Goal: Information Seeking & Learning: Learn about a topic

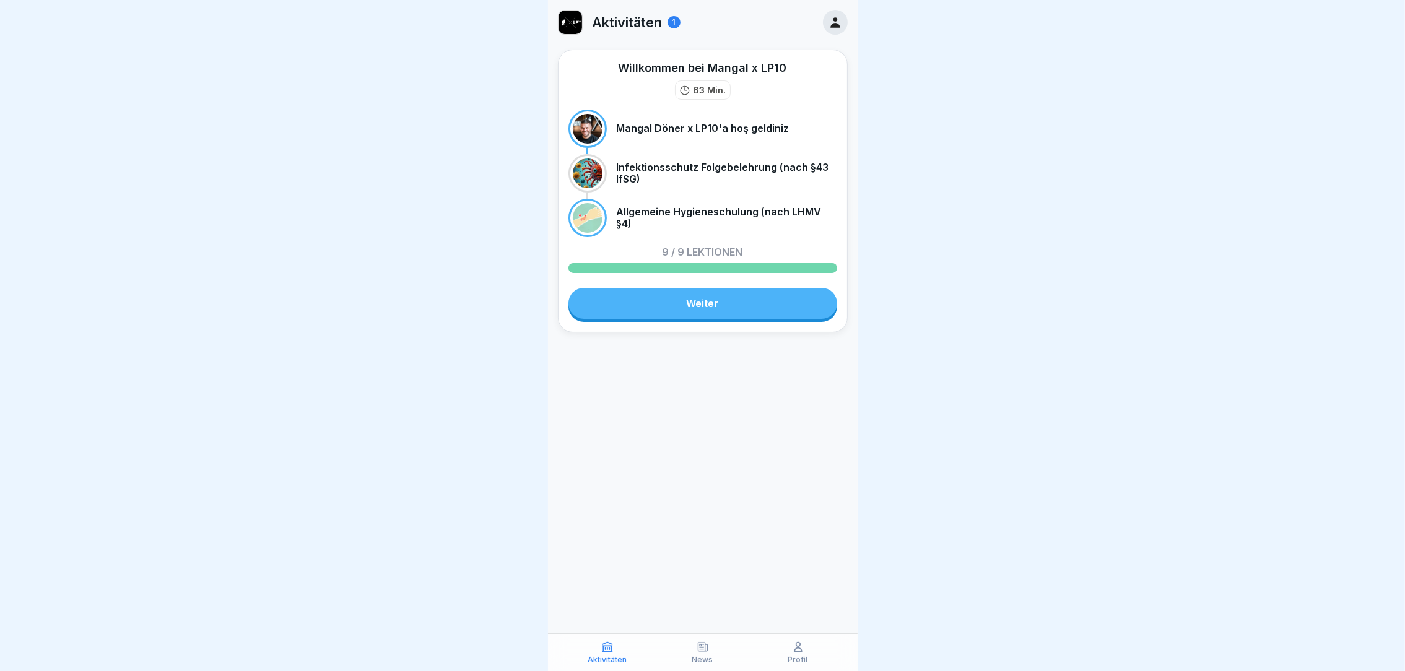
click at [739, 304] on link "Weiter" at bounding box center [702, 303] width 269 height 31
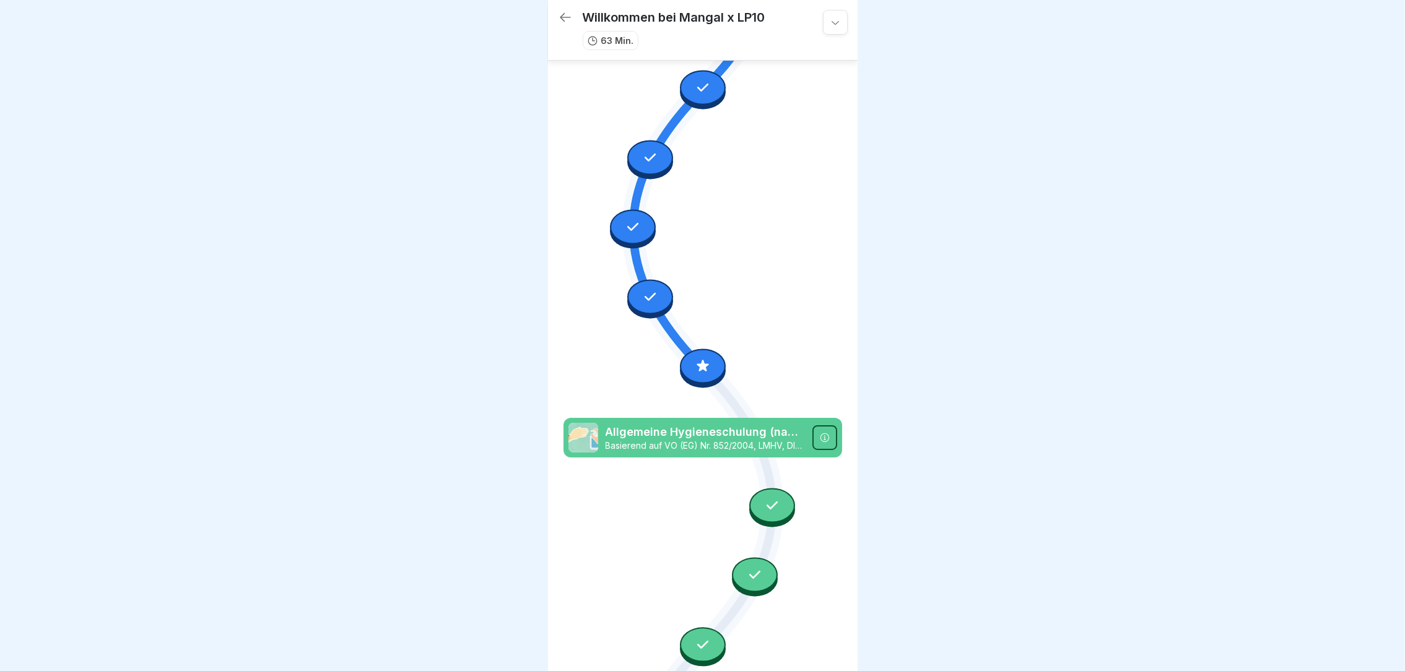
scroll to position [364, 0]
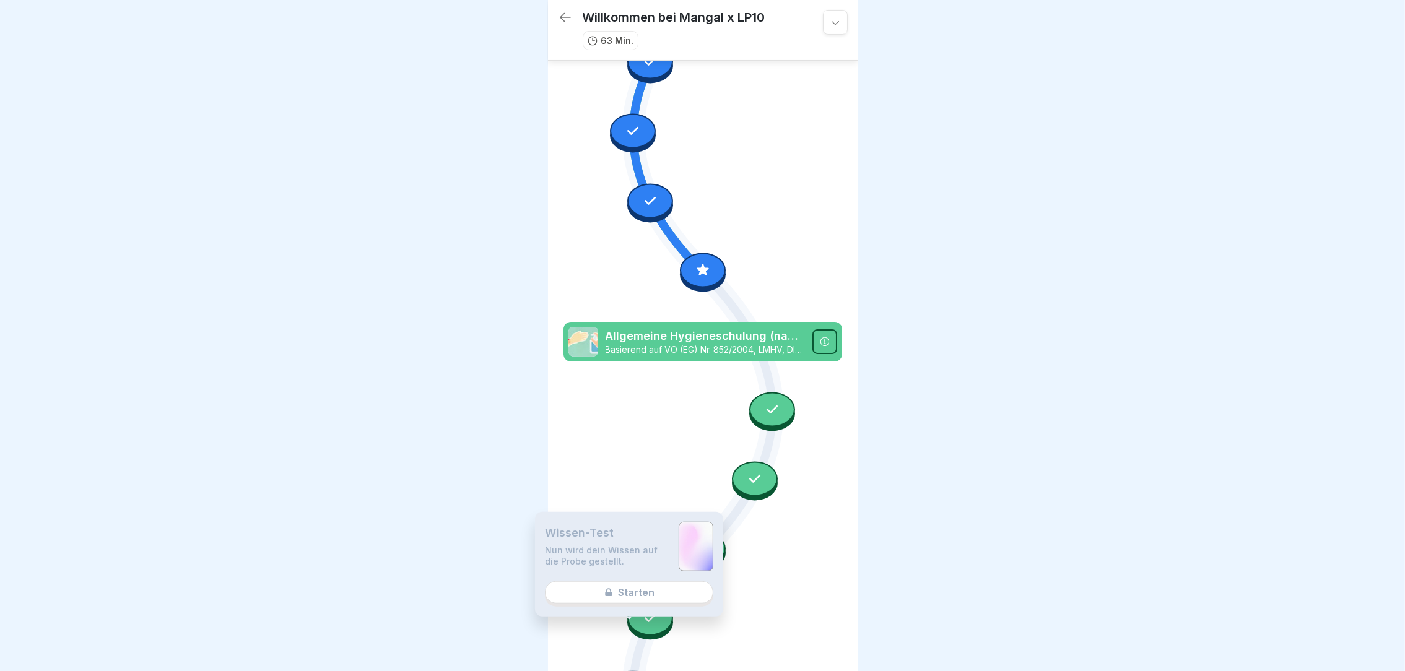
click at [651, 598] on div "Wissen-Test Nun wird dein Wissen auf die Probe gestellt. Starten" at bounding box center [629, 564] width 188 height 105
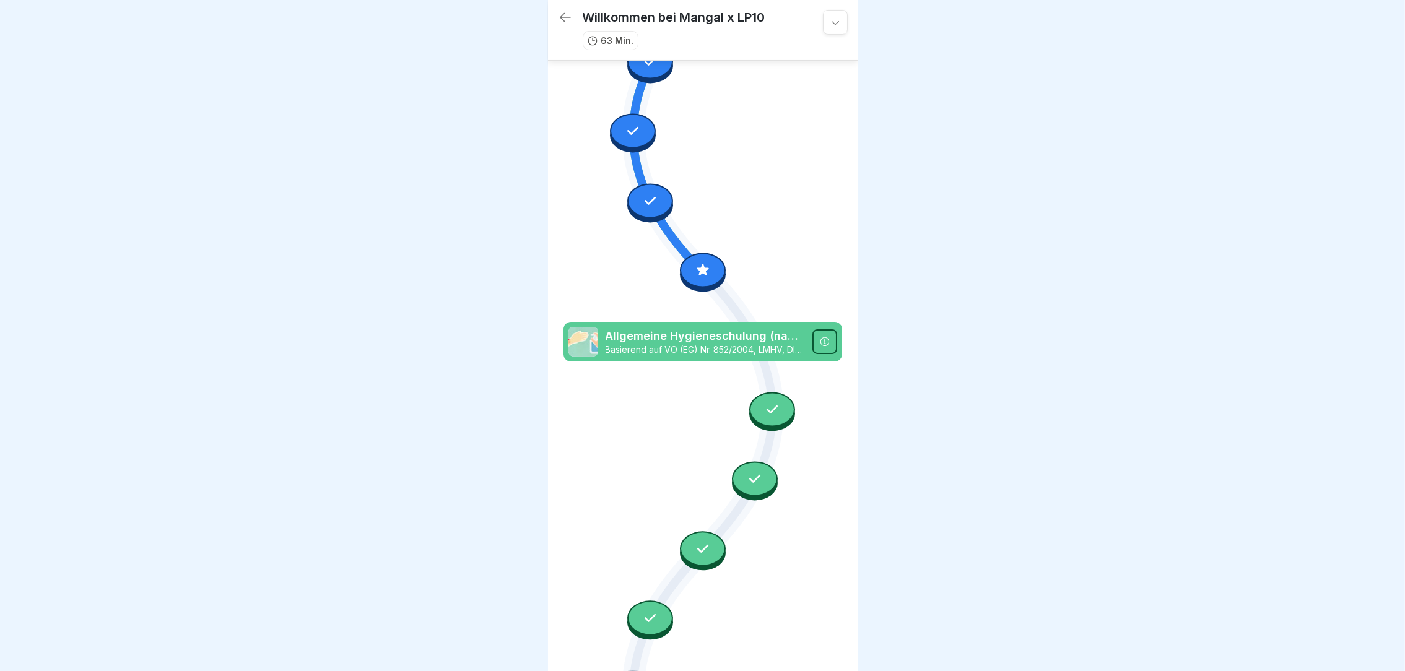
click at [753, 565] on icon at bounding box center [702, 202] width 279 height 975
click at [632, 601] on div at bounding box center [650, 618] width 46 height 35
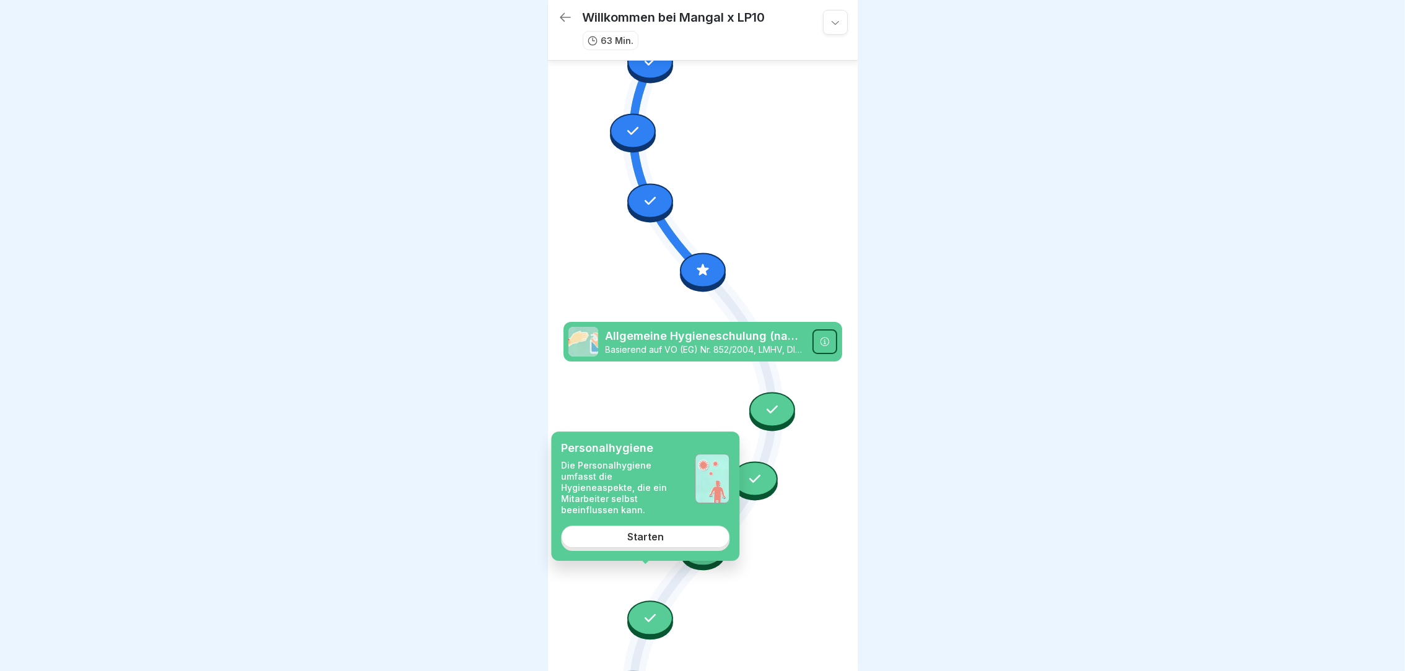
click at [666, 526] on link "Starten" at bounding box center [645, 537] width 168 height 22
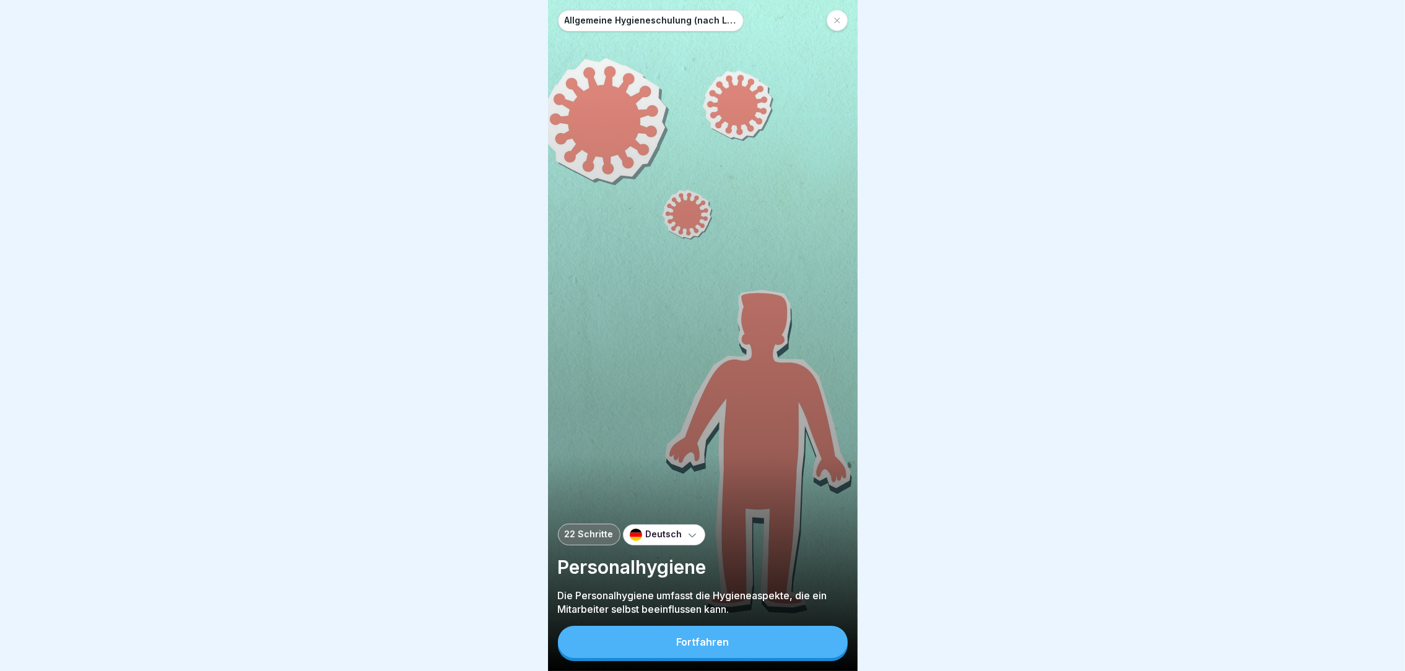
click at [723, 658] on button "Fortfahren" at bounding box center [703, 642] width 290 height 32
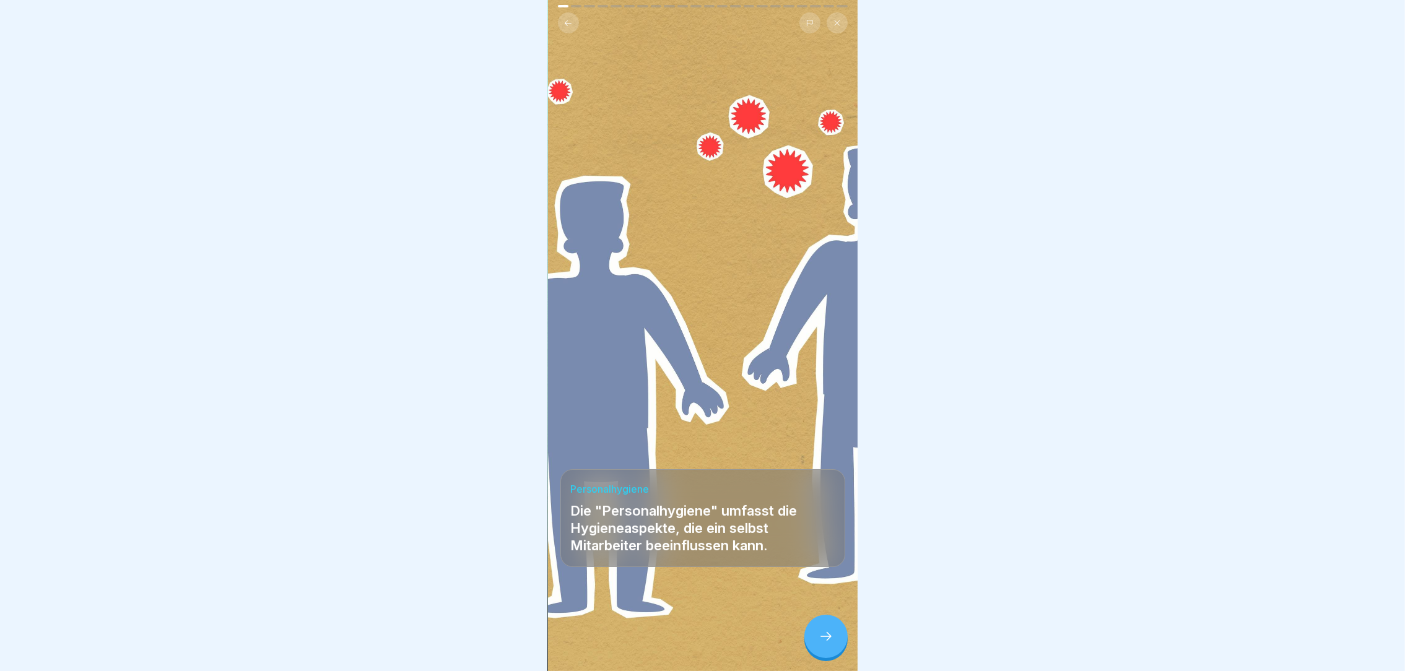
click at [838, 644] on div at bounding box center [825, 636] width 43 height 43
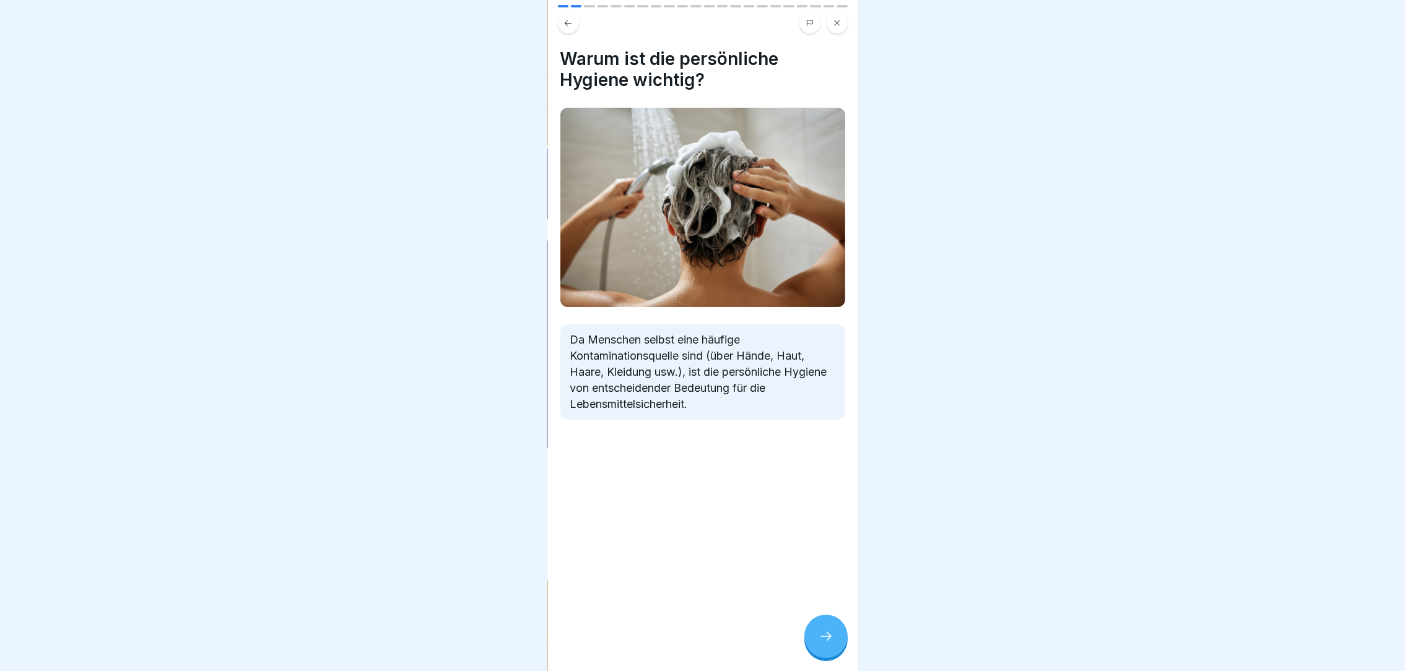
click at [838, 644] on div at bounding box center [825, 636] width 43 height 43
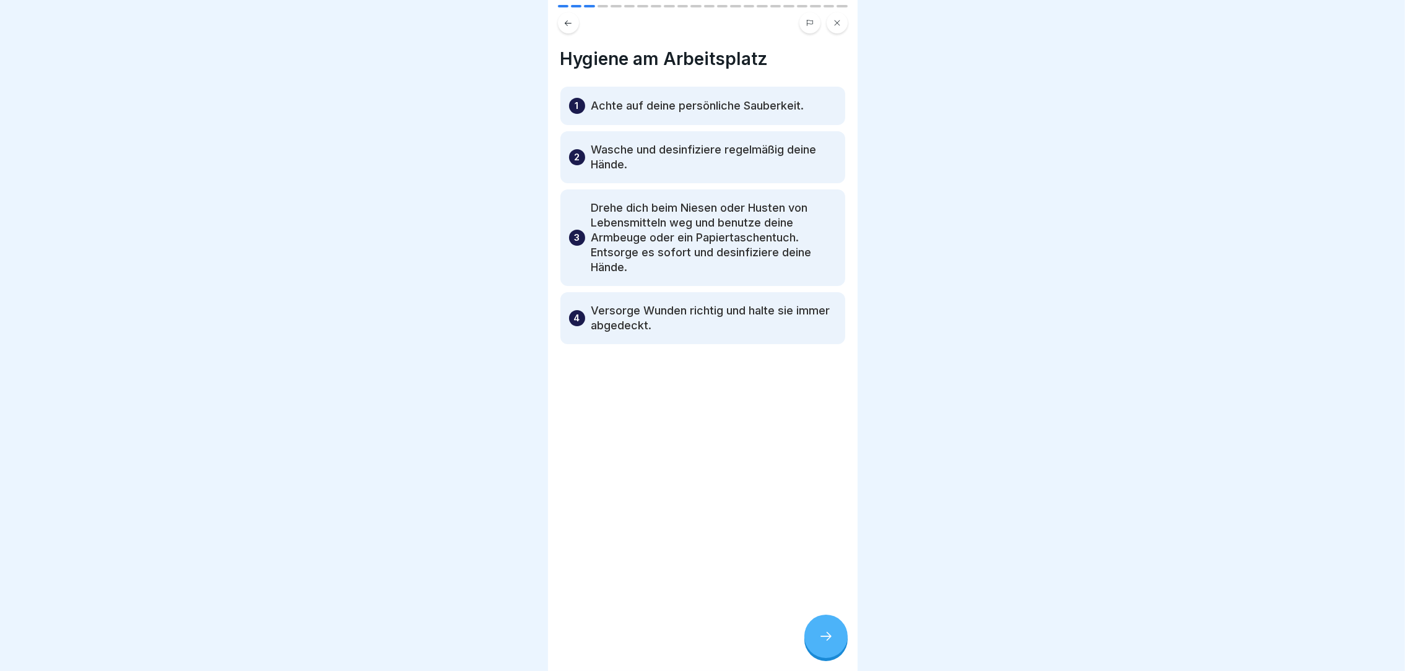
click at [838, 644] on div at bounding box center [825, 636] width 43 height 43
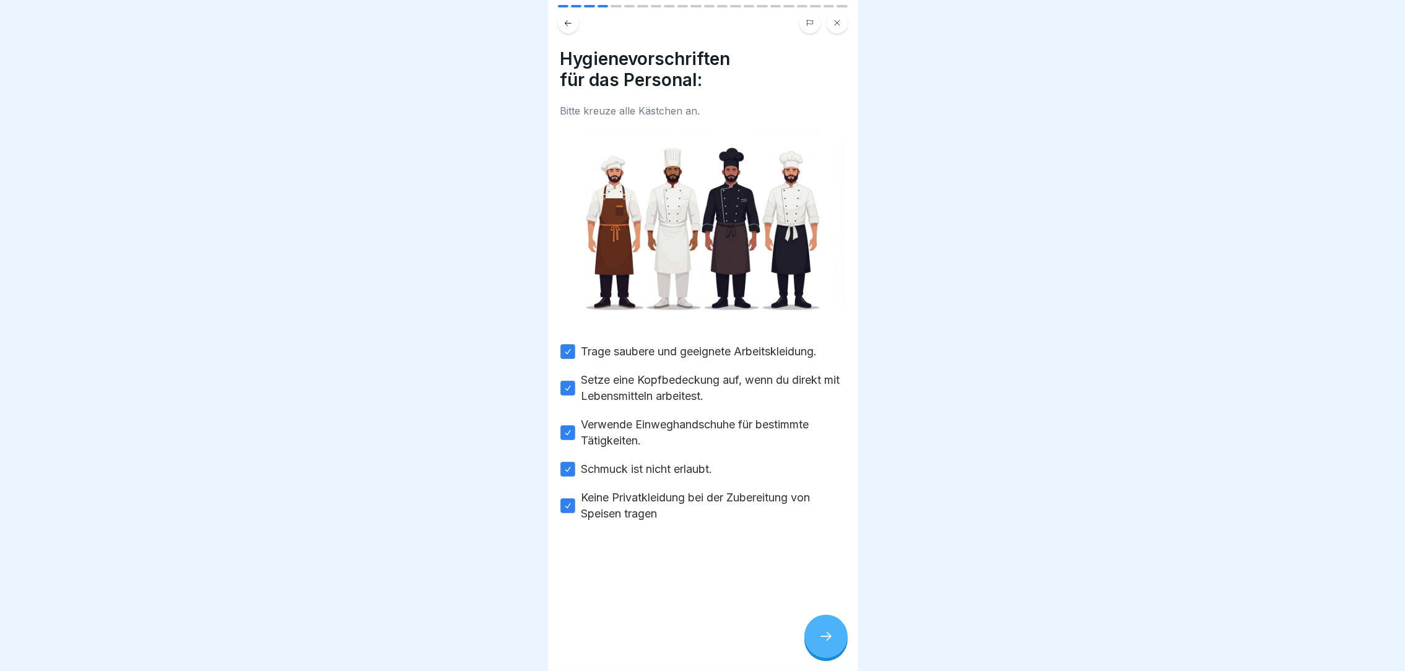
click at [808, 661] on div "Hygienevorschriften für das Personal: Bitte kreuze alle Kästchen an. Trage saub…" at bounding box center [703, 335] width 310 height 671
click at [829, 644] on icon at bounding box center [826, 636] width 15 height 15
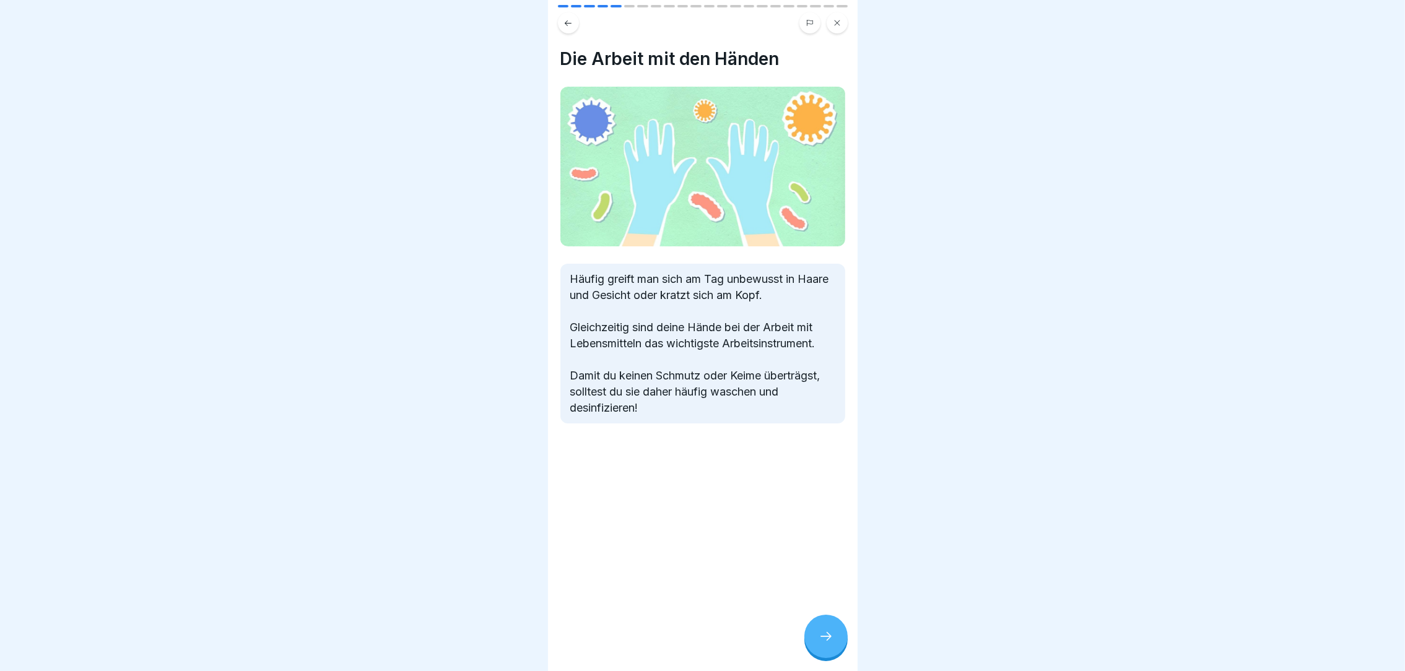
click at [829, 644] on icon at bounding box center [826, 636] width 15 height 15
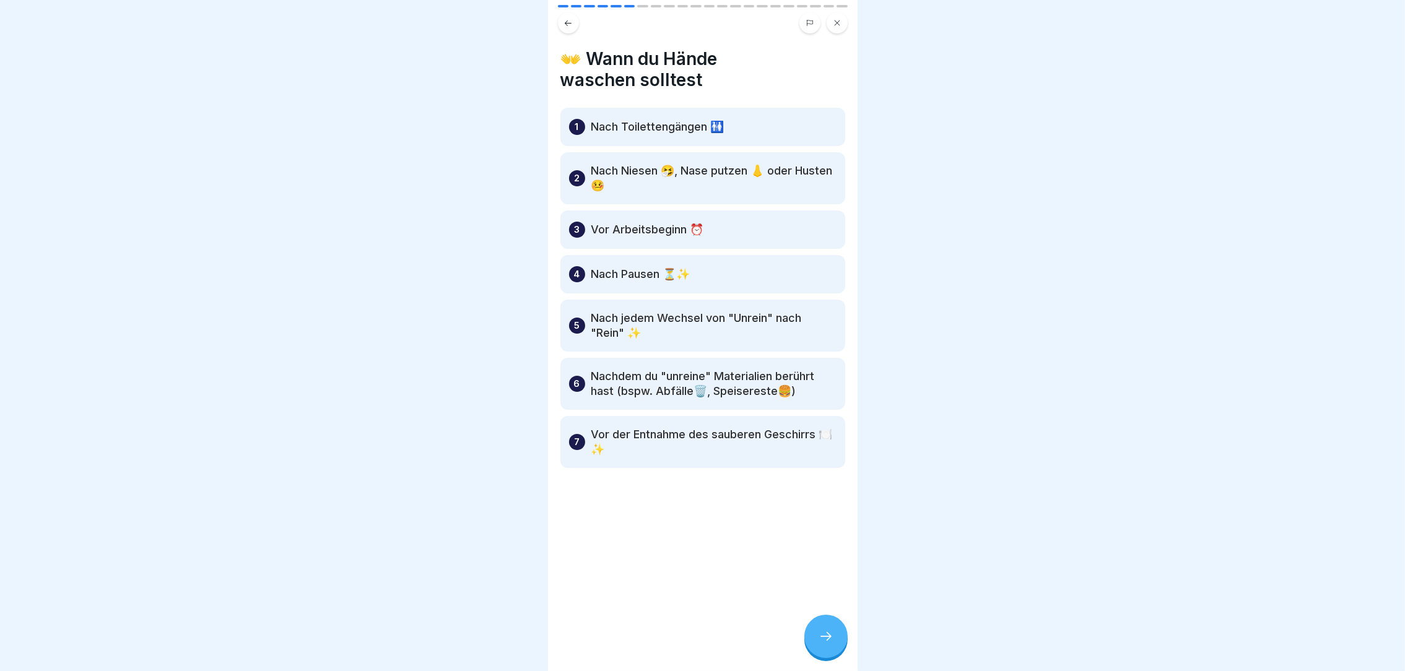
click at [829, 644] on icon at bounding box center [826, 636] width 15 height 15
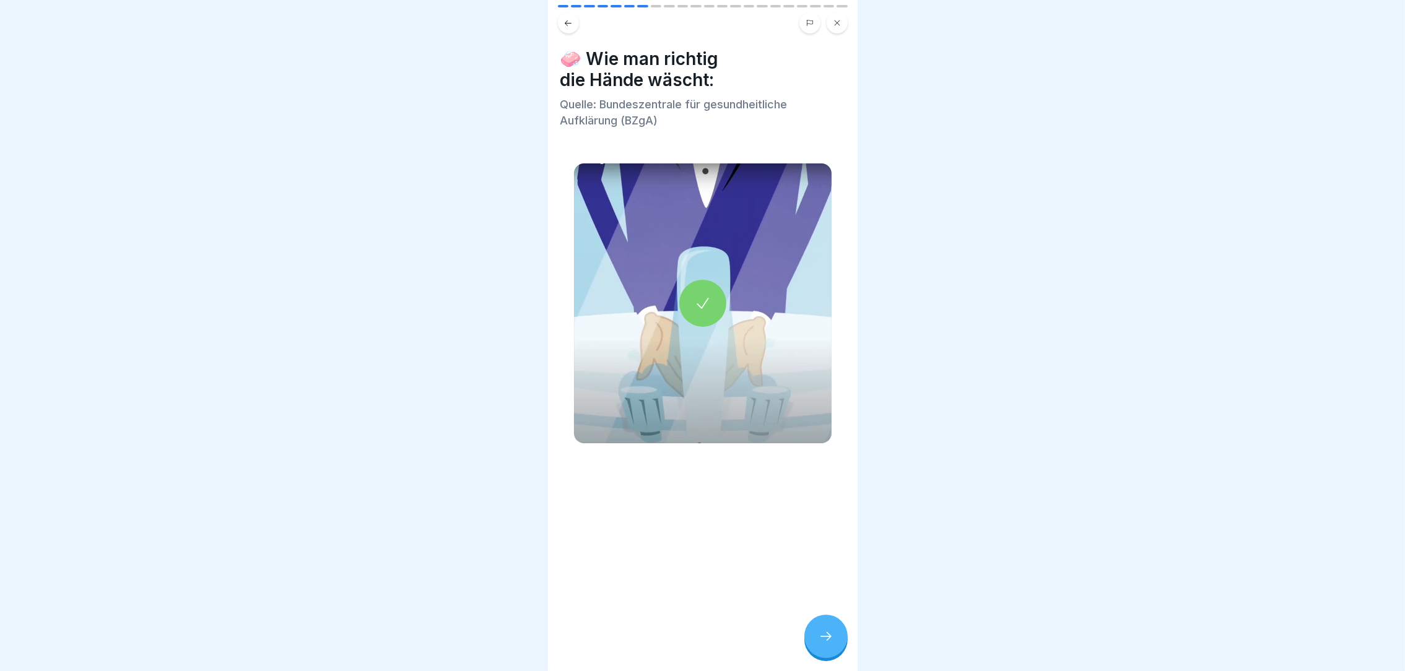
click at [829, 644] on icon at bounding box center [826, 636] width 15 height 15
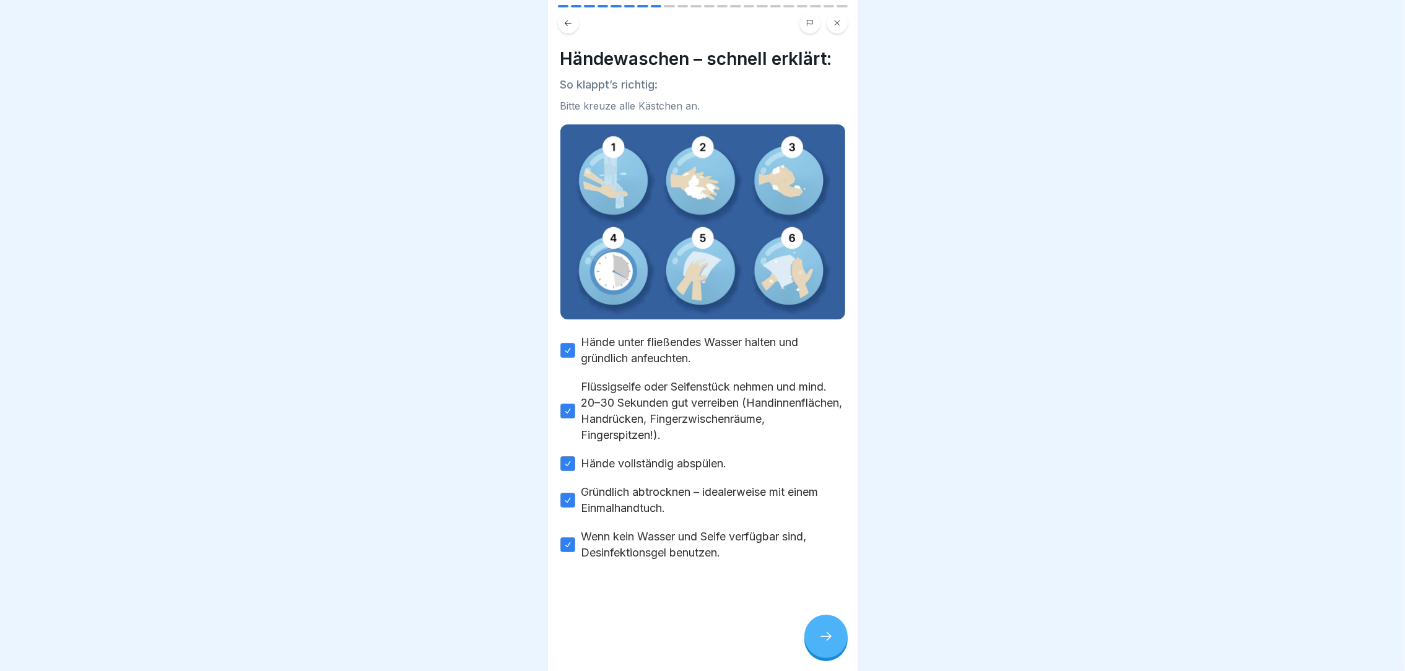
click at [829, 644] on icon at bounding box center [826, 636] width 15 height 15
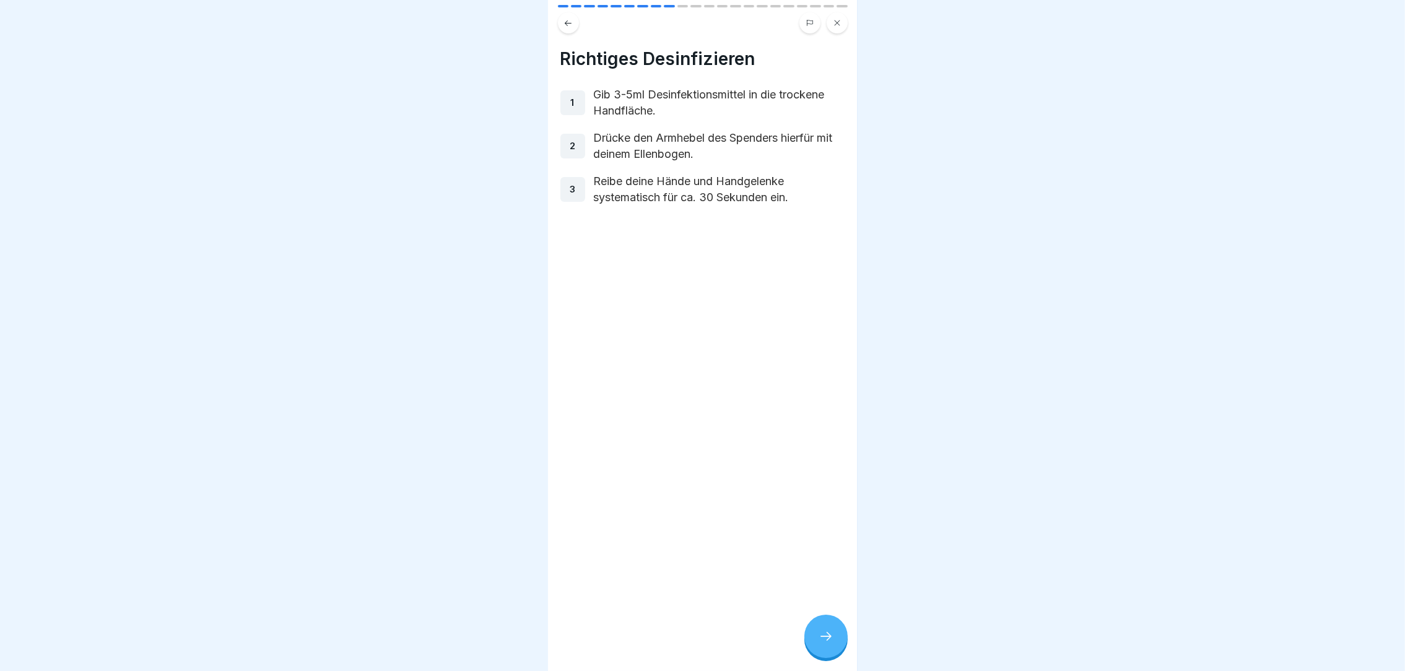
click at [830, 644] on icon at bounding box center [826, 636] width 15 height 15
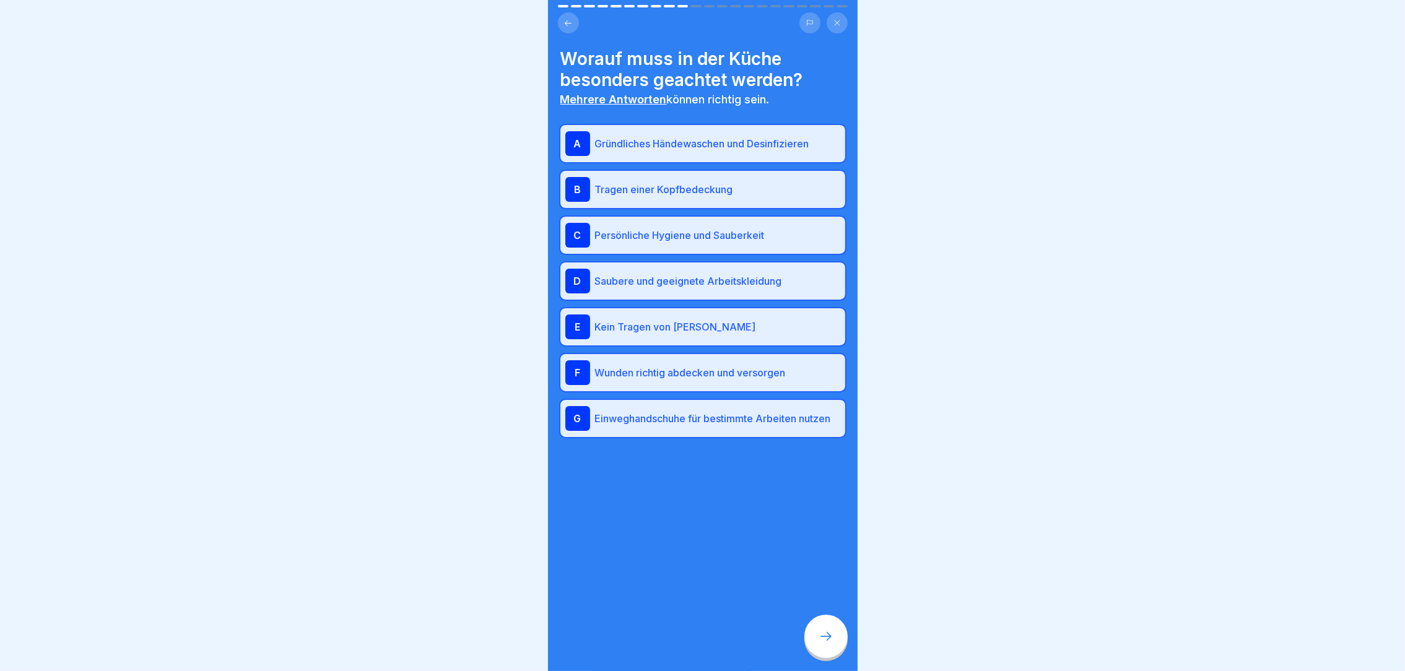
click at [820, 653] on div at bounding box center [825, 636] width 43 height 43
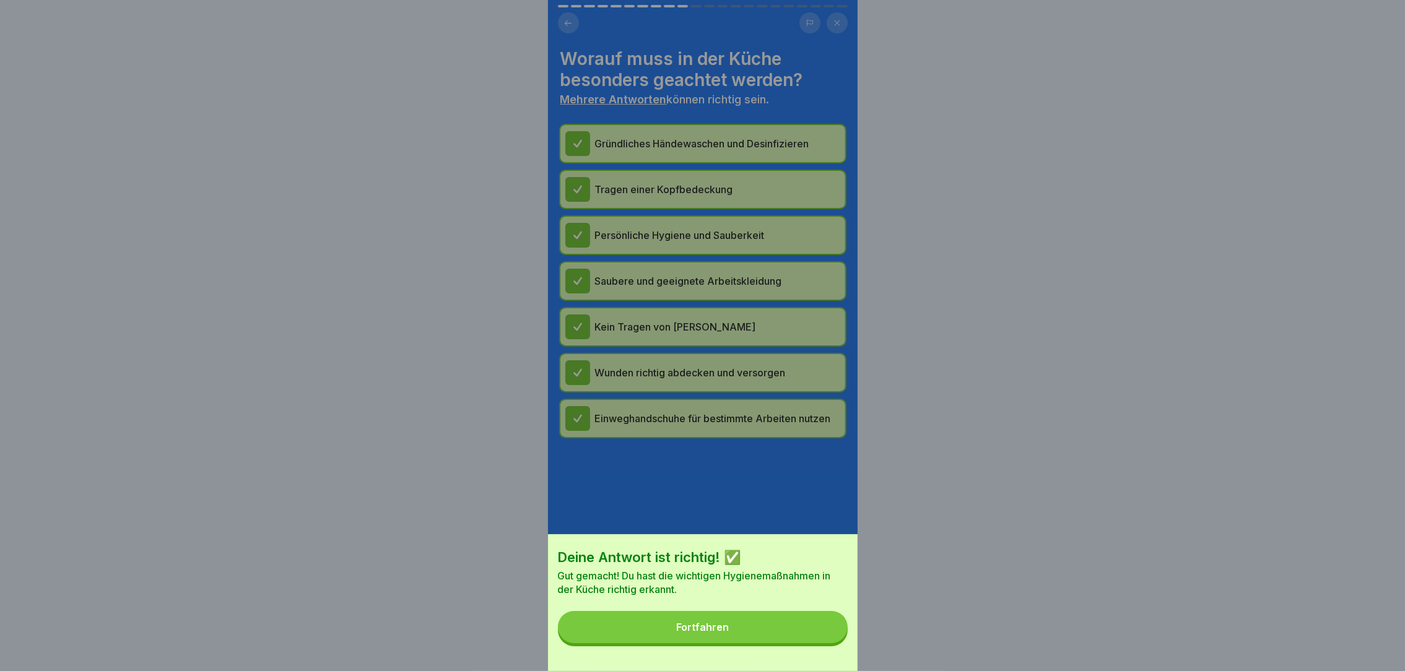
click at [820, 643] on button "Fortfahren" at bounding box center [703, 627] width 290 height 32
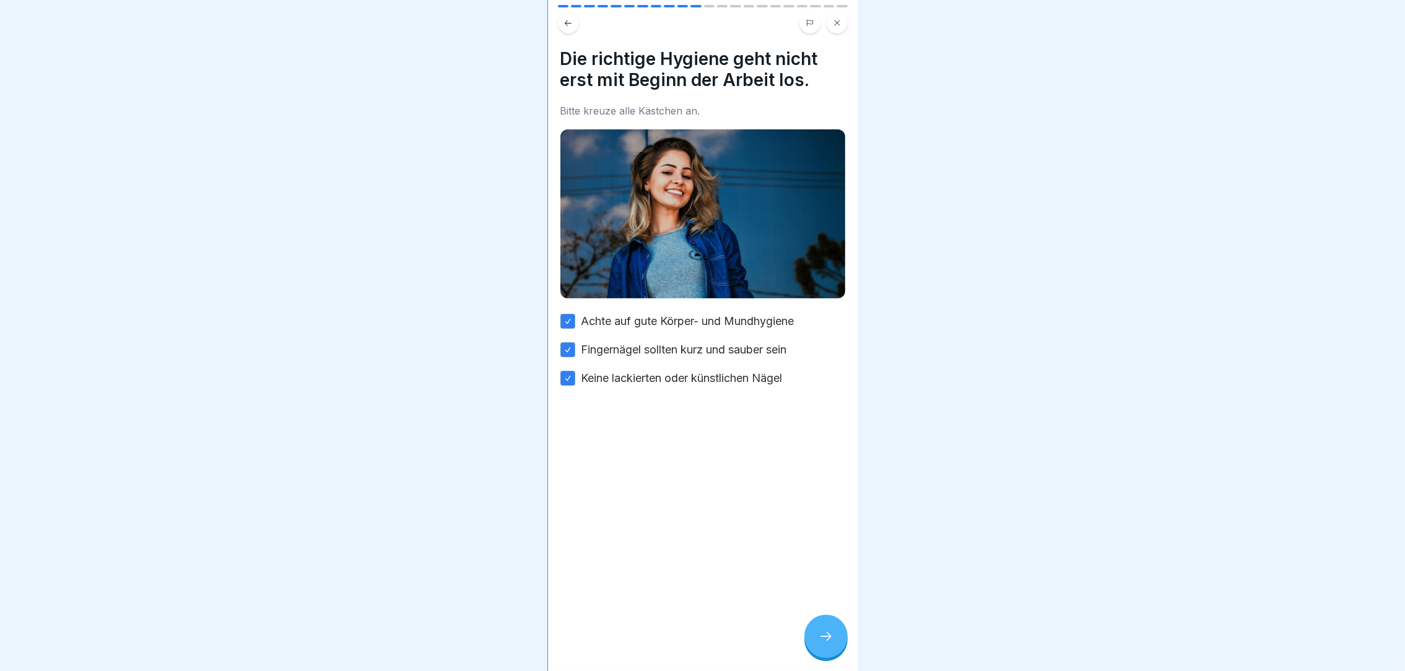
click at [813, 653] on div at bounding box center [825, 636] width 43 height 43
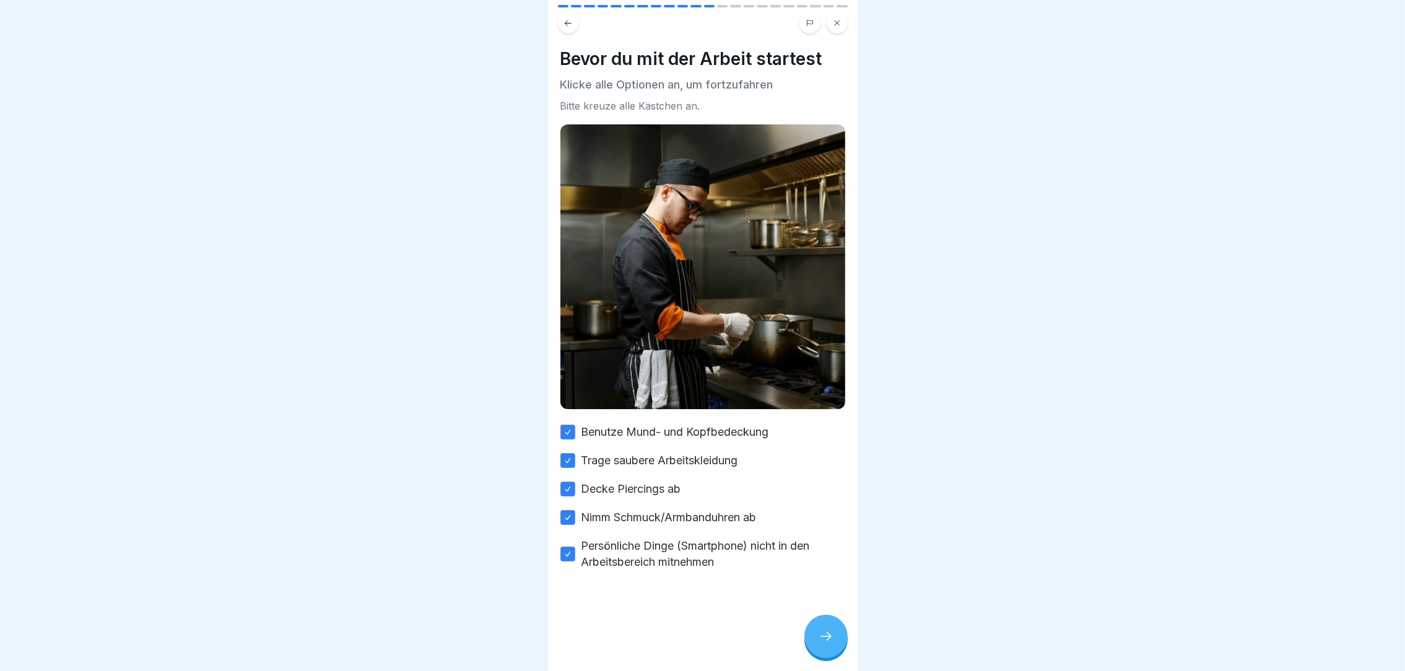
click at [813, 653] on div at bounding box center [825, 636] width 43 height 43
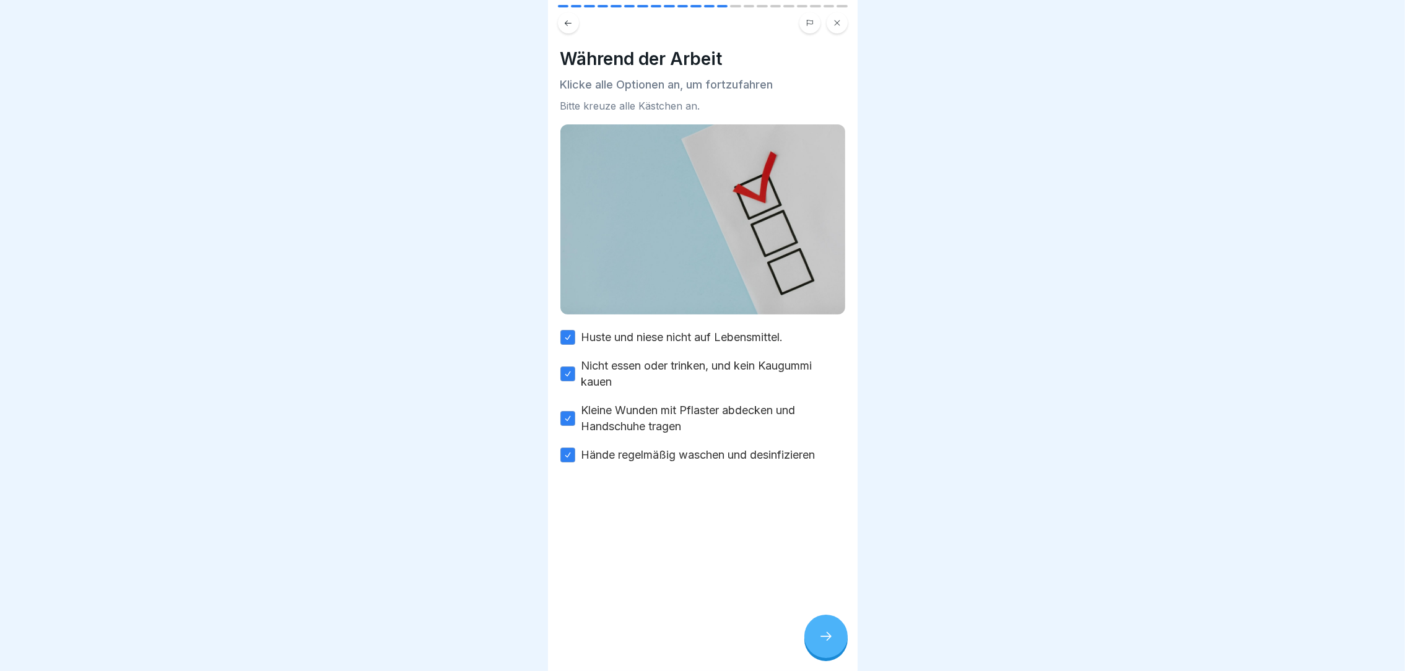
click at [813, 653] on div at bounding box center [825, 636] width 43 height 43
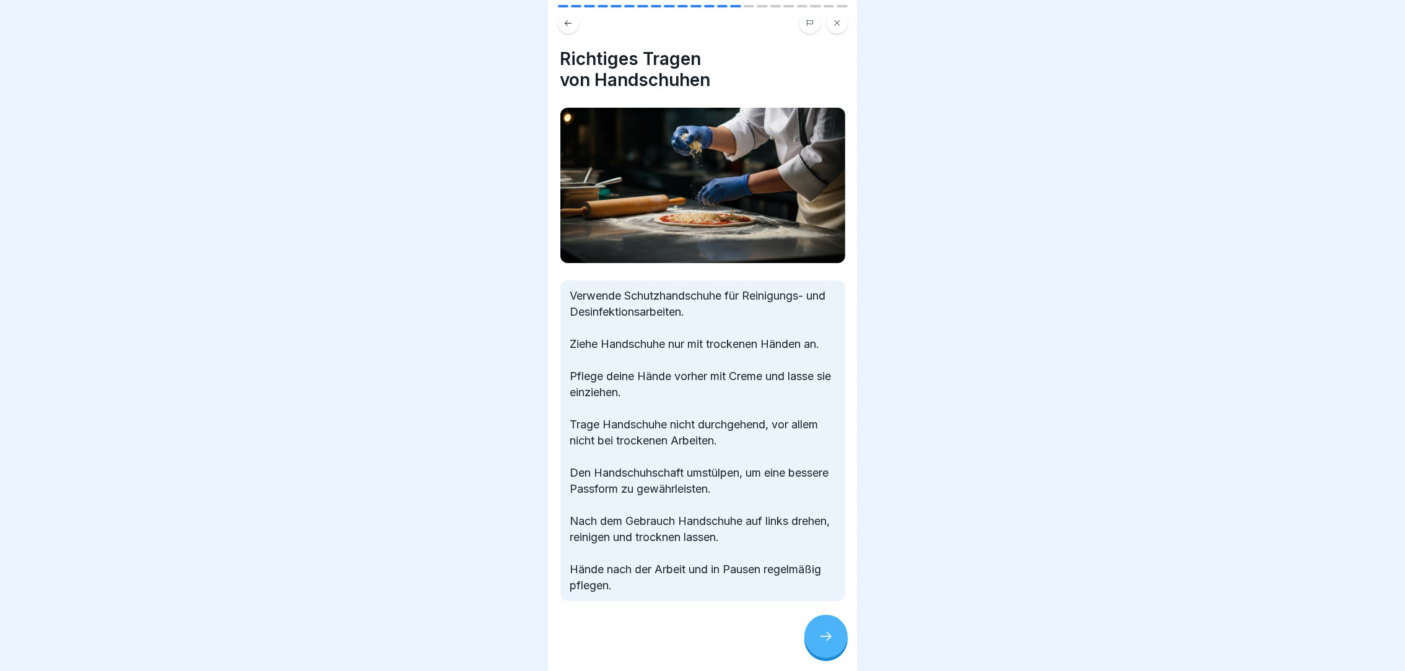
click at [813, 653] on div at bounding box center [825, 636] width 43 height 43
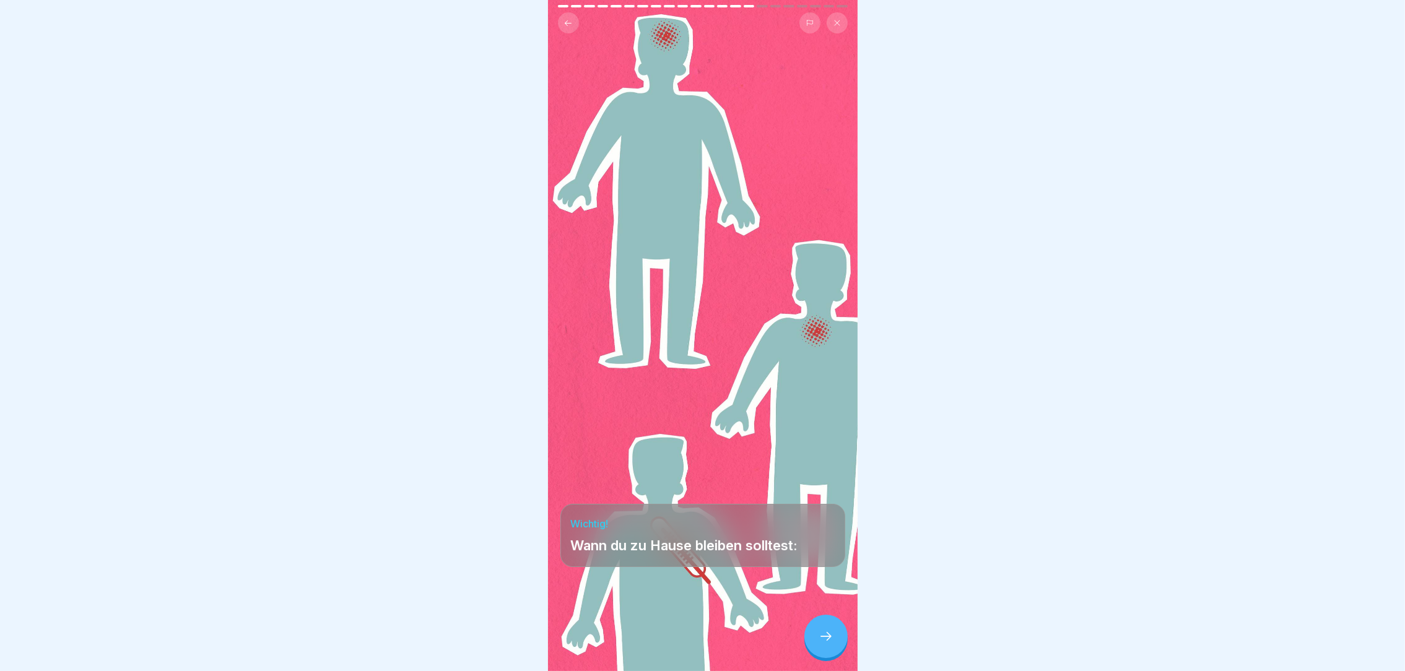
click at [813, 653] on div at bounding box center [825, 636] width 43 height 43
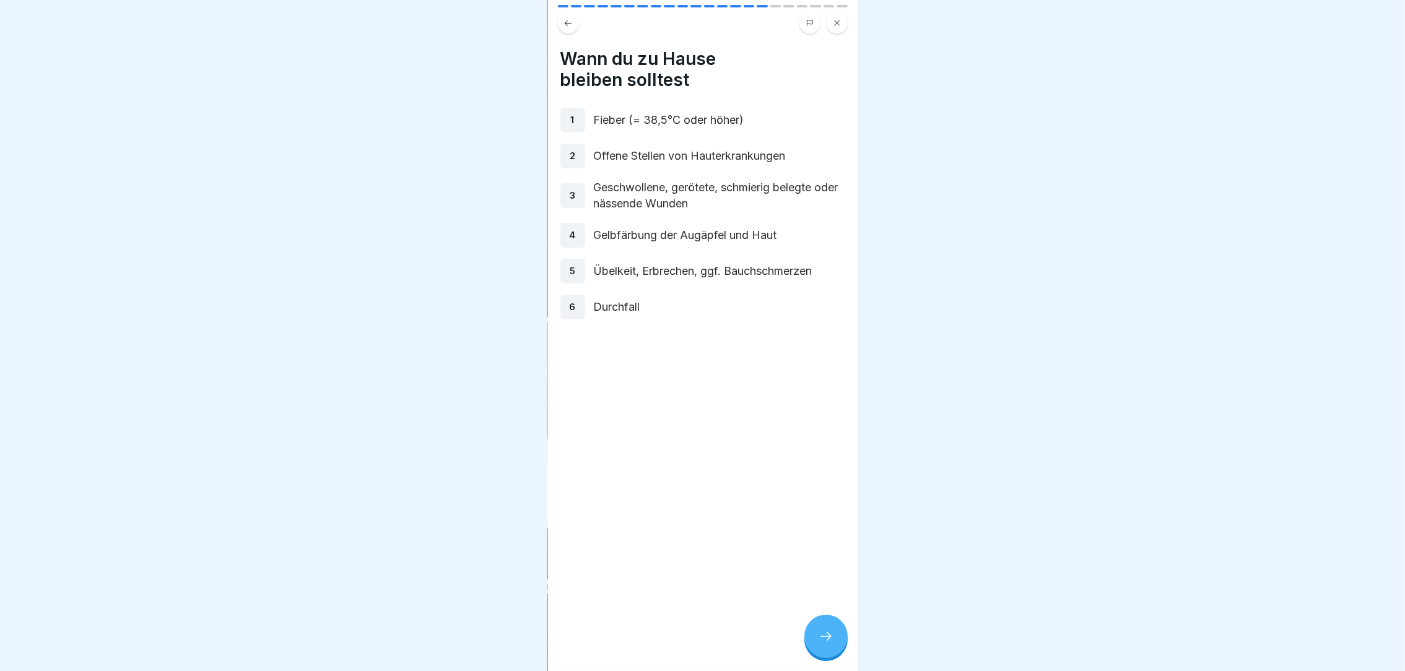
click at [813, 653] on div at bounding box center [825, 636] width 43 height 43
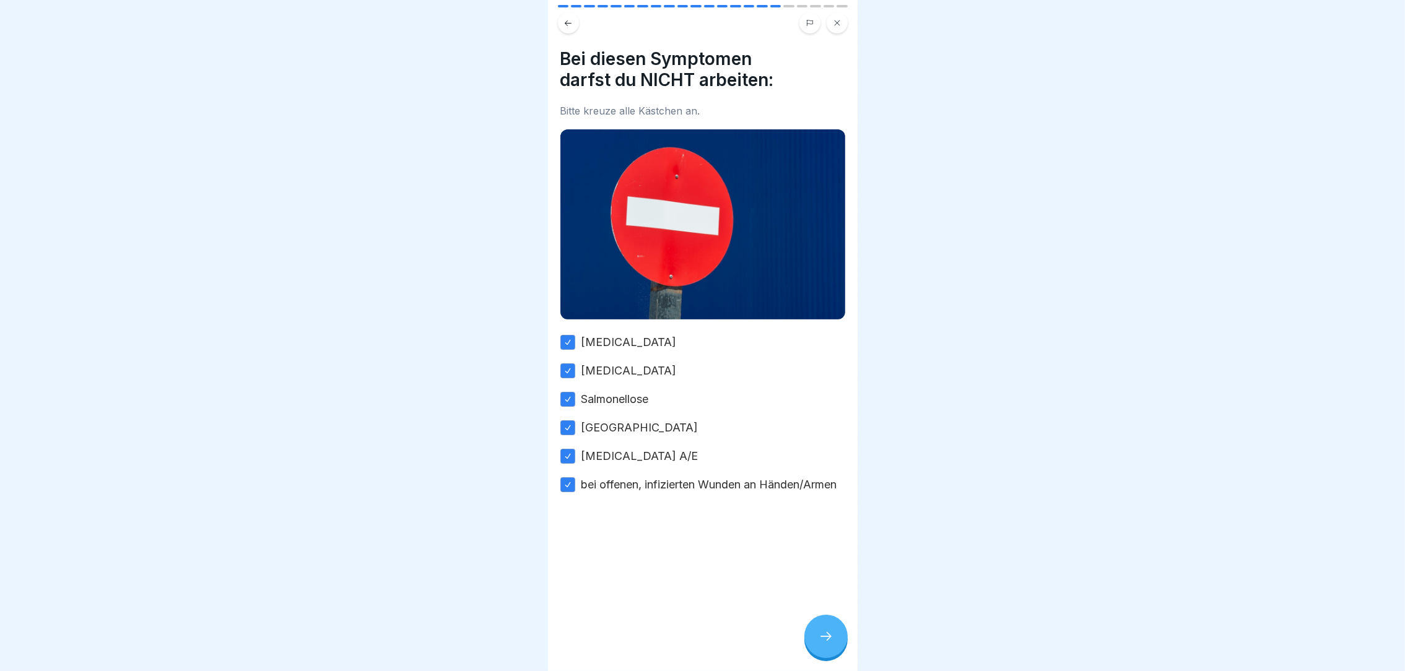
click at [813, 653] on div at bounding box center [825, 636] width 43 height 43
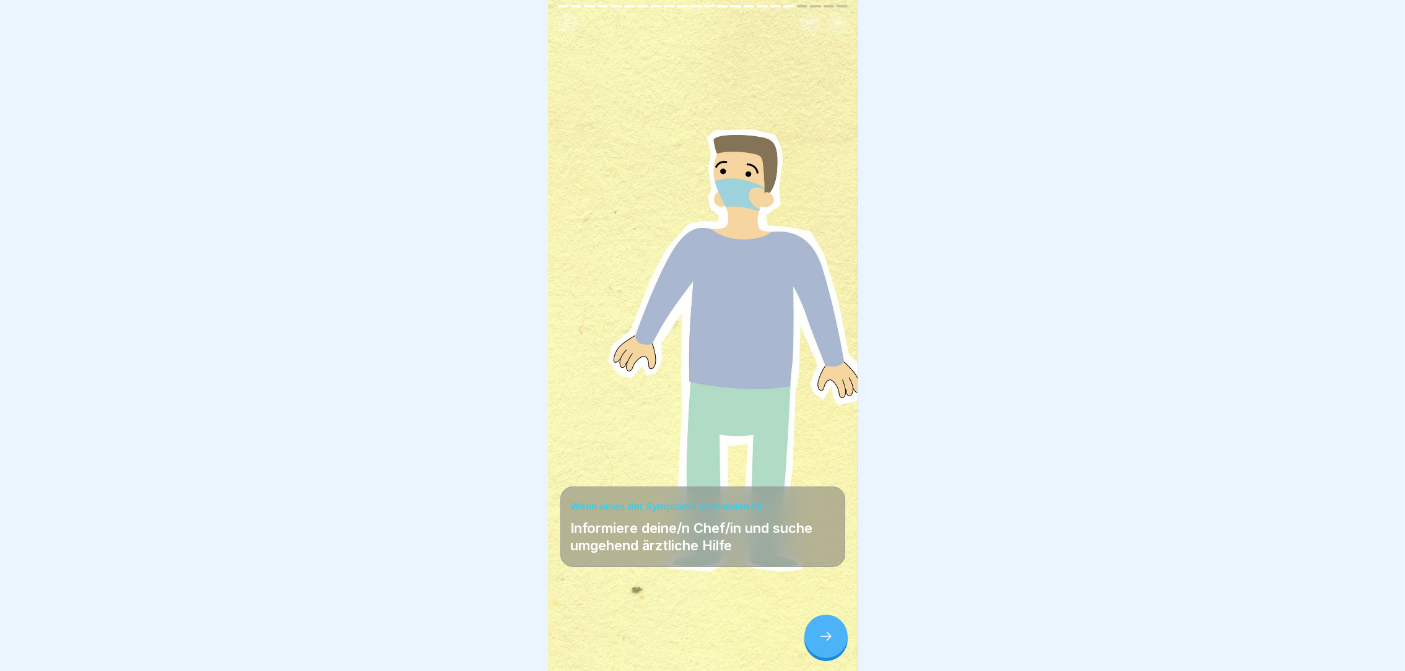
click at [813, 653] on div at bounding box center [825, 636] width 43 height 43
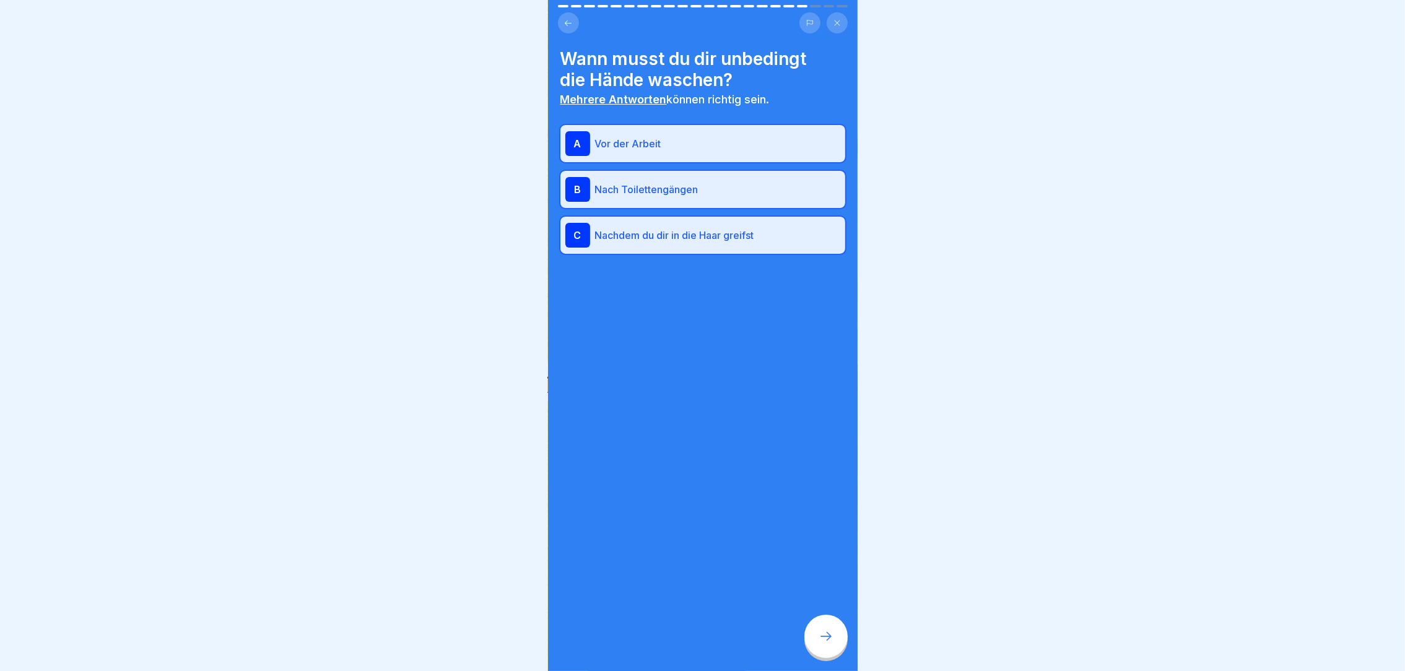
click at [813, 653] on div at bounding box center [825, 636] width 43 height 43
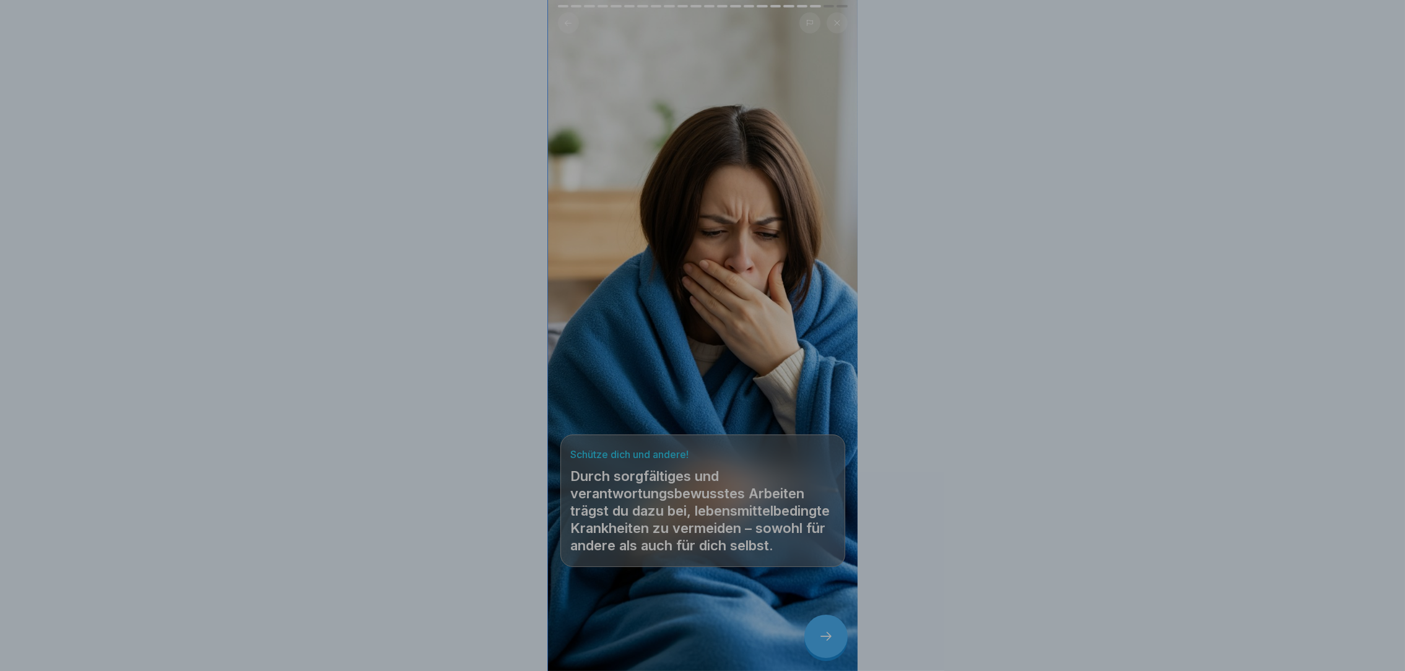
click at [813, 653] on div "Deine Antwort ist richtig! ✅ Alles richtig! Nach der Arbeit kannst du dir zwar …" at bounding box center [702, 335] width 1405 height 671
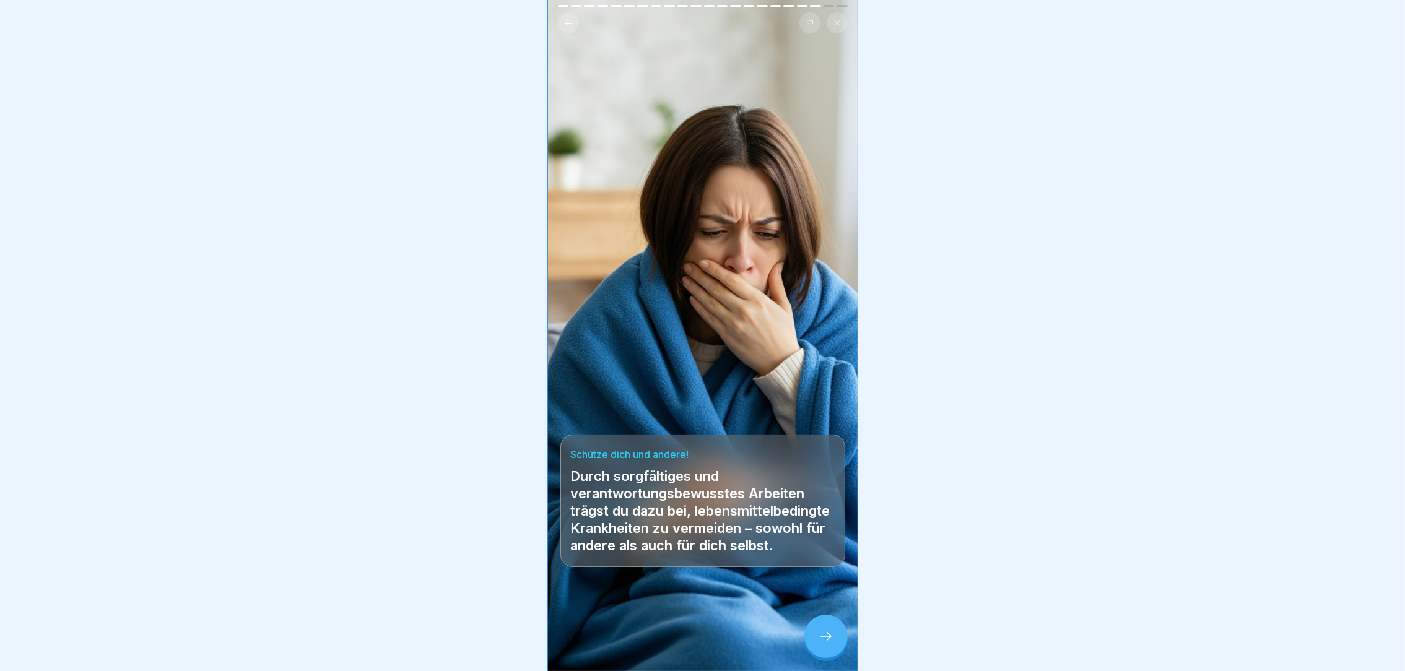
click at [813, 653] on div at bounding box center [825, 636] width 43 height 43
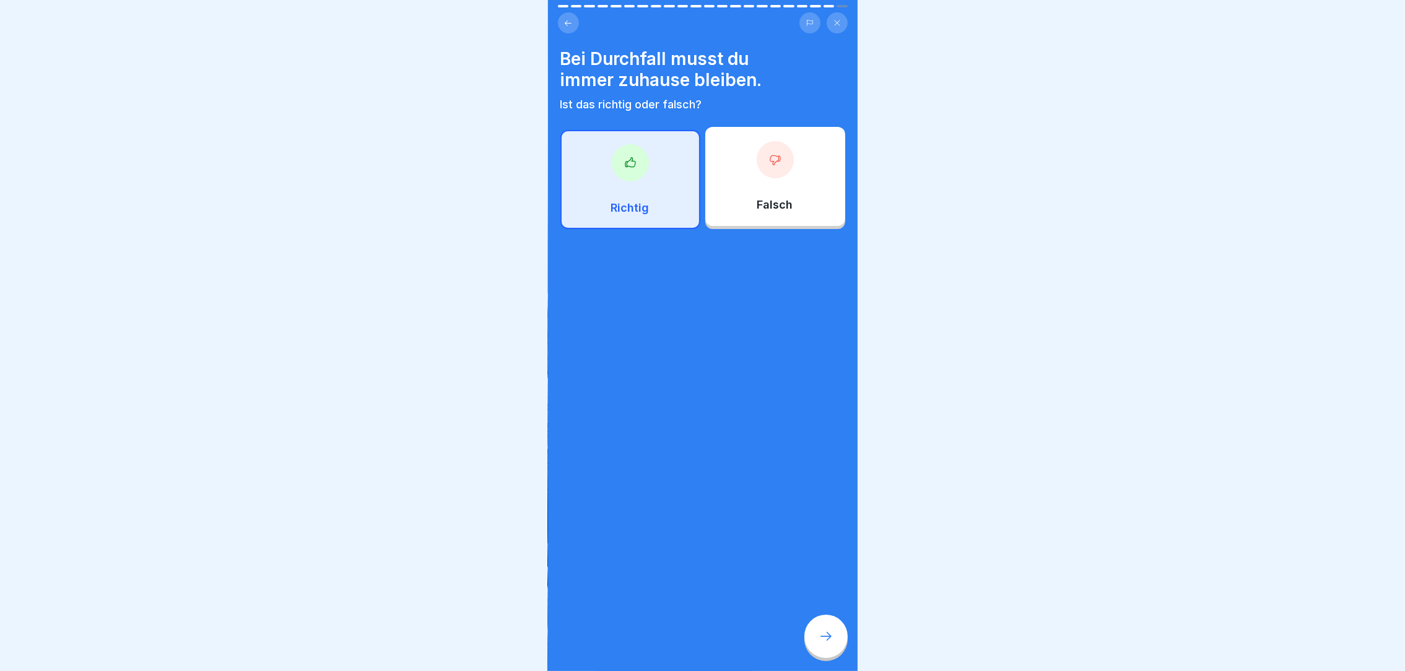
click at [813, 653] on div at bounding box center [825, 636] width 43 height 43
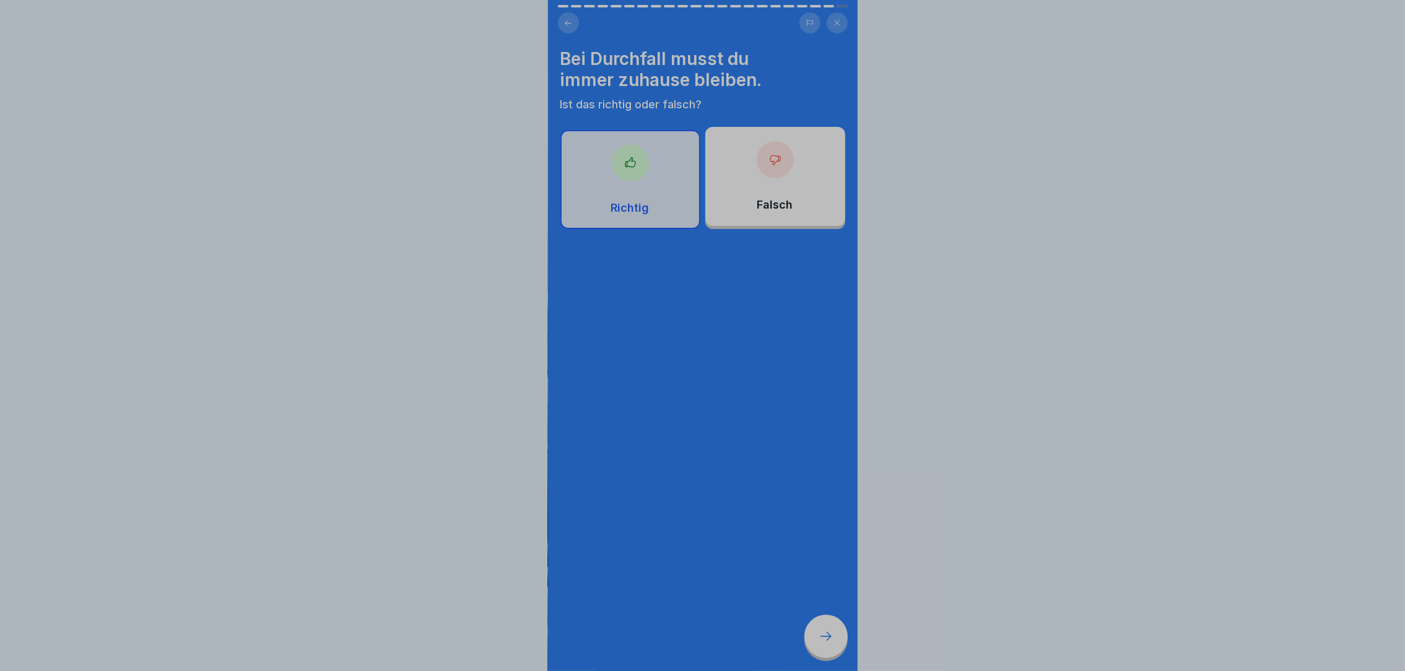
click at [813, 653] on div "Deine Antwort ist richtig! ✅ Das ist richtig! Fortfahren" at bounding box center [703, 587] width 310 height 671
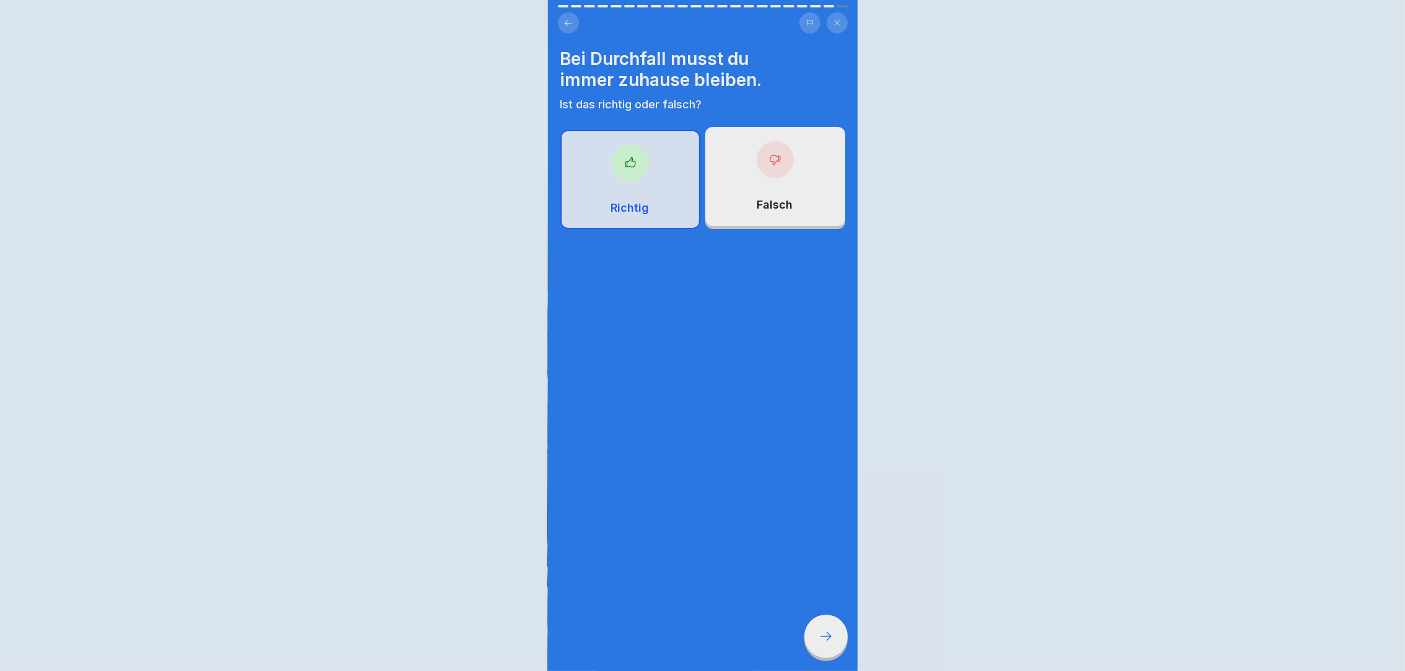
click at [813, 653] on div "Deine Antwort ist richtig! ✅ Das ist richtig! Fortfahren" at bounding box center [702, 335] width 1405 height 671
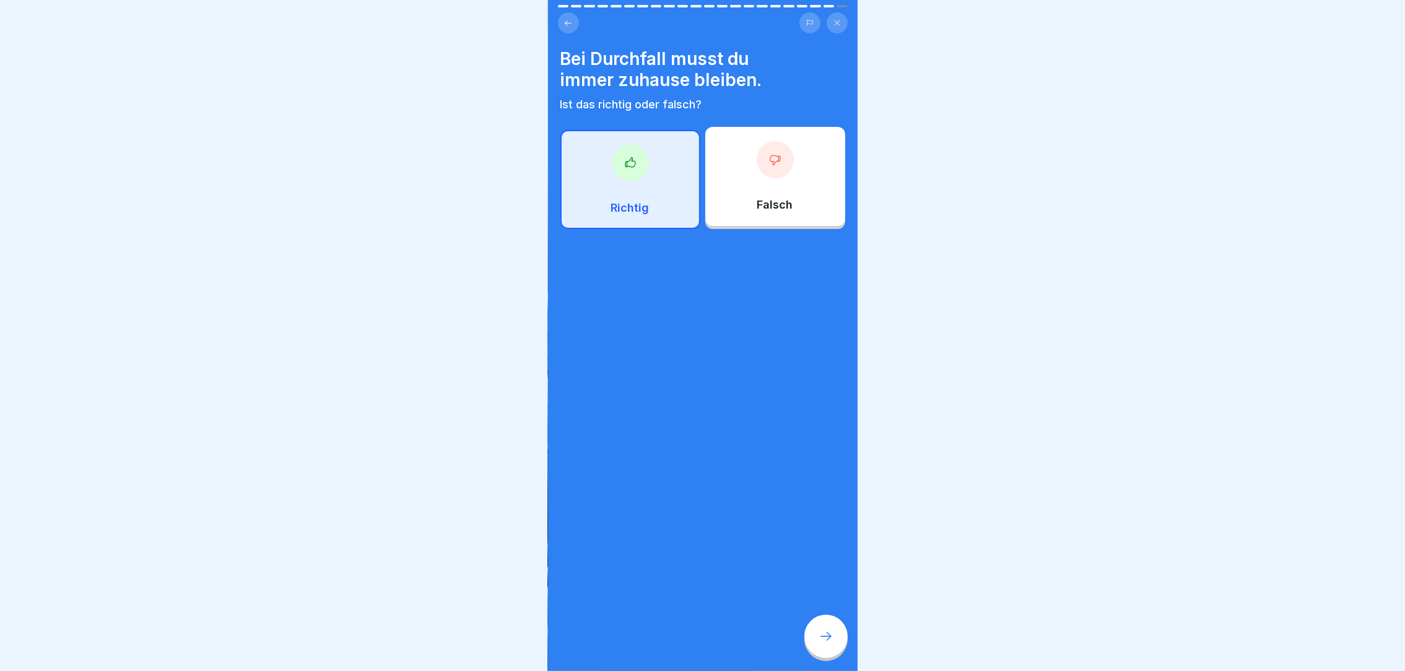
click at [827, 658] on div at bounding box center [825, 636] width 43 height 43
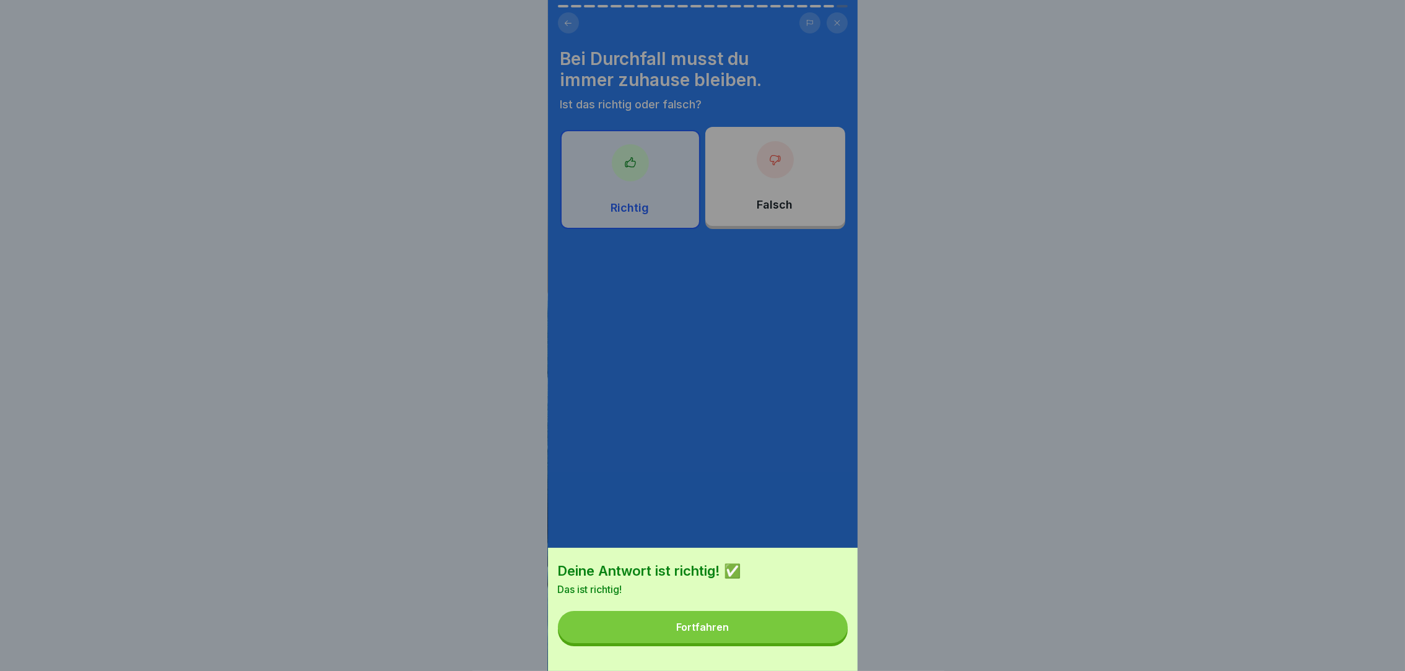
click at [760, 643] on button "Fortfahren" at bounding box center [703, 627] width 290 height 32
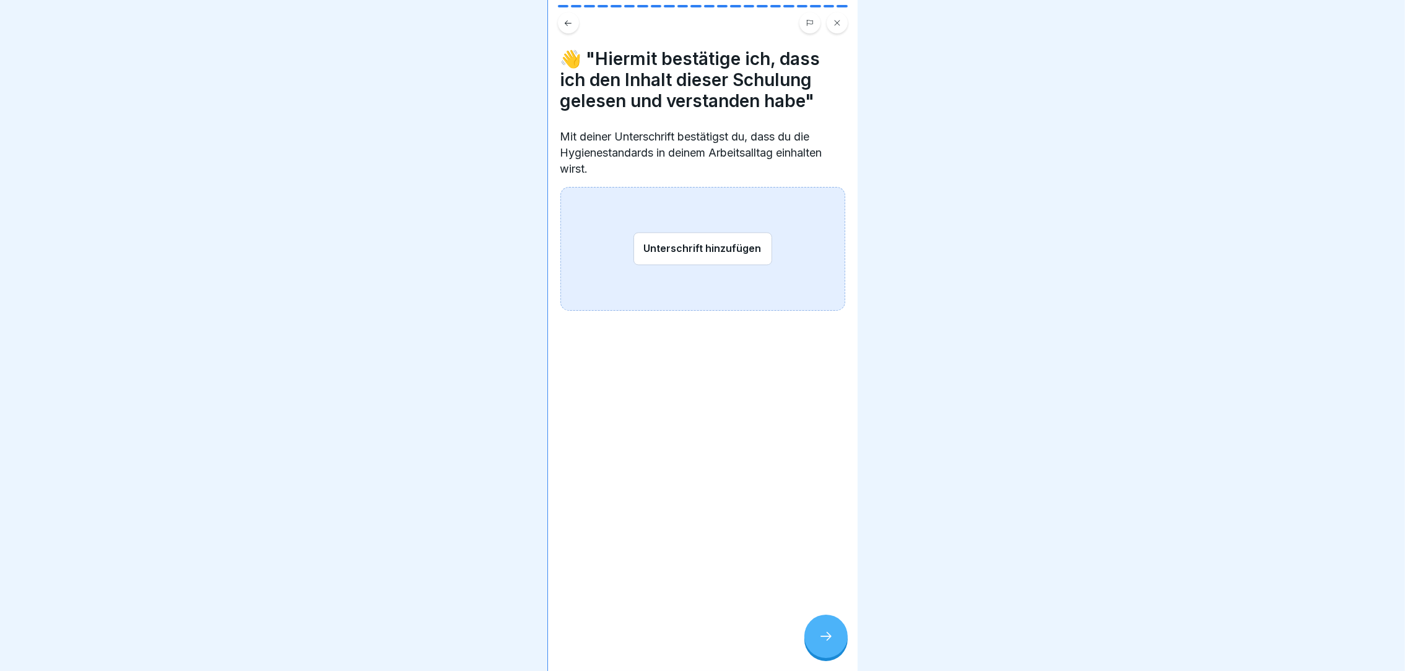
click at [832, 644] on icon at bounding box center [826, 636] width 15 height 15
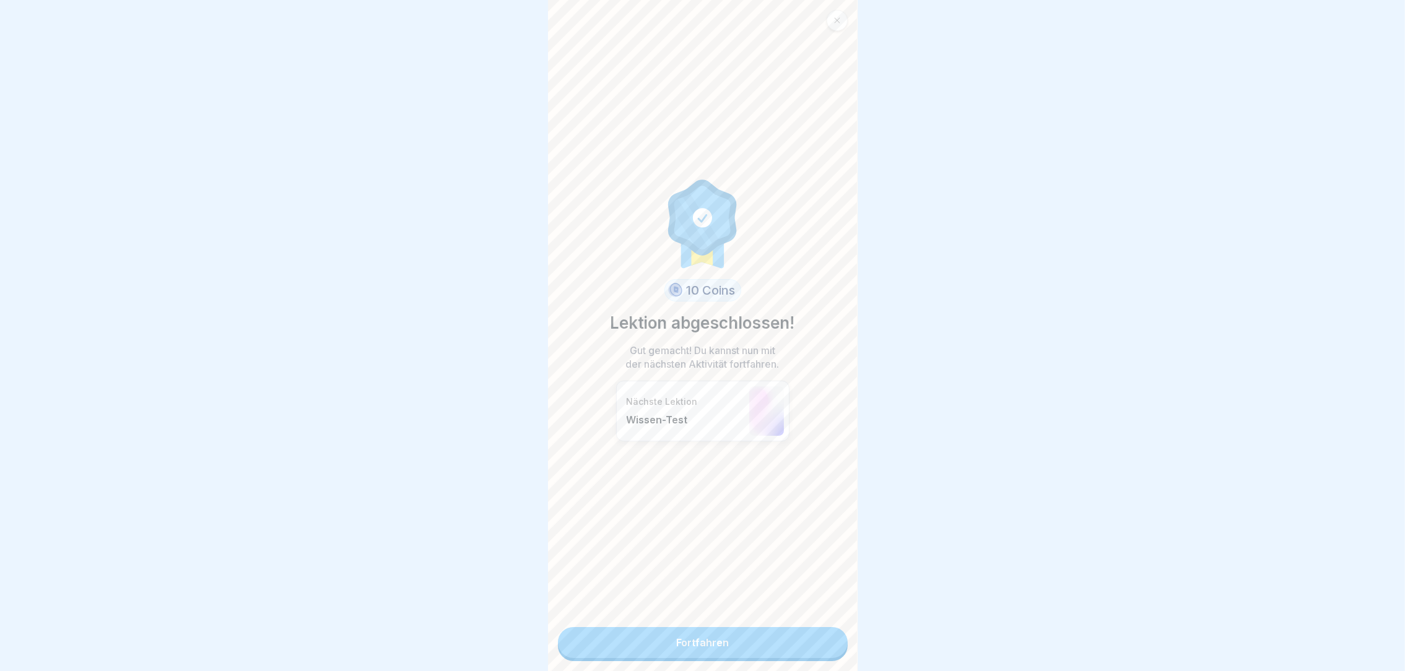
click at [731, 634] on link "Fortfahren" at bounding box center [703, 642] width 290 height 31
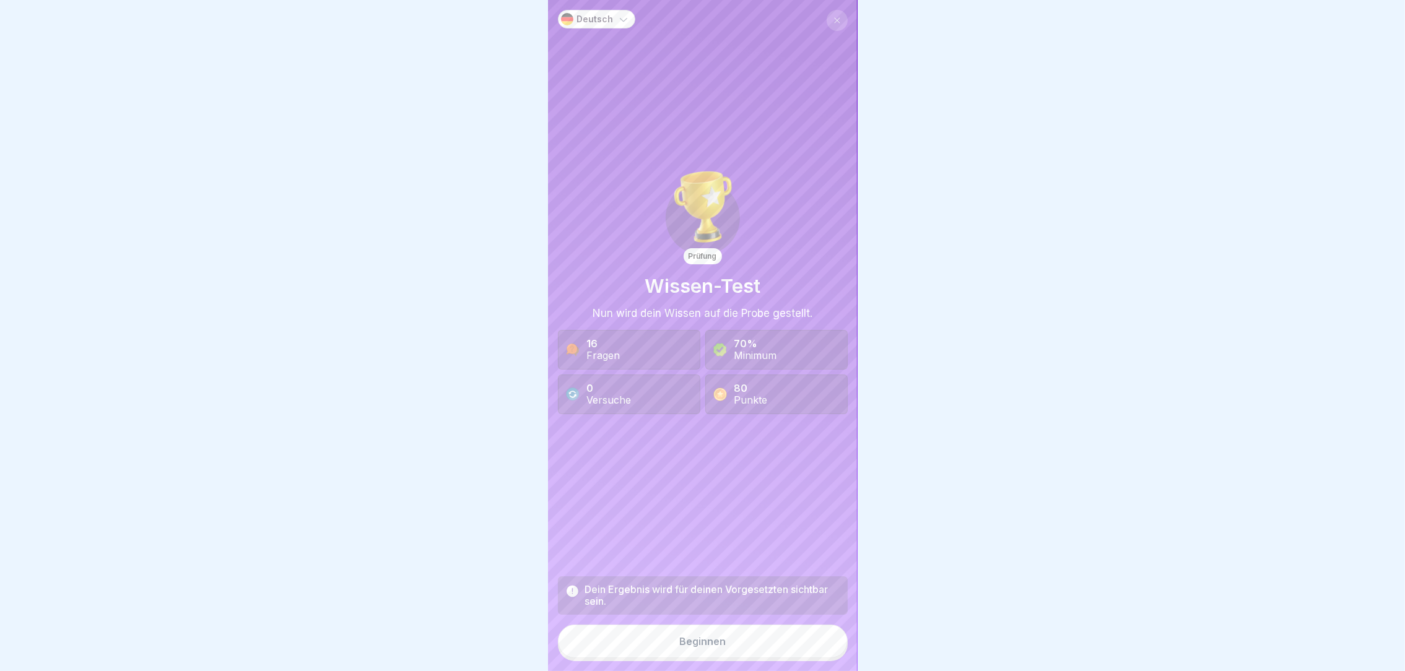
click at [685, 647] on div "Beginnen" at bounding box center [702, 641] width 46 height 11
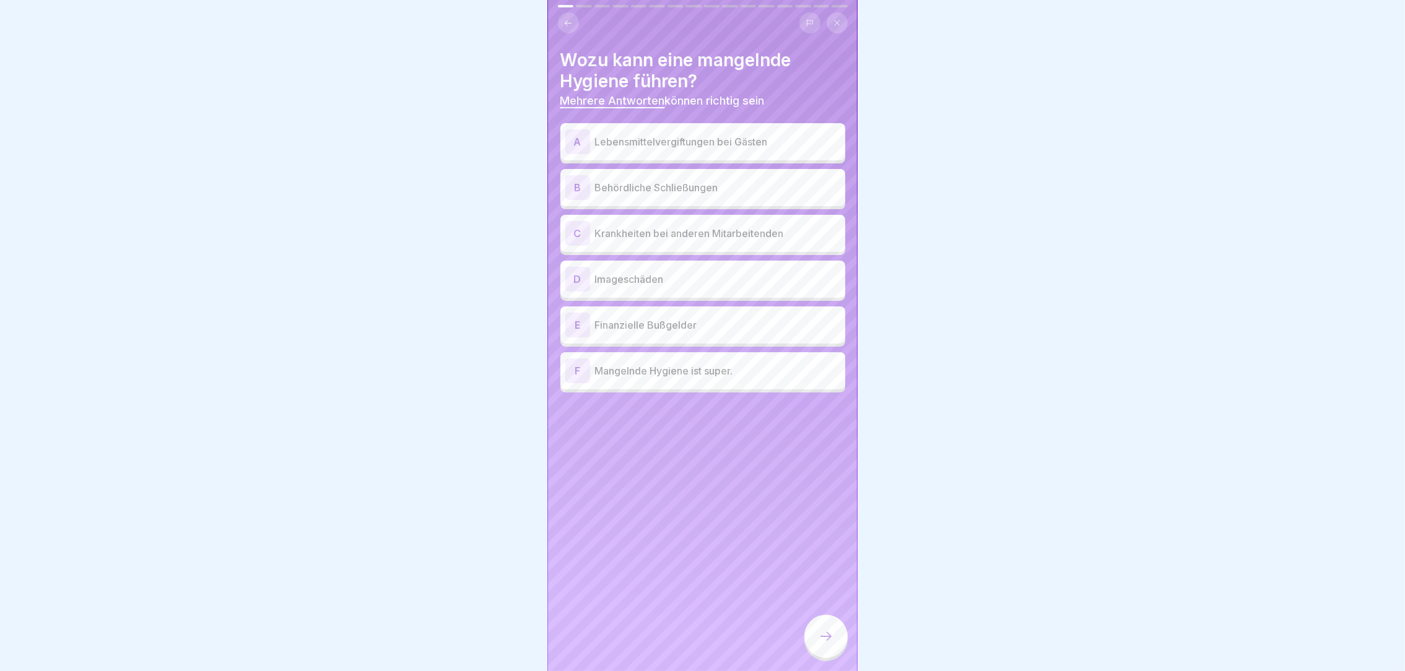
click at [722, 134] on p "Lebensmittelvergiftungen bei Gästen" at bounding box center [717, 141] width 245 height 15
click at [693, 203] on div "A Lebensmittelvergiftungen bei Gästen B Behördliche Schließungen C Krankheiten …" at bounding box center [702, 259] width 285 height 266
click at [689, 192] on div "B Behördliche Schließungen" at bounding box center [702, 187] width 275 height 25
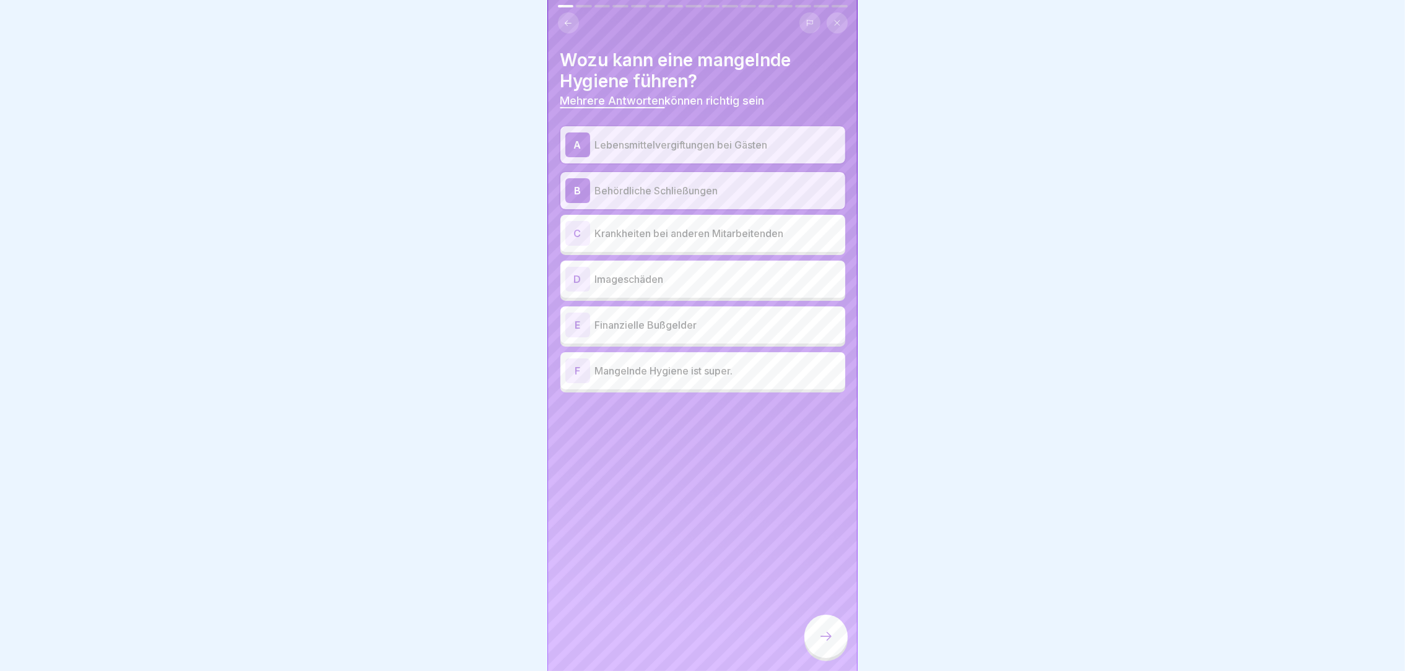
click at [682, 221] on div "C Krankheiten bei anderen Mitarbeitenden" at bounding box center [702, 233] width 275 height 25
click at [664, 272] on p "Imageschäden" at bounding box center [717, 279] width 245 height 15
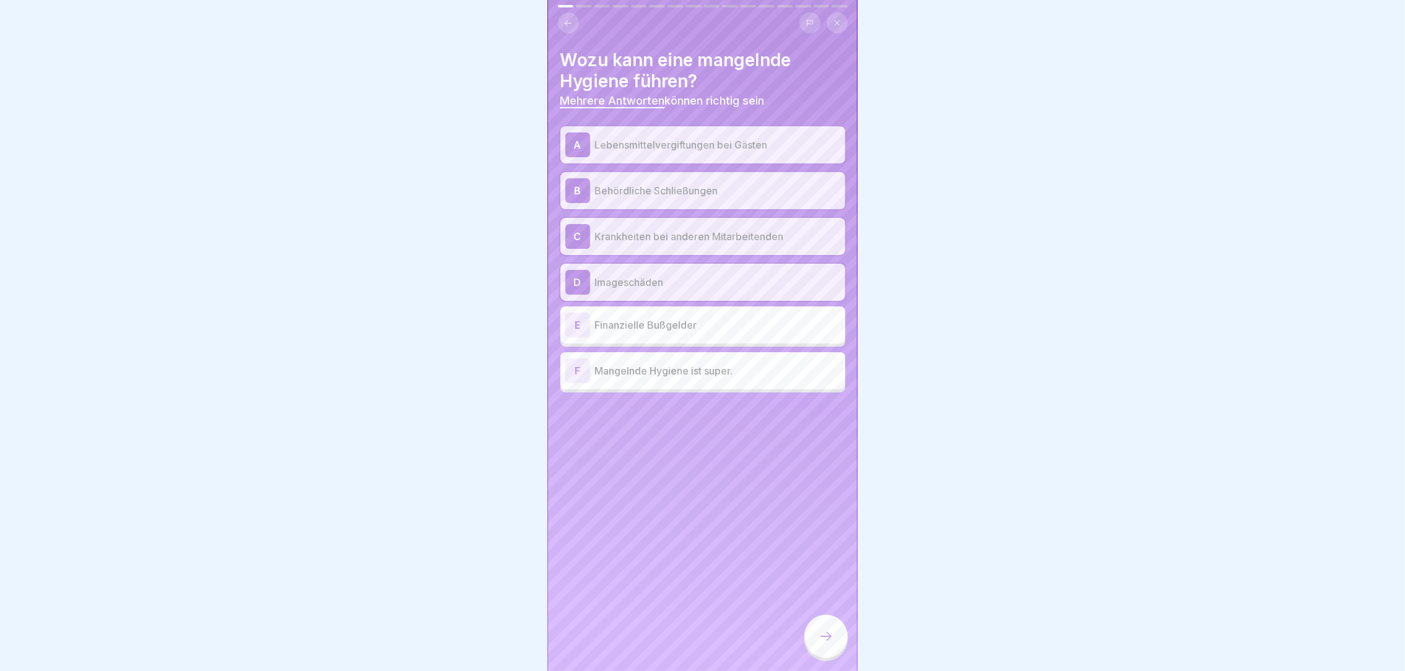
click at [657, 318] on p "Finanzielle Bußgelder" at bounding box center [717, 325] width 245 height 15
click at [822, 658] on div at bounding box center [825, 636] width 43 height 43
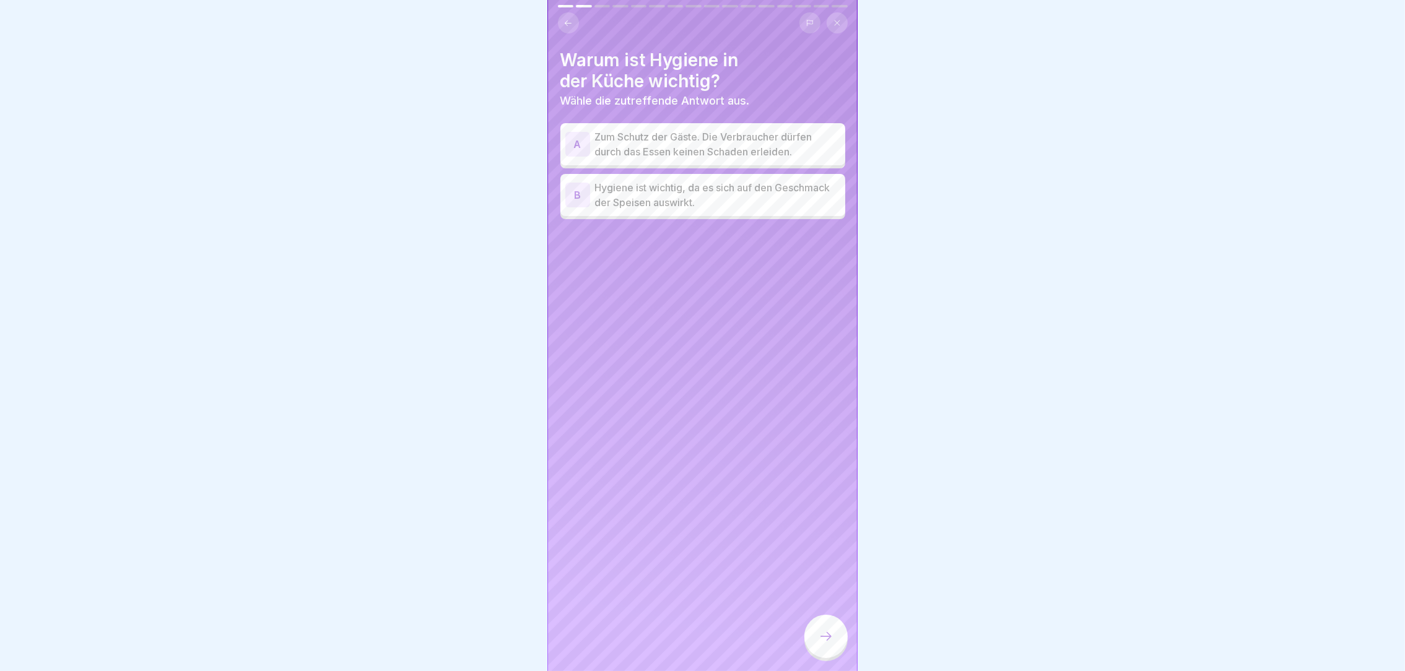
click at [762, 160] on div "A Zum Schutz der Gäste. Die Verbraucher dürfen durch das Essen keinen Schaden e…" at bounding box center [702, 172] width 285 height 93
click at [762, 152] on p "Zum Schutz der Gäste. Die Verbraucher dürfen durch das Essen keinen Schaden erl…" at bounding box center [717, 144] width 245 height 30
click at [816, 651] on div at bounding box center [825, 636] width 43 height 43
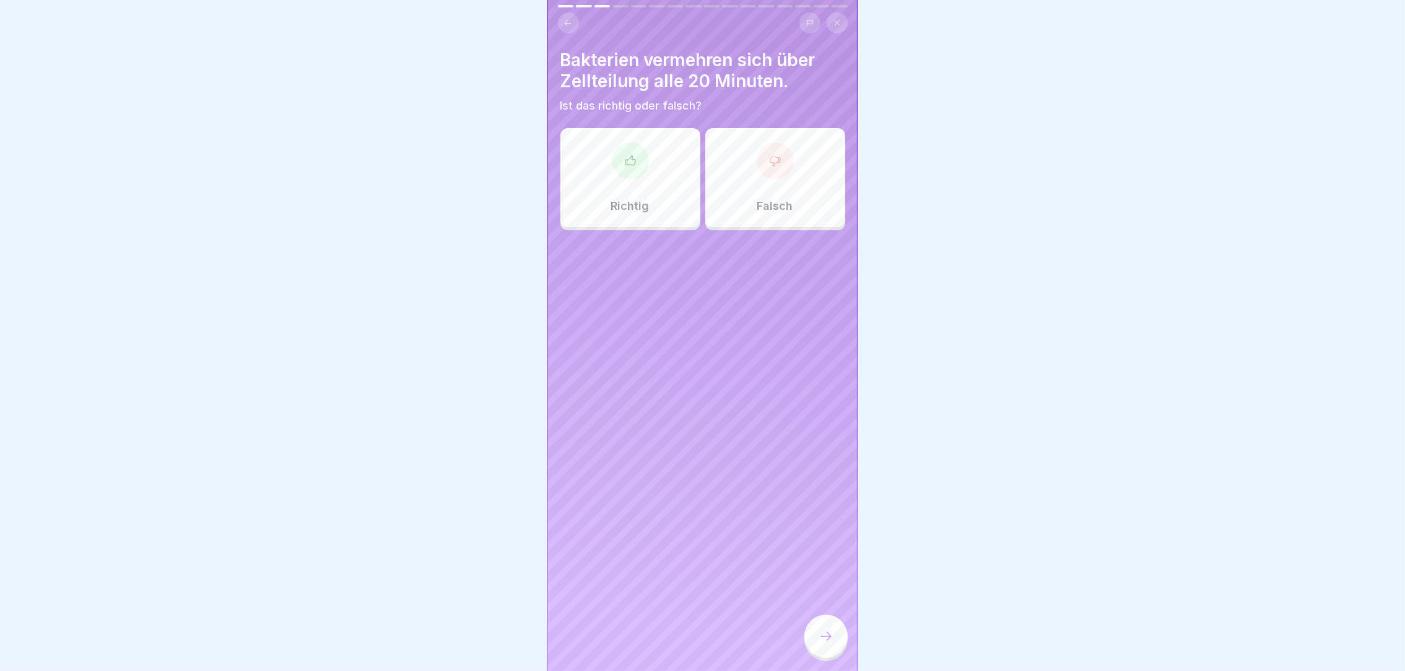
click at [664, 180] on div "Richtig" at bounding box center [630, 177] width 140 height 99
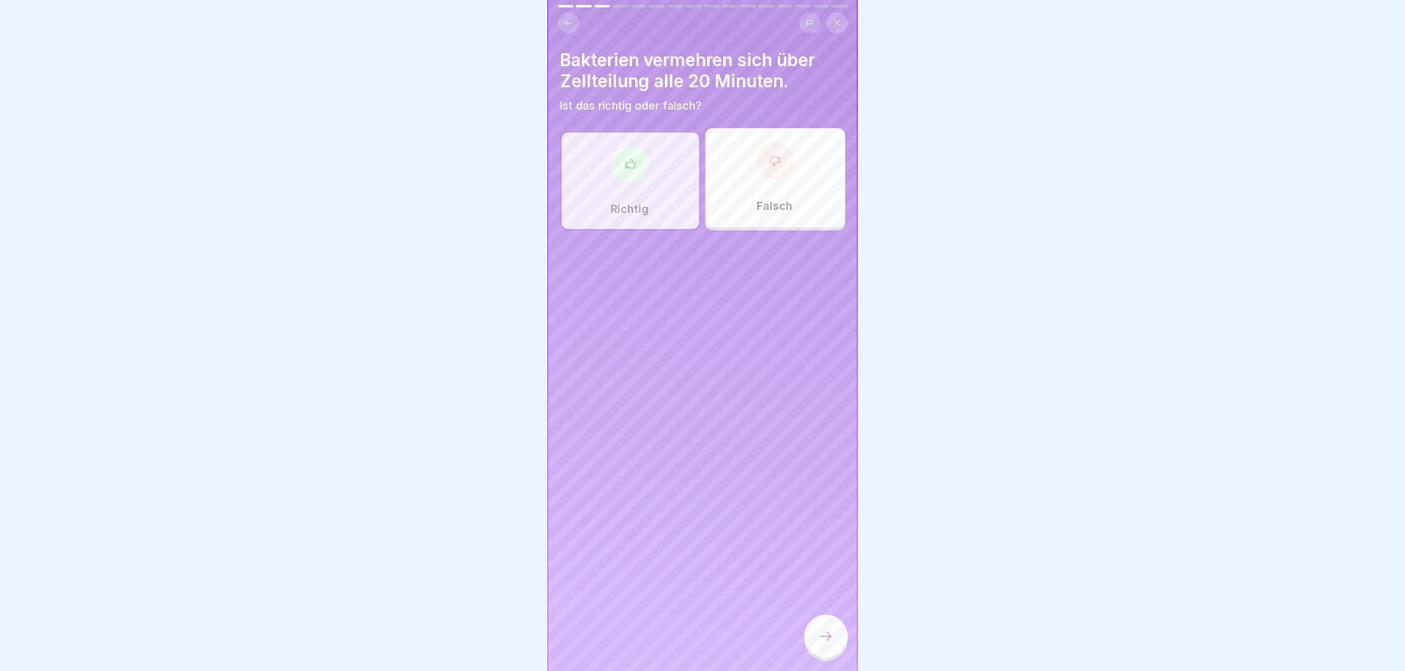
click at [822, 635] on div at bounding box center [825, 636] width 43 height 43
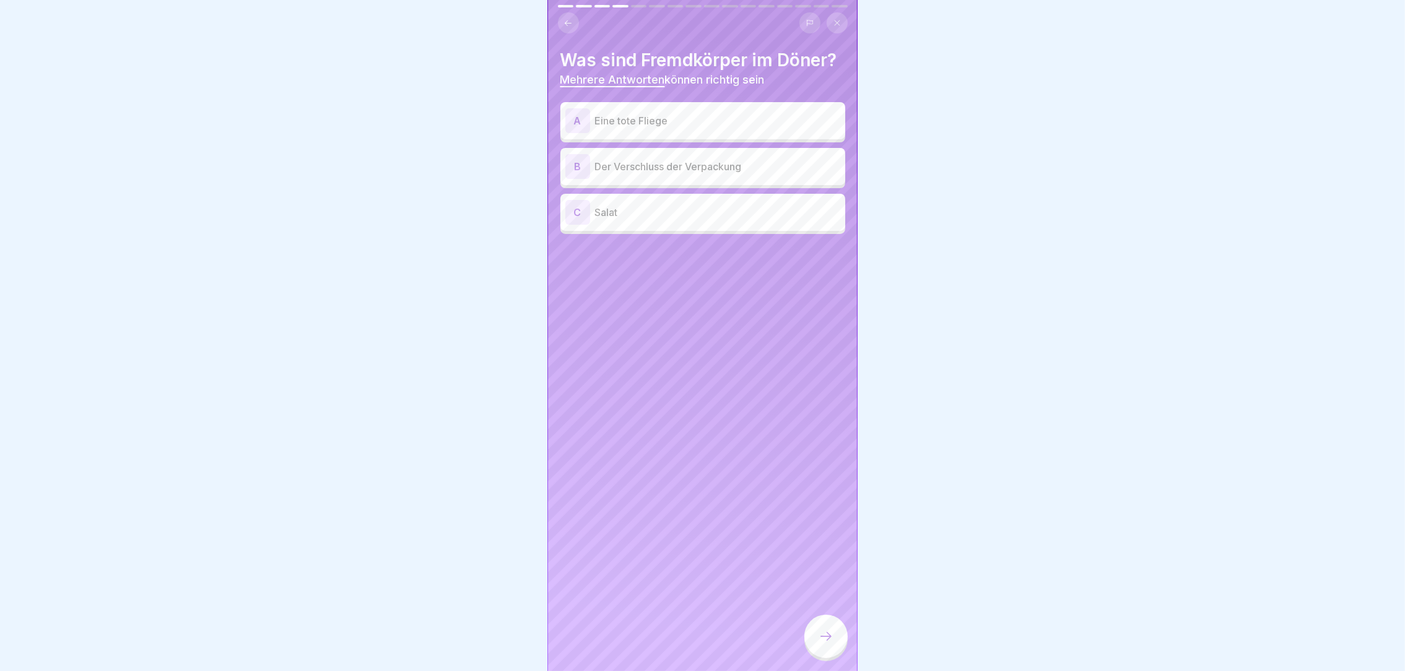
click at [745, 128] on p "Eine tote Fliege" at bounding box center [717, 120] width 245 height 15
click at [727, 174] on p "Der Verschluss der Verpackung" at bounding box center [717, 166] width 245 height 15
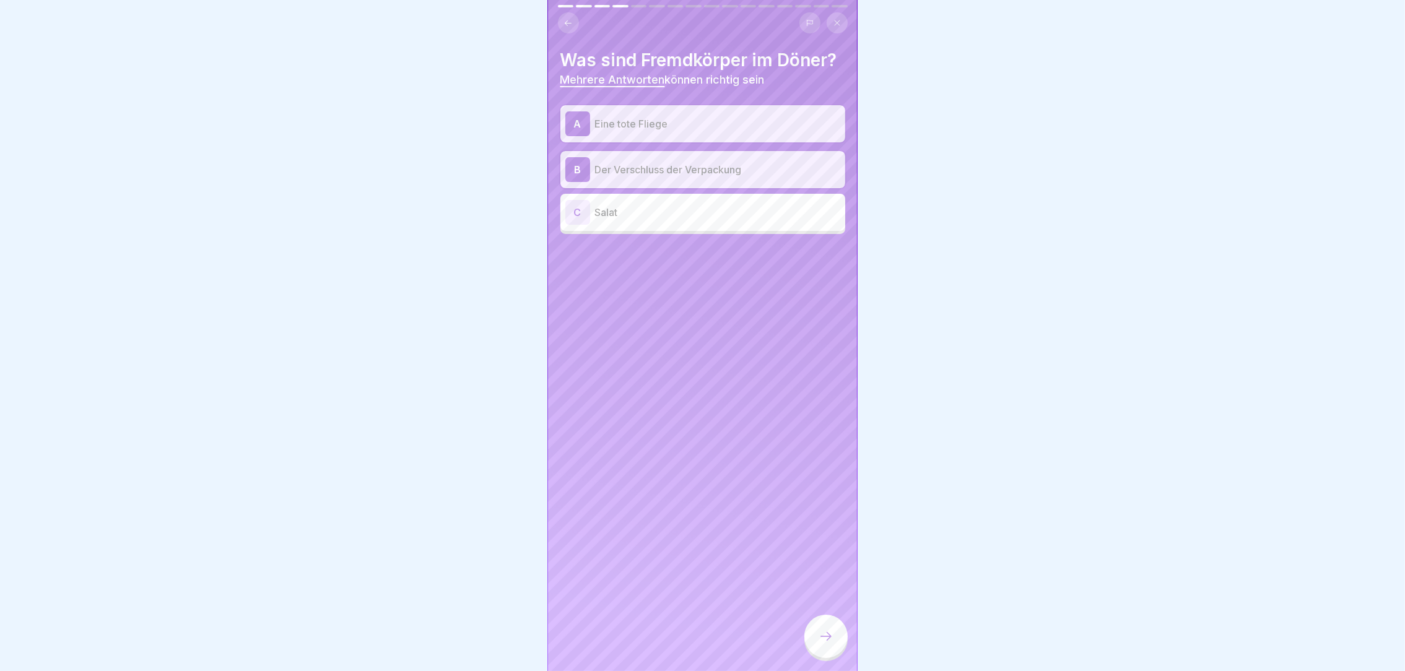
click at [830, 644] on icon at bounding box center [826, 636] width 15 height 15
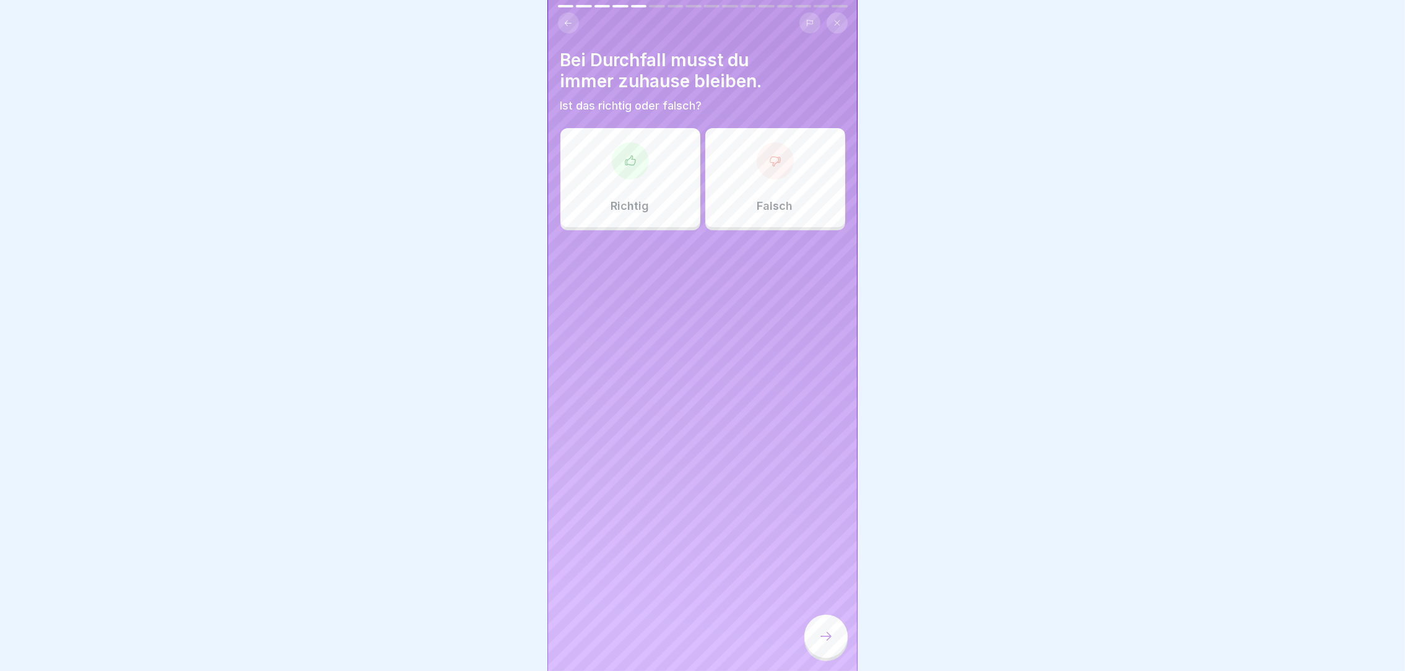
click at [637, 199] on p "Richtig" at bounding box center [630, 206] width 38 height 14
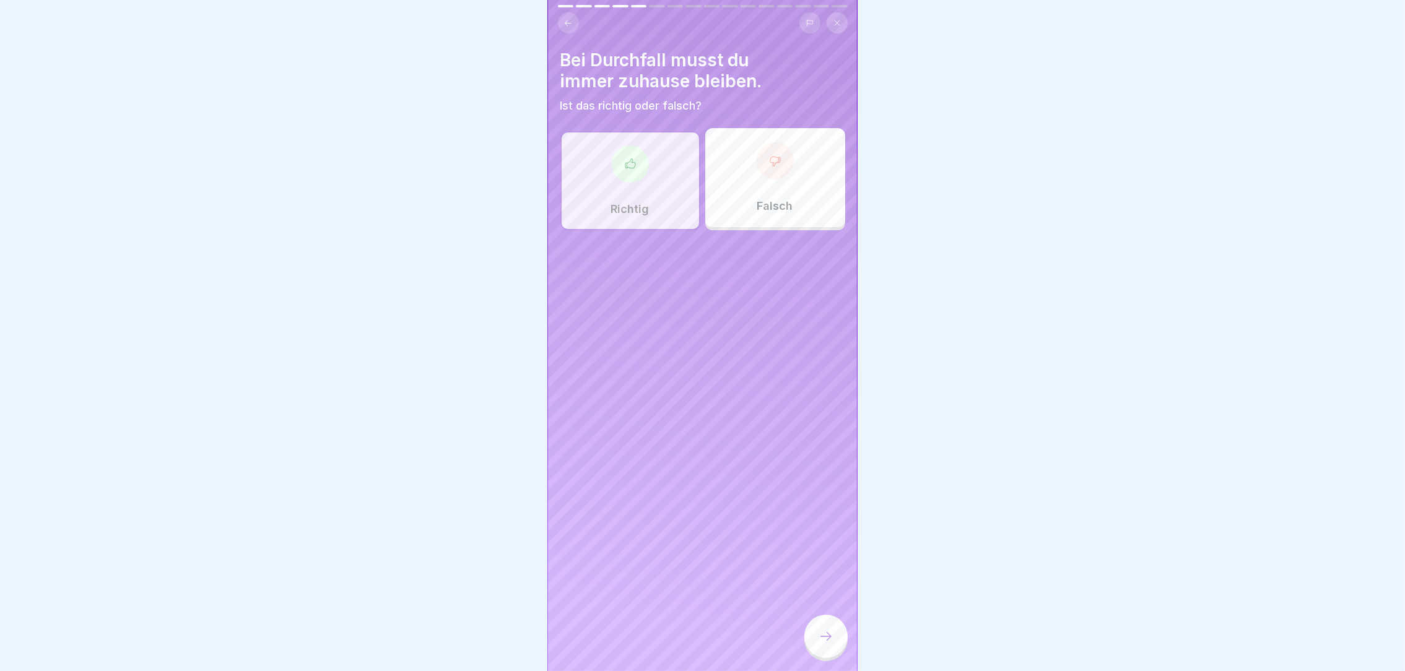
click at [824, 635] on div at bounding box center [825, 636] width 43 height 43
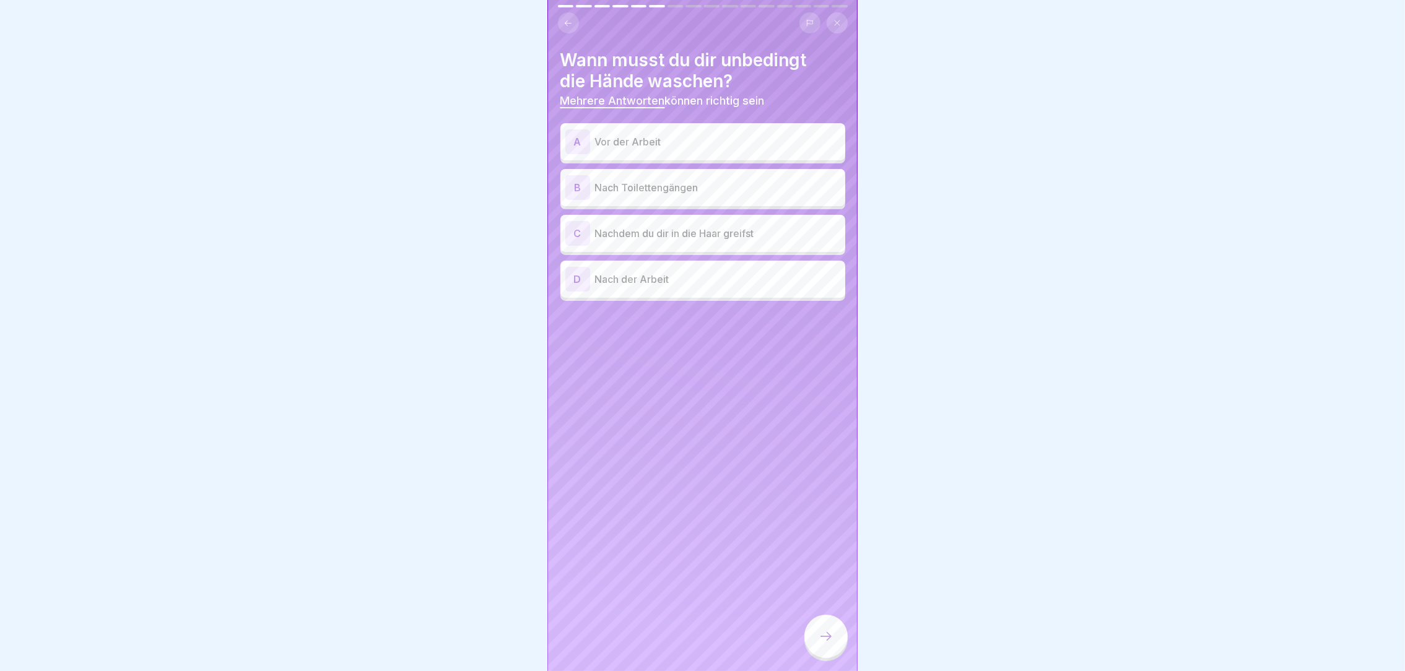
click at [700, 149] on div "A Vor der Arbeit" at bounding box center [702, 141] width 285 height 37
click at [698, 180] on p "Nach Toilettengängen" at bounding box center [717, 187] width 245 height 15
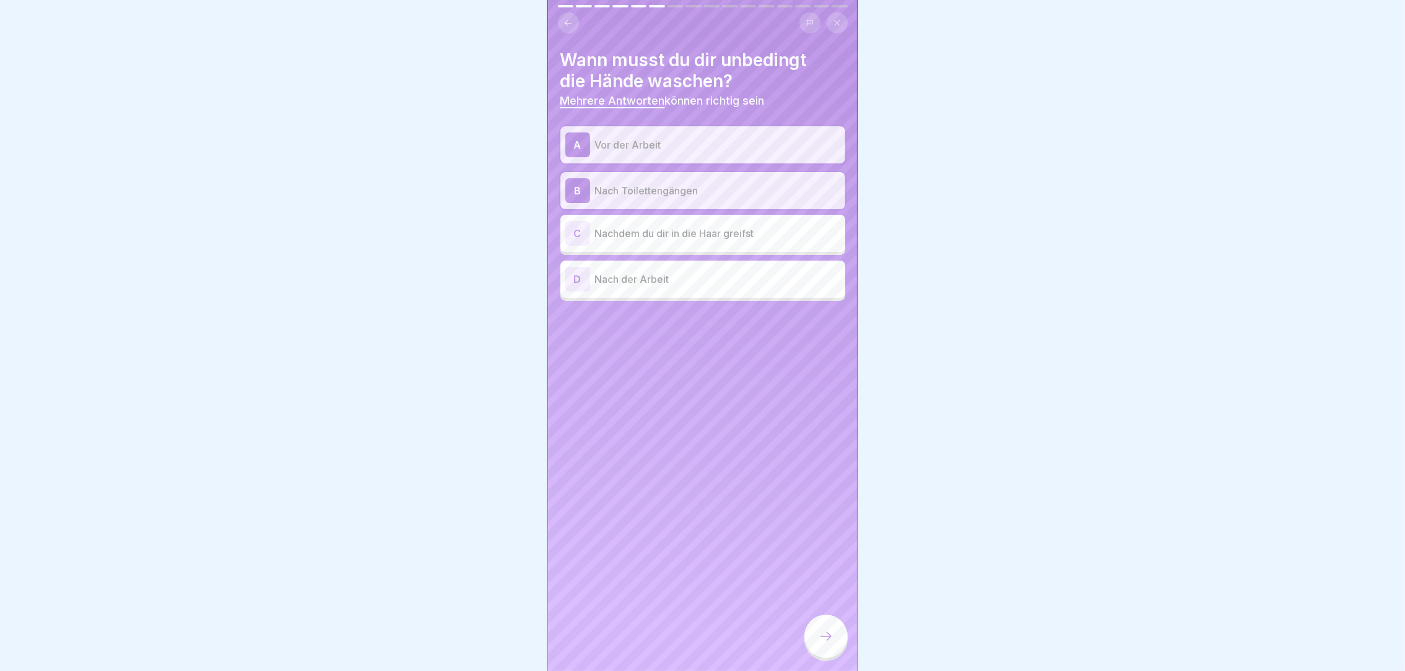
click at [698, 235] on div "C Nachdem du dir in die Haar greifst" at bounding box center [702, 233] width 275 height 25
click at [827, 635] on div at bounding box center [825, 636] width 43 height 43
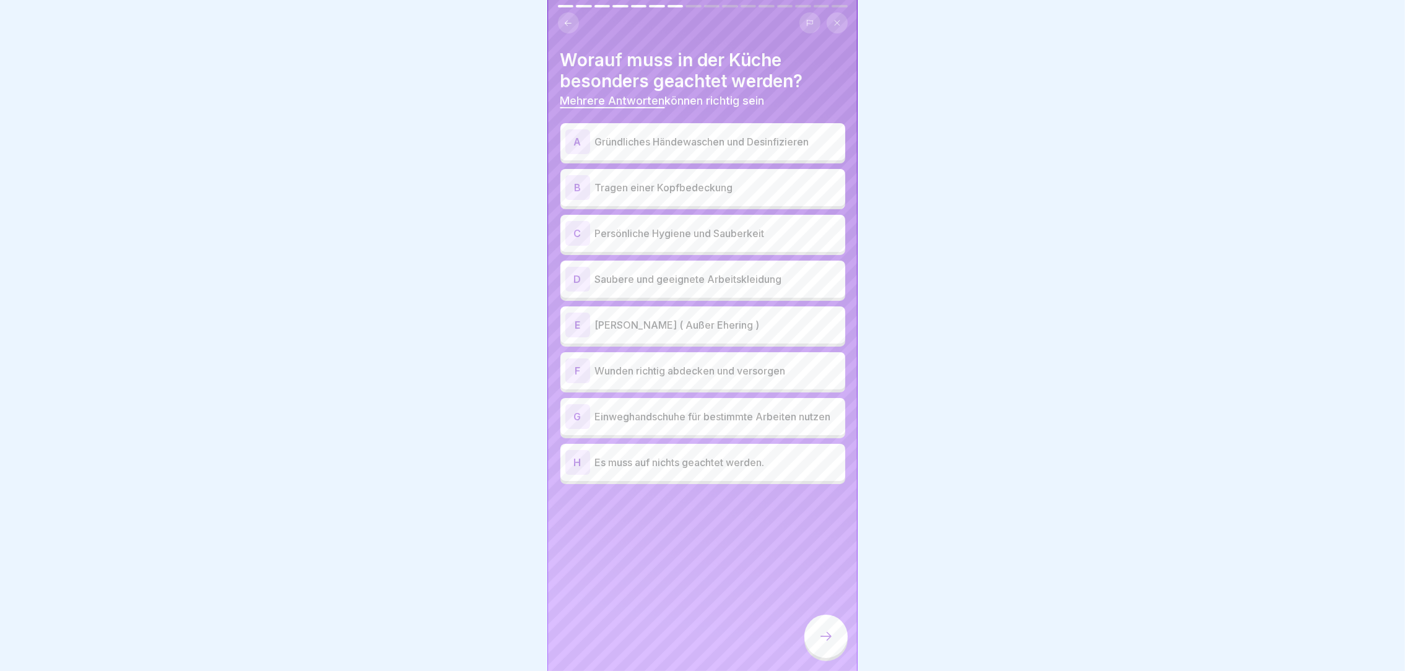
click at [679, 129] on div "A Gründliches Händewaschen und Desinfizieren" at bounding box center [702, 141] width 275 height 25
click at [664, 175] on div "B Tragen einer Kopfbedeckung" at bounding box center [702, 187] width 275 height 25
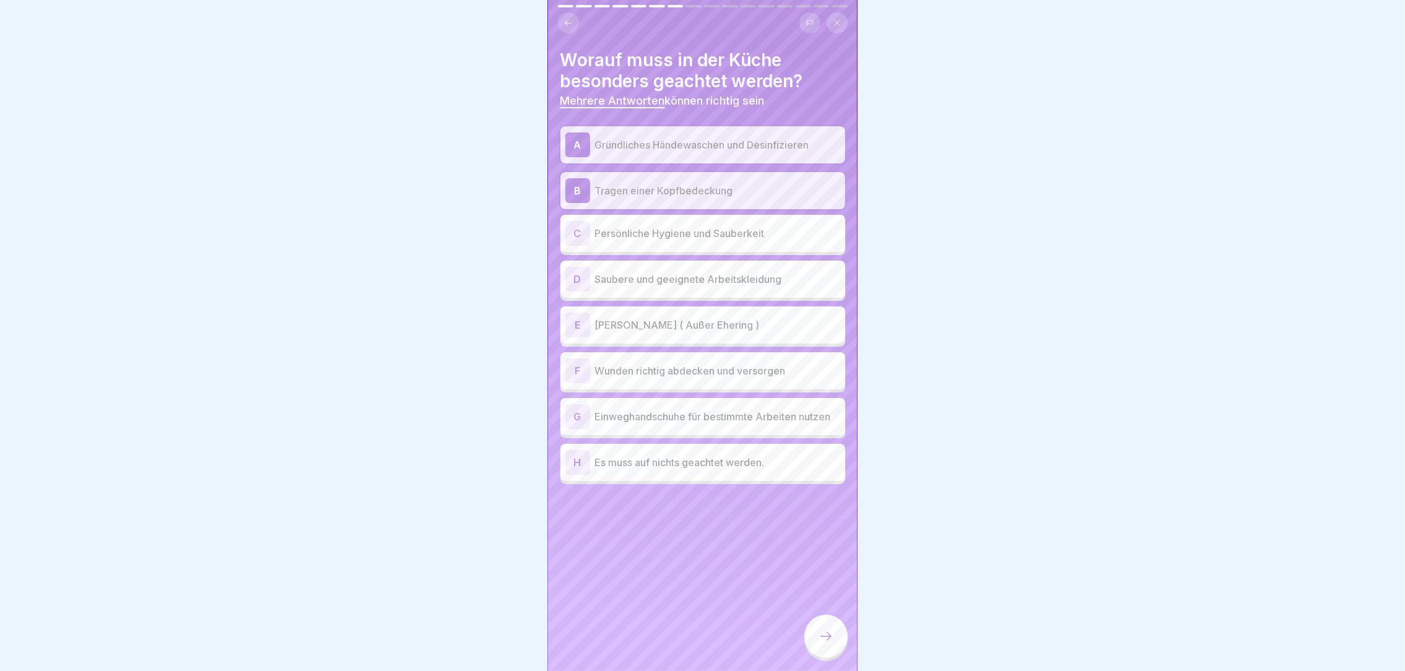
click at [651, 228] on p "Persönliche Hygiene und Sauberkeit" at bounding box center [717, 233] width 245 height 15
click at [646, 261] on div "D Saubere und geeignete Arbeitskleidung" at bounding box center [702, 279] width 285 height 37
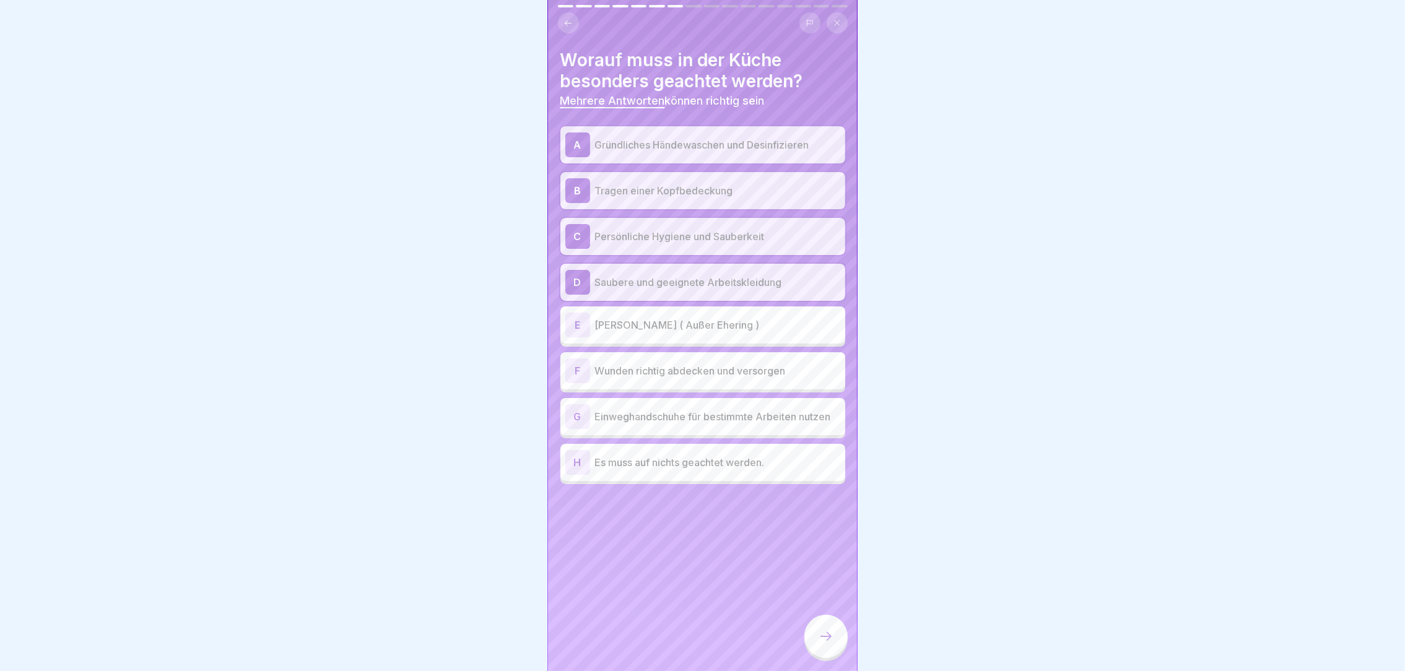
click at [631, 341] on div "A Gründliches Händewaschen und Desinfizieren B Tragen einer Kopfbedeckung C Per…" at bounding box center [702, 305] width 285 height 358
click at [636, 331] on div "E [PERSON_NAME] ( Außer Ehering )" at bounding box center [702, 325] width 285 height 37
click at [629, 363] on p "Wunden richtig abdecken und versorgen" at bounding box center [717, 370] width 245 height 15
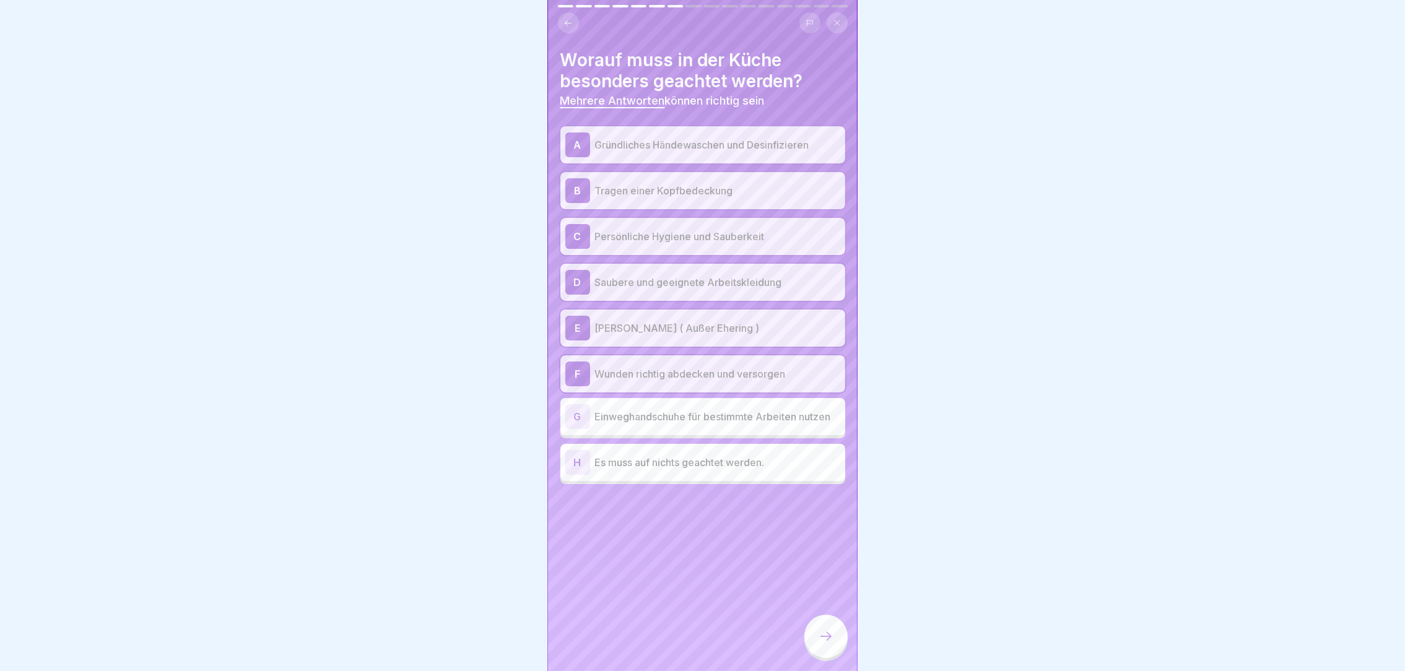
click at [629, 398] on div "G Einweghandschuhe für bestimmte Arbeiten nutzen" at bounding box center [702, 416] width 285 height 37
click at [841, 655] on div at bounding box center [825, 636] width 43 height 43
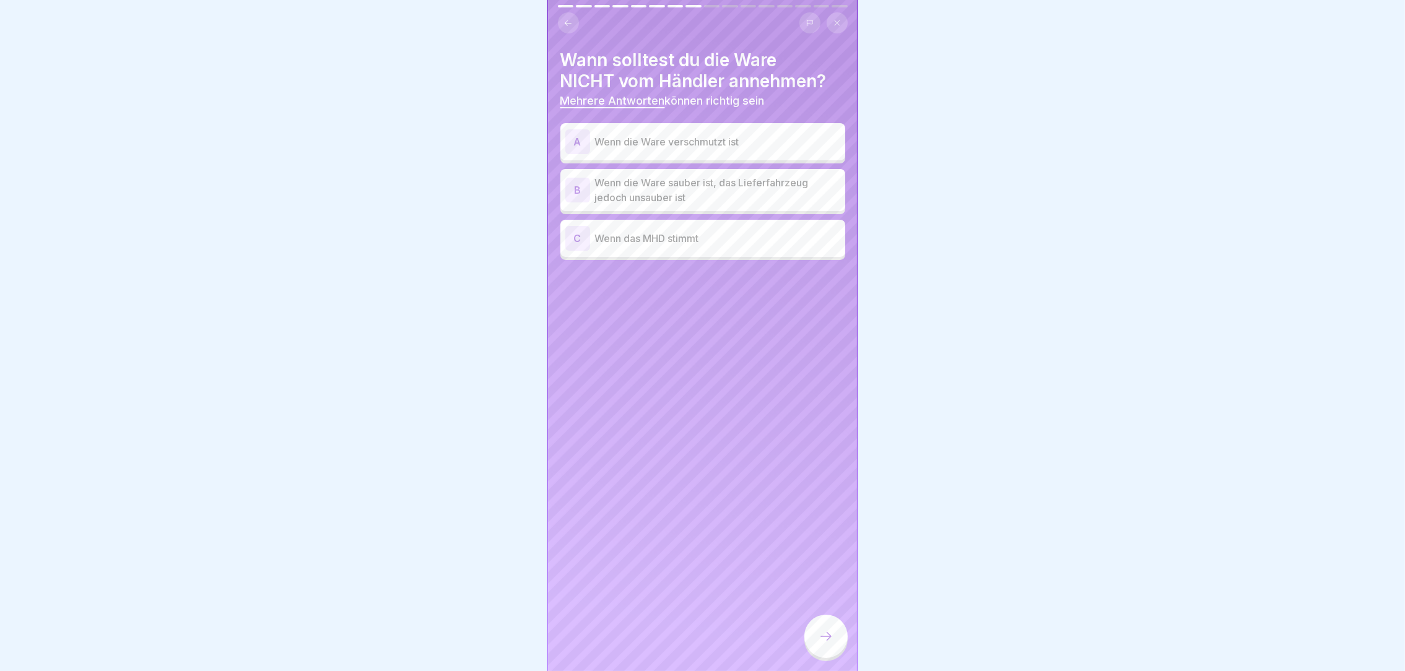
click at [749, 146] on div "A Wenn die Ware verschmutzt ist" at bounding box center [702, 141] width 275 height 25
click at [733, 175] on p "Wenn die Ware sauber ist, das Lieferfahrzeug jedoch unsauber ist" at bounding box center [717, 190] width 245 height 30
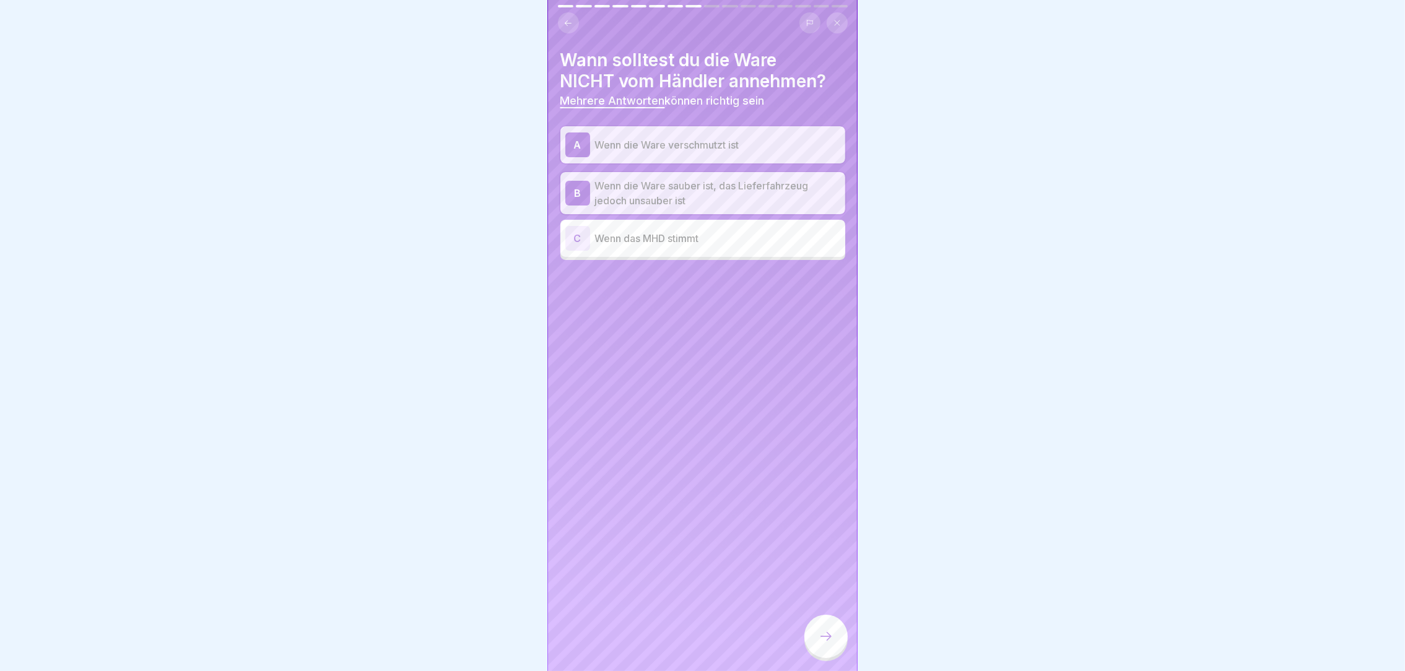
click at [822, 638] on icon at bounding box center [826, 636] width 15 height 15
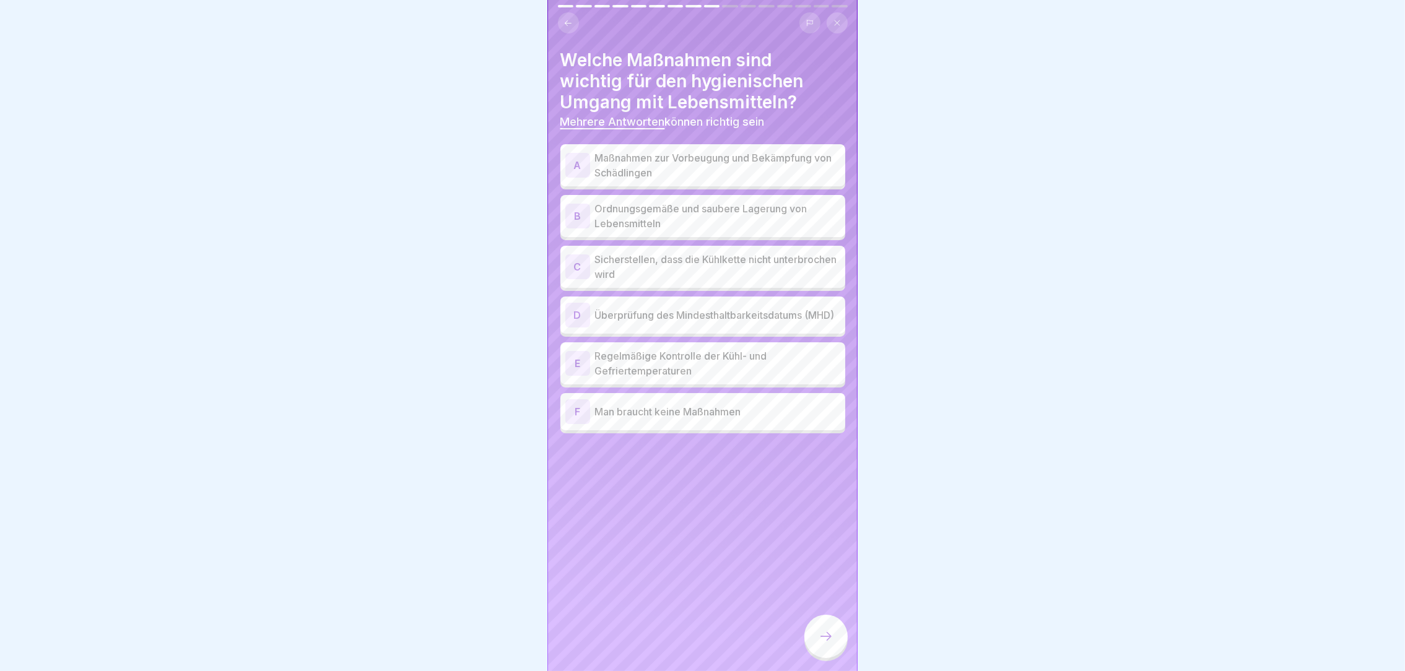
click at [687, 150] on p "Maßnahmen zur Vorbeugung und Bekämpfung von Schädlingen" at bounding box center [717, 165] width 245 height 30
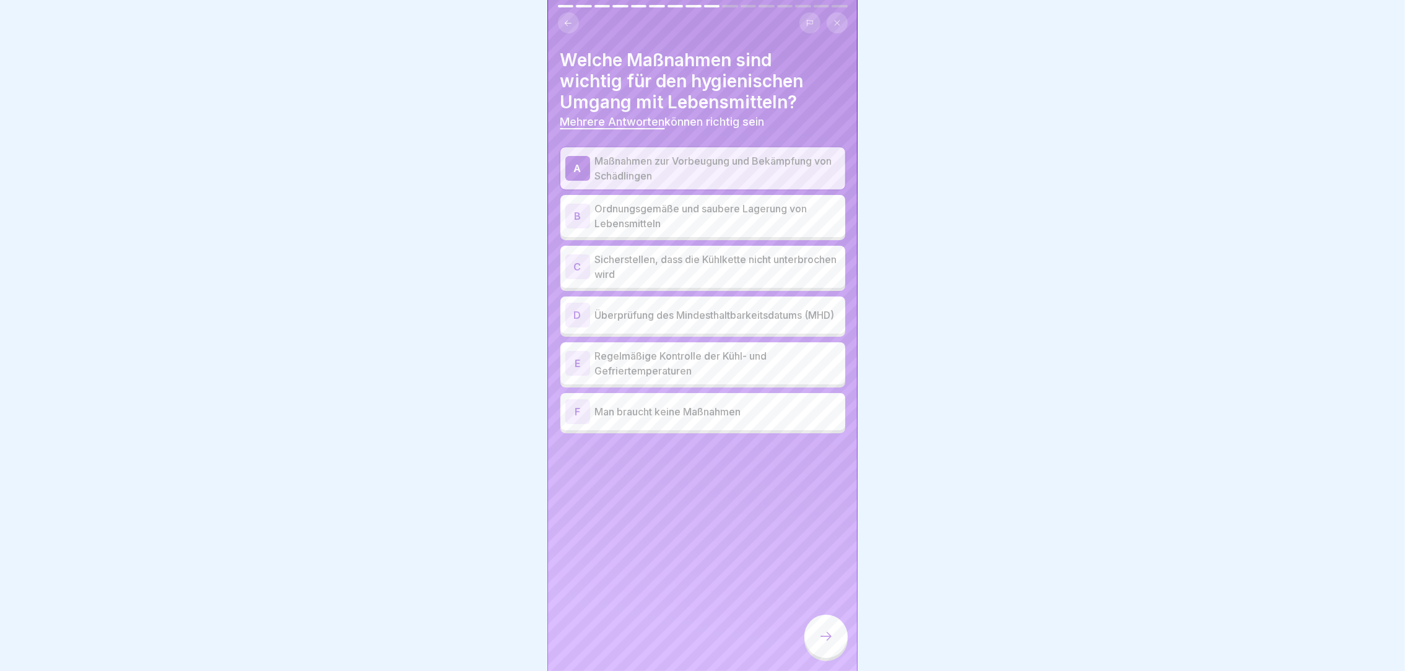
click at [651, 211] on p "Ordnungsgemäße und saubere Lagerung von Lebensmitteln" at bounding box center [717, 216] width 245 height 30
click at [635, 281] on div "A Maßnahmen zur Vorbeugung und Bekämpfung von Schädlingen B Ordnungsgemäße und …" at bounding box center [702, 290] width 285 height 286
click at [626, 318] on p "Überprüfung des Mindesthaltbarkeitsdatums (MHD)" at bounding box center [717, 315] width 245 height 15
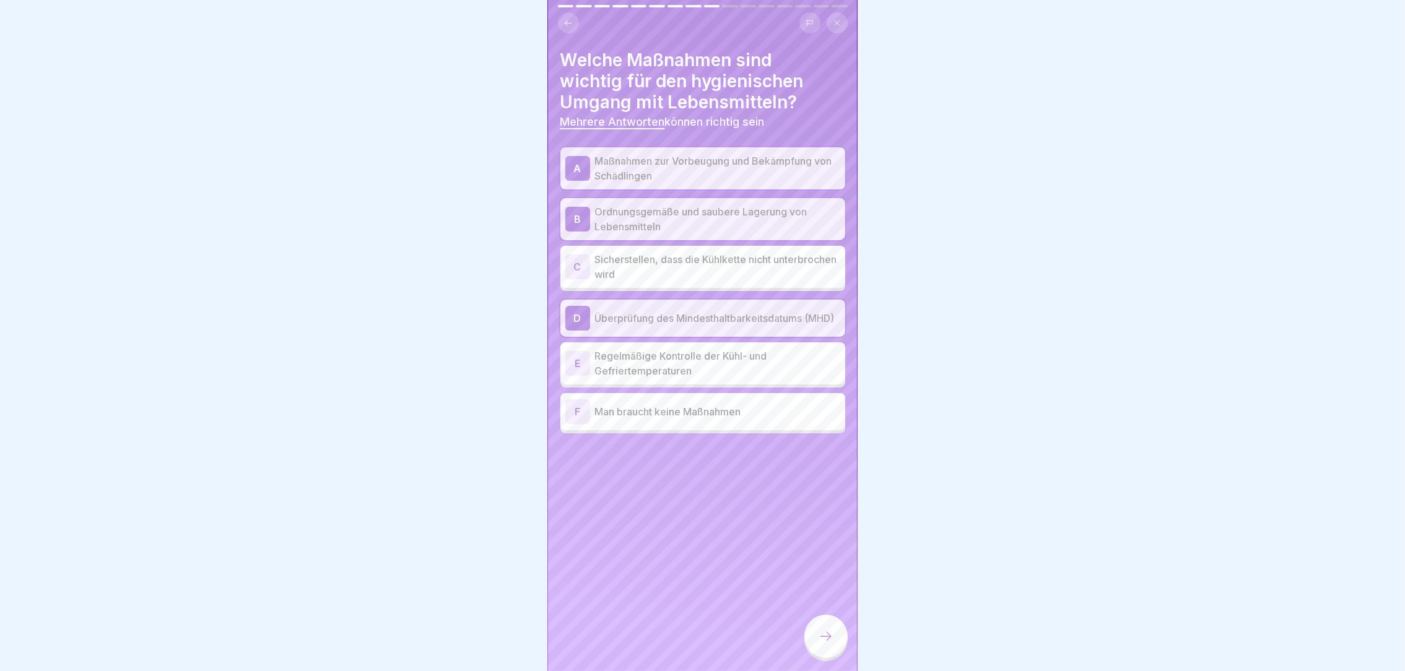
click at [626, 342] on div "E Regelmäßige Kontrolle der Kühl- und Gefriertemperaturen" at bounding box center [702, 363] width 285 height 42
click at [646, 278] on div "C Sicherstellen, dass die Kühlkette nicht unterbrochen wird" at bounding box center [702, 267] width 285 height 42
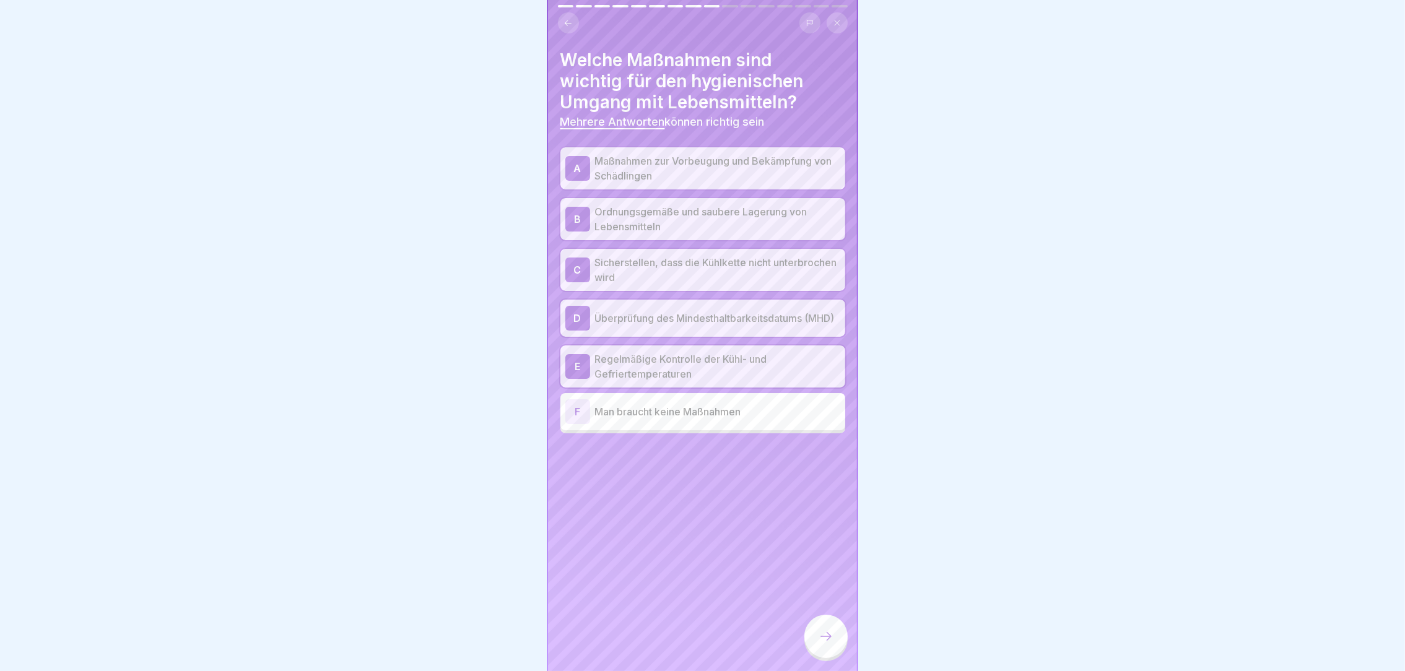
click at [823, 638] on div at bounding box center [825, 636] width 43 height 43
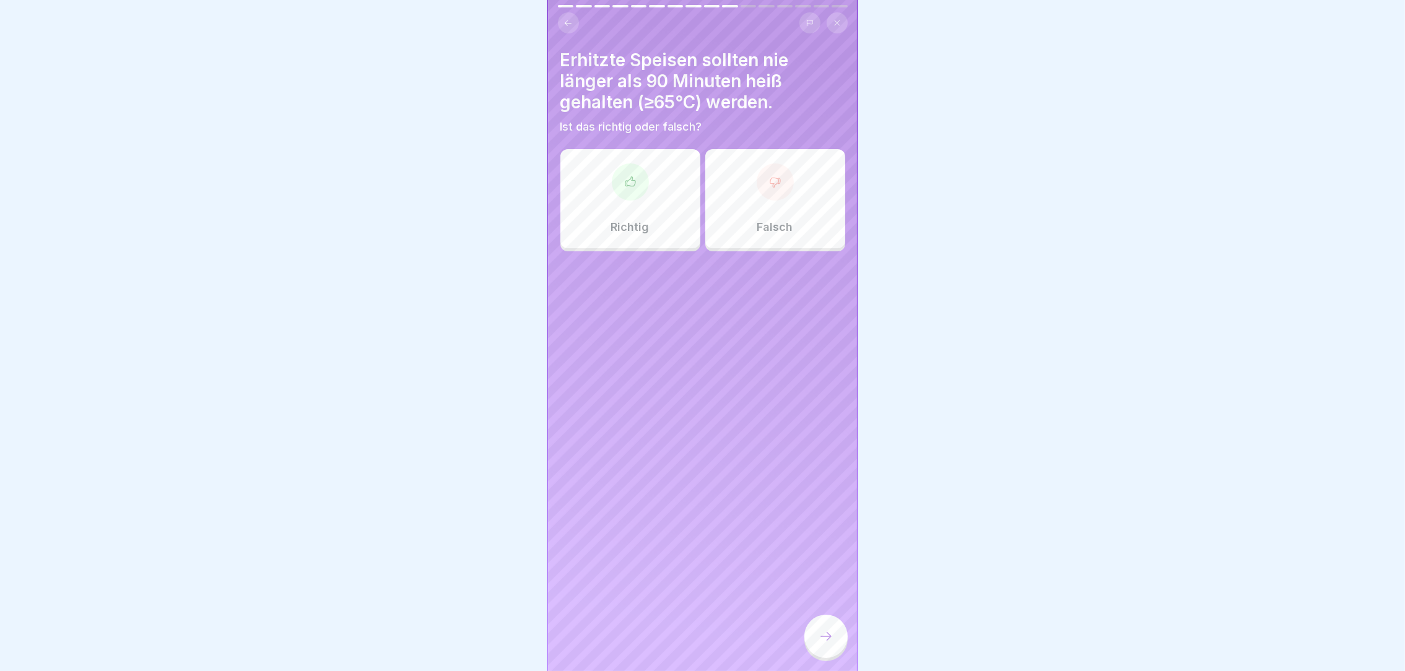
click at [625, 186] on div at bounding box center [630, 181] width 37 height 37
click at [801, 633] on div "Erhitzte Speisen sollten nie länger als 90 Minuten heiß gehalten (≥65°C) werden…" at bounding box center [703, 335] width 310 height 671
click at [815, 636] on div at bounding box center [825, 636] width 43 height 43
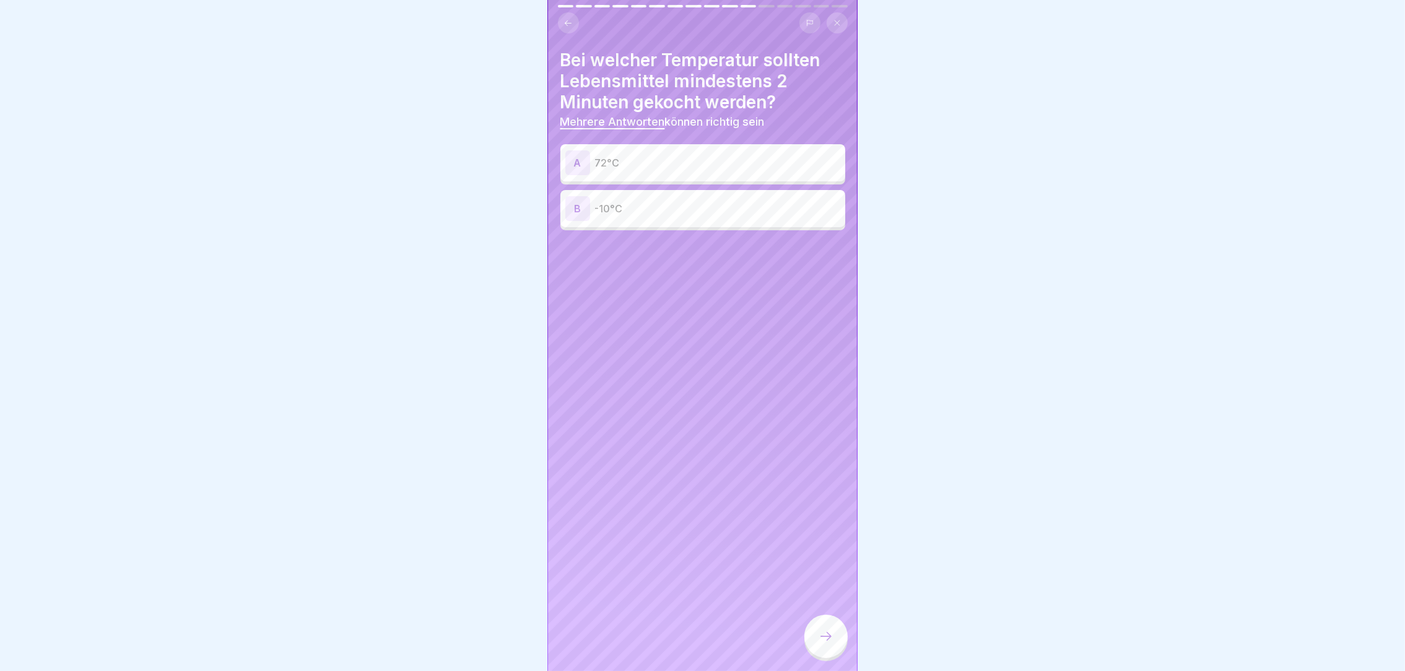
click at [751, 157] on p "72°C" at bounding box center [717, 162] width 245 height 15
click at [830, 642] on icon at bounding box center [826, 636] width 15 height 15
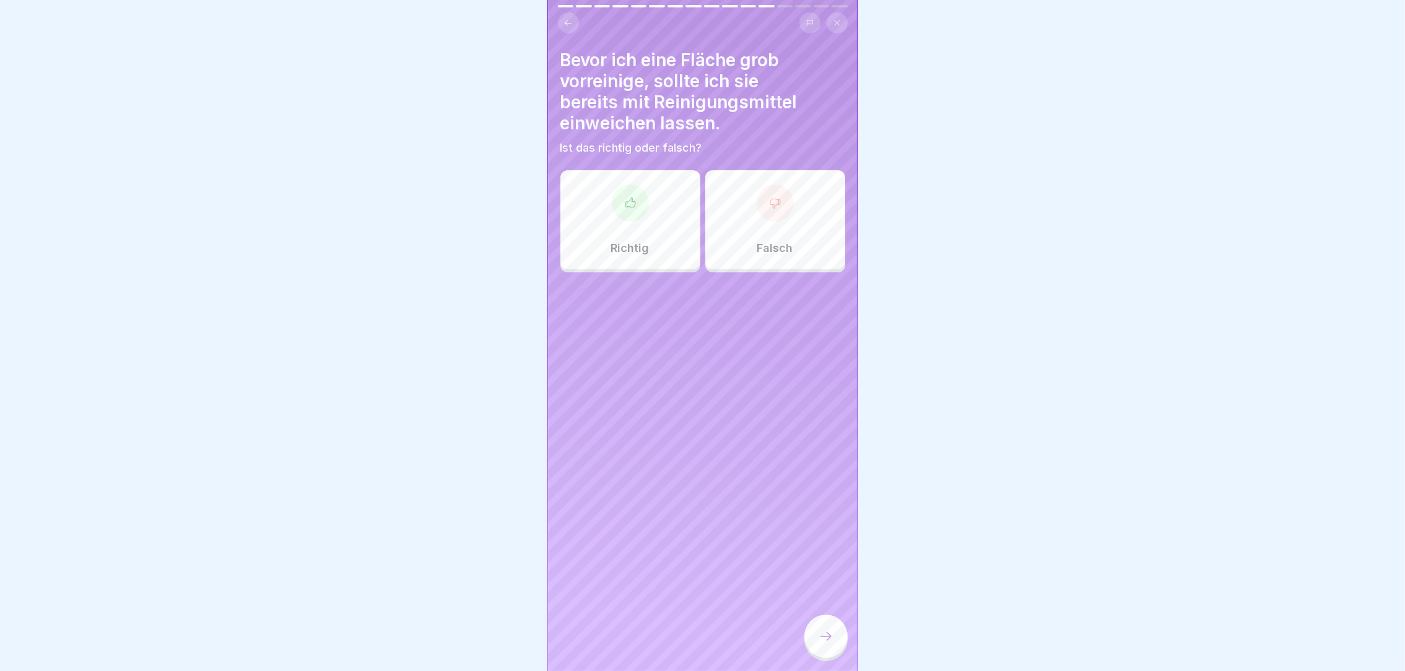
click at [663, 222] on div "Richtig" at bounding box center [630, 219] width 140 height 99
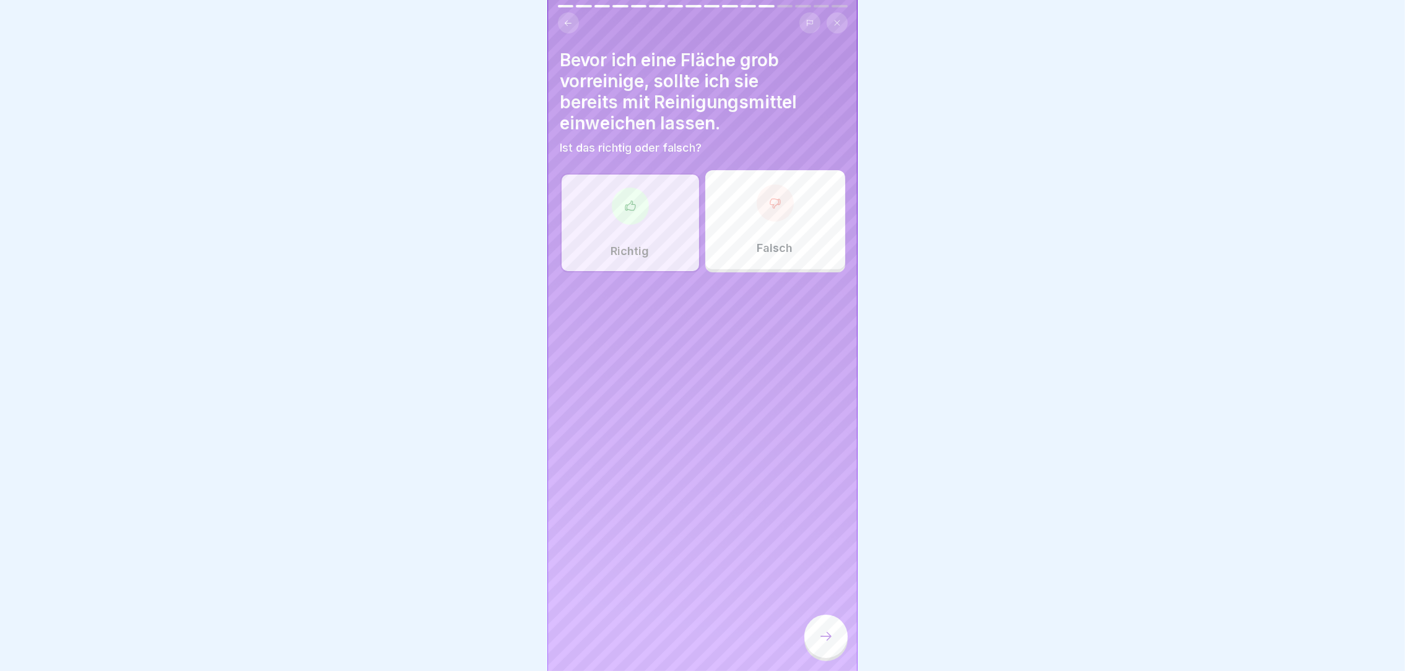
click at [730, 232] on div "Falsch" at bounding box center [775, 219] width 140 height 99
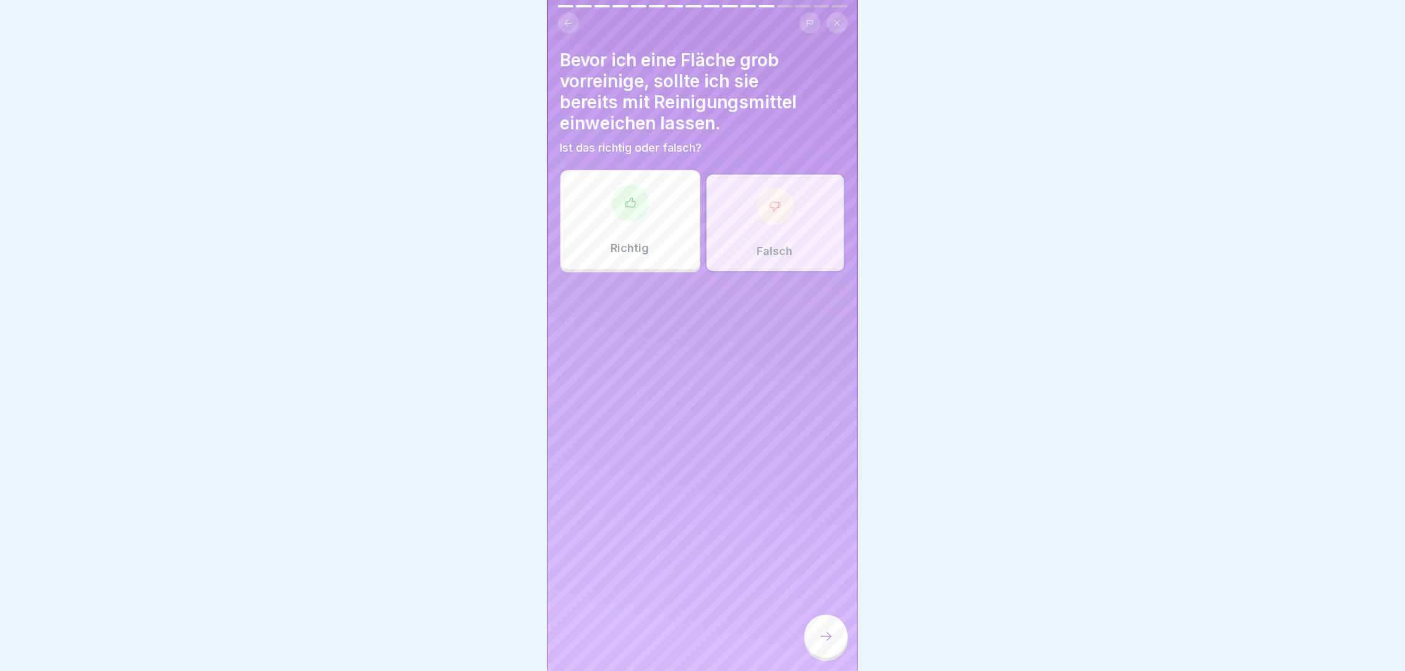
click at [813, 632] on div at bounding box center [825, 636] width 43 height 43
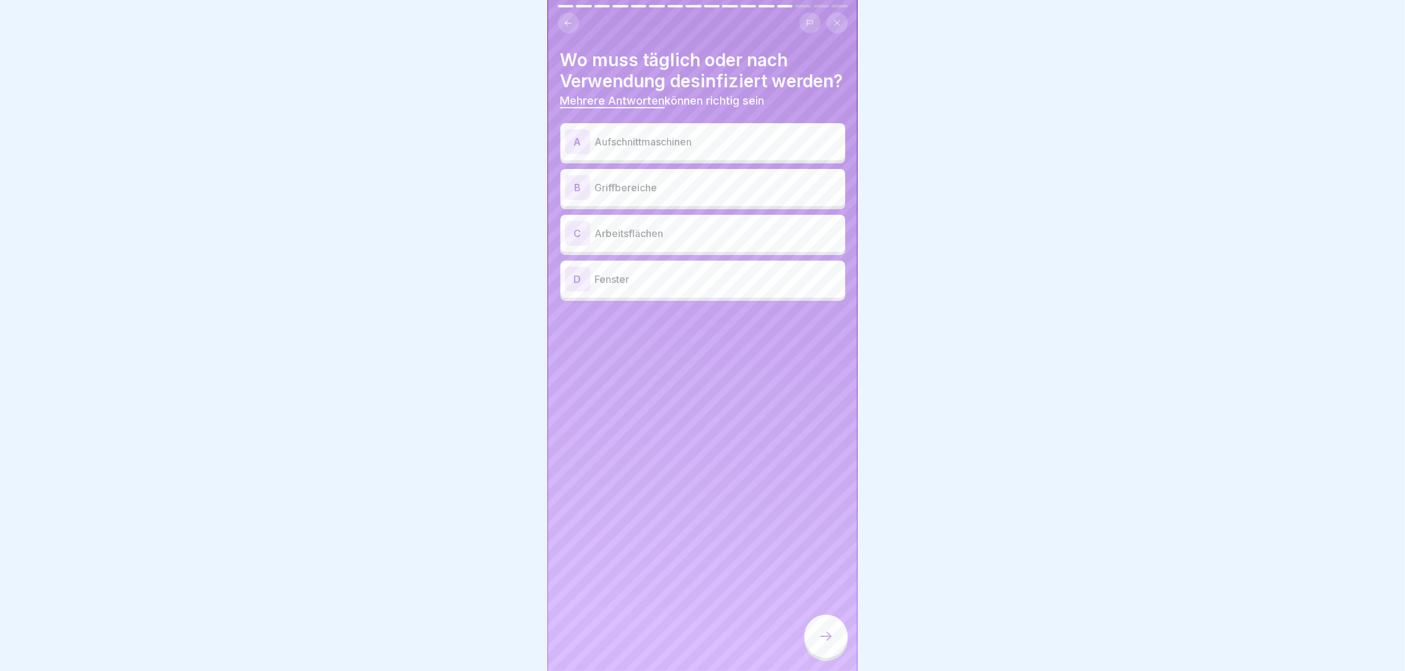
click at [776, 154] on div "A Aufschnittmaschinen" at bounding box center [702, 141] width 275 height 25
click at [746, 195] on p "Griffbereiche" at bounding box center [717, 187] width 245 height 15
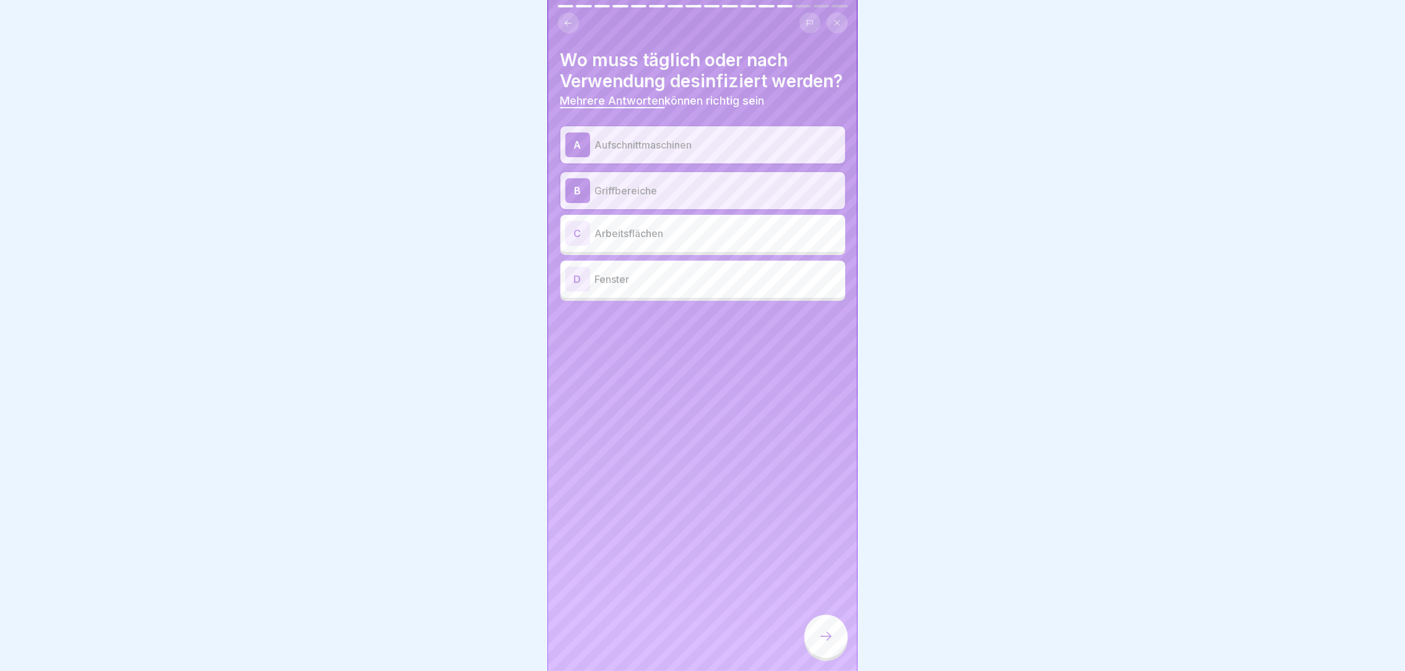
click at [739, 224] on div "A Aufschnittmaschinen B Griffbereiche C Arbeitsflächen D Fenster" at bounding box center [702, 213] width 285 height 175
click at [734, 237] on div "C Arbeitsflächen" at bounding box center [702, 233] width 275 height 25
click at [826, 644] on icon at bounding box center [826, 636] width 15 height 15
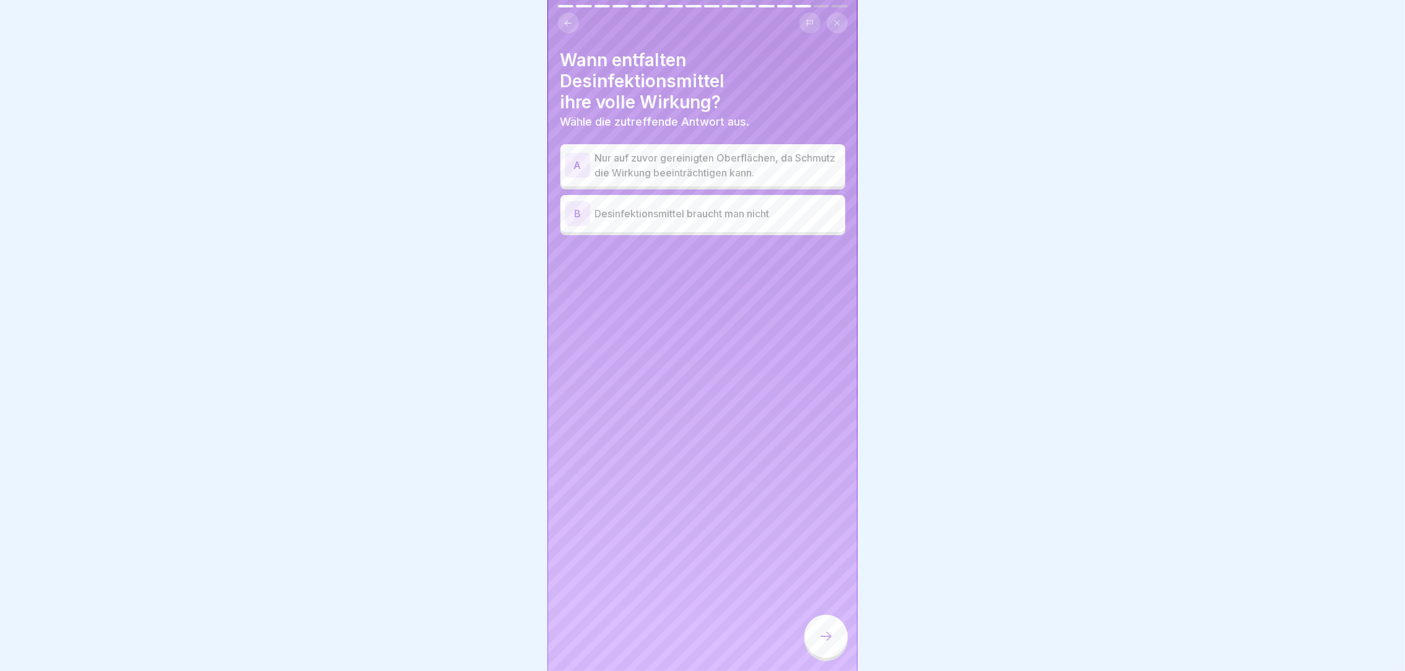
click at [773, 152] on p "Nur auf zuvor gereinigten Oberflächen, da Schmutz die Wirkung beeinträchtigen k…" at bounding box center [717, 165] width 245 height 30
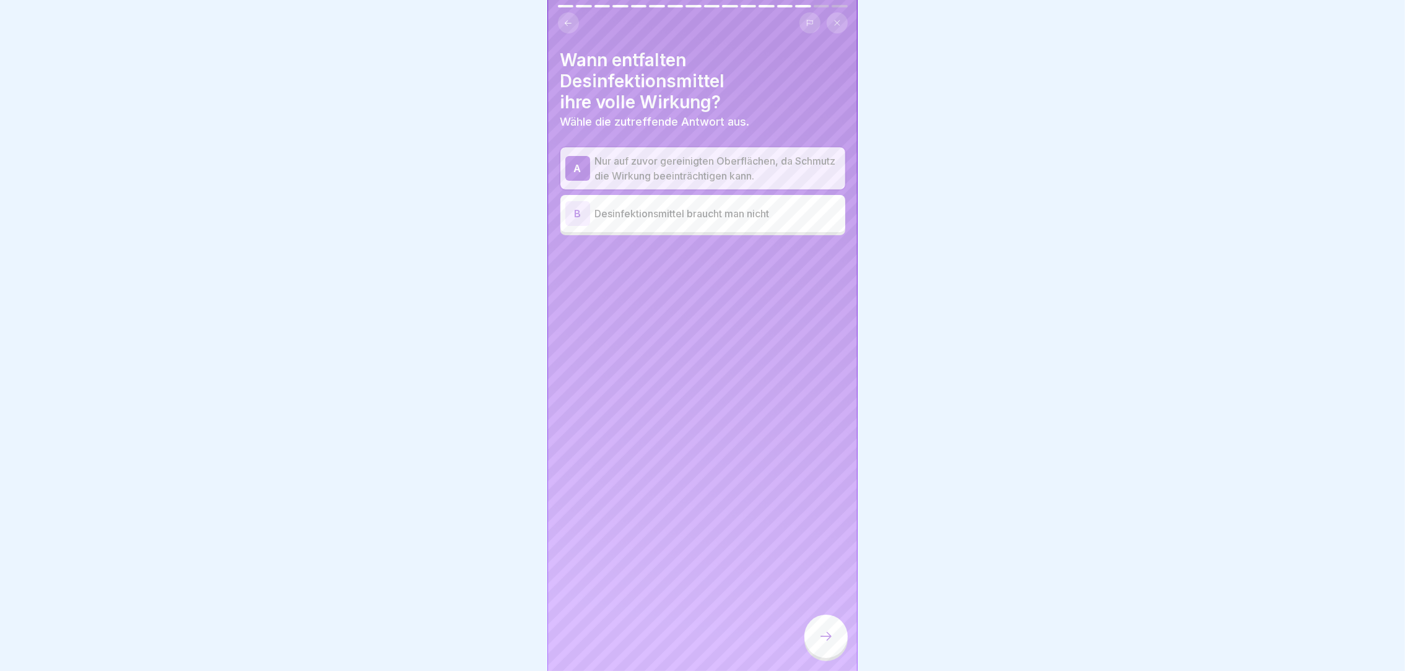
click at [824, 642] on icon at bounding box center [826, 636] width 15 height 15
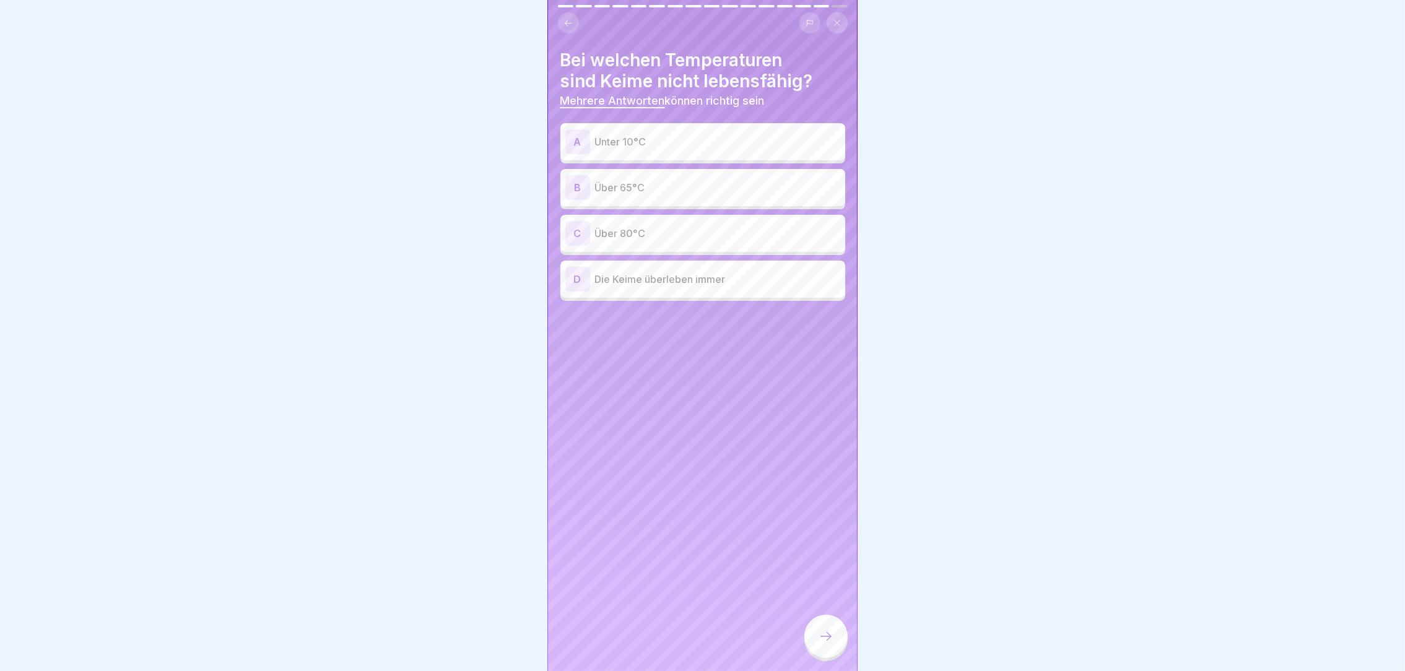
click at [631, 138] on p "Unter 10°C" at bounding box center [717, 141] width 245 height 15
click at [622, 193] on div "B Über 65°C" at bounding box center [702, 187] width 275 height 25
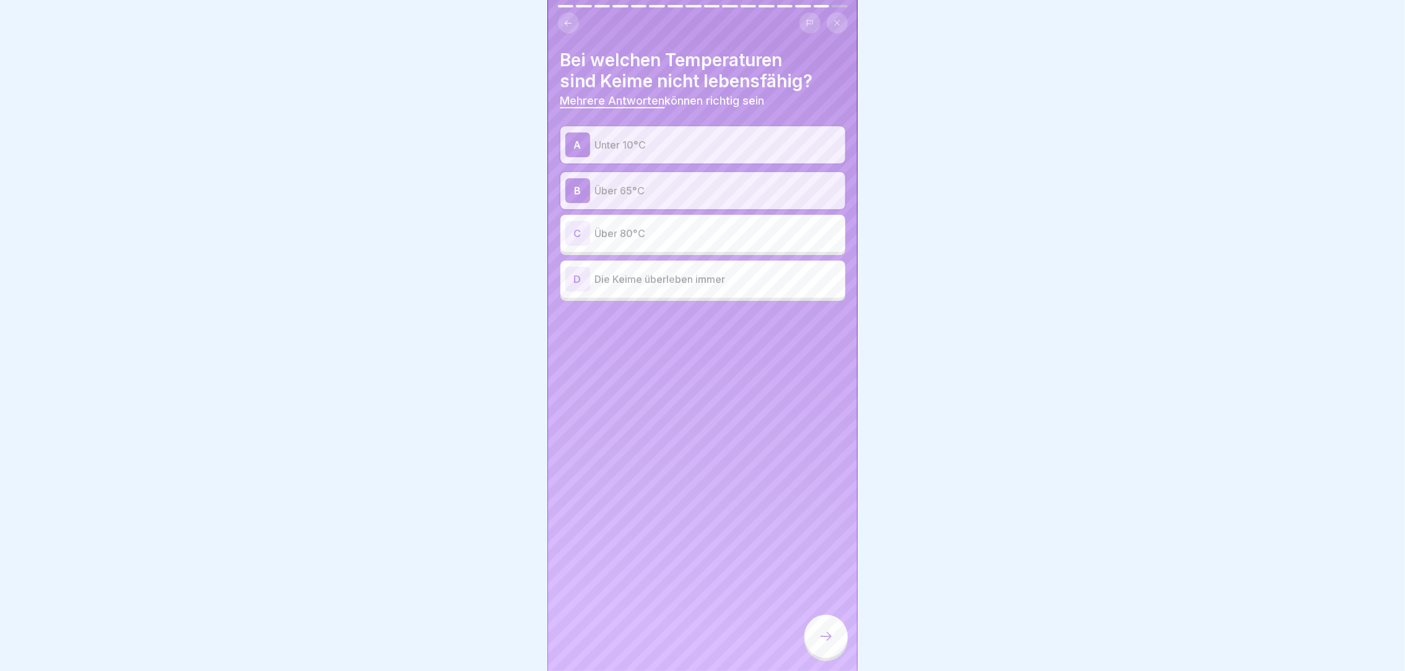
click at [622, 226] on p "Über 80°C" at bounding box center [717, 233] width 245 height 15
click at [823, 644] on icon at bounding box center [826, 636] width 15 height 15
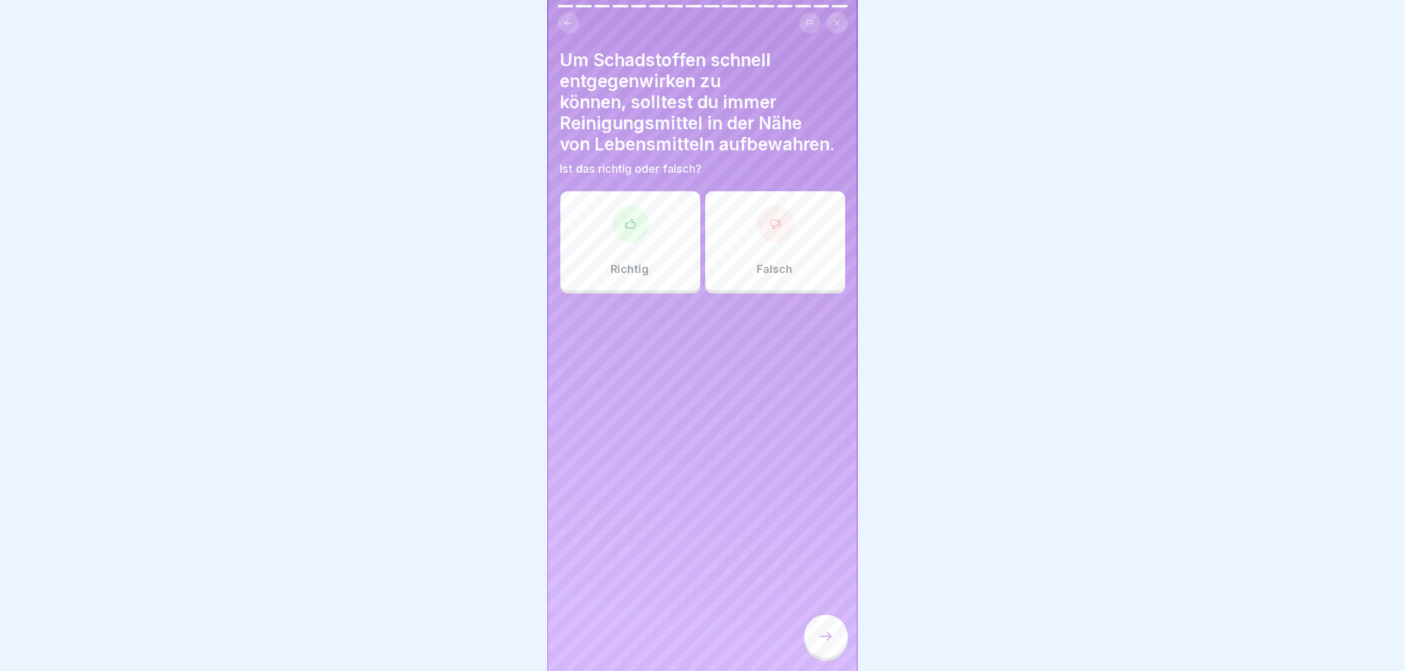
click at [648, 261] on div "Richtig" at bounding box center [630, 240] width 140 height 99
click at [776, 255] on div "Falsch" at bounding box center [775, 240] width 140 height 99
click at [833, 644] on icon at bounding box center [826, 636] width 15 height 15
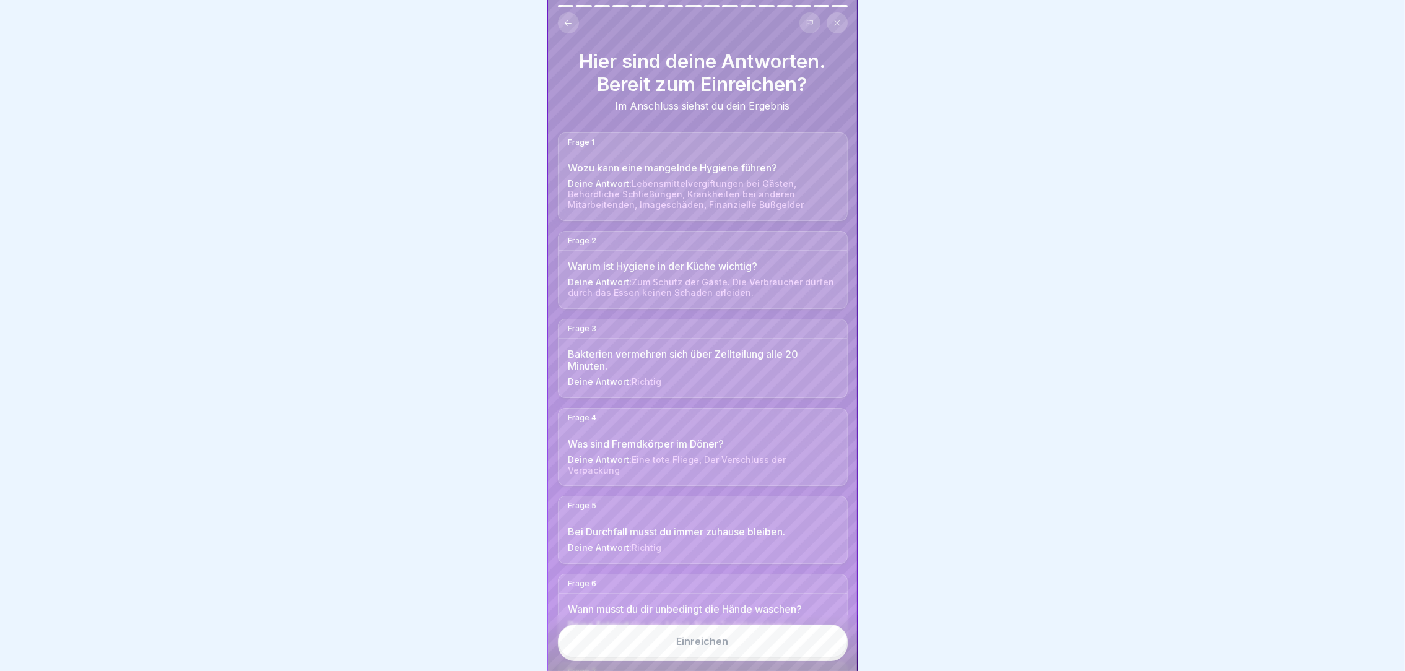
click at [791, 657] on button "Einreichen" at bounding box center [703, 641] width 290 height 33
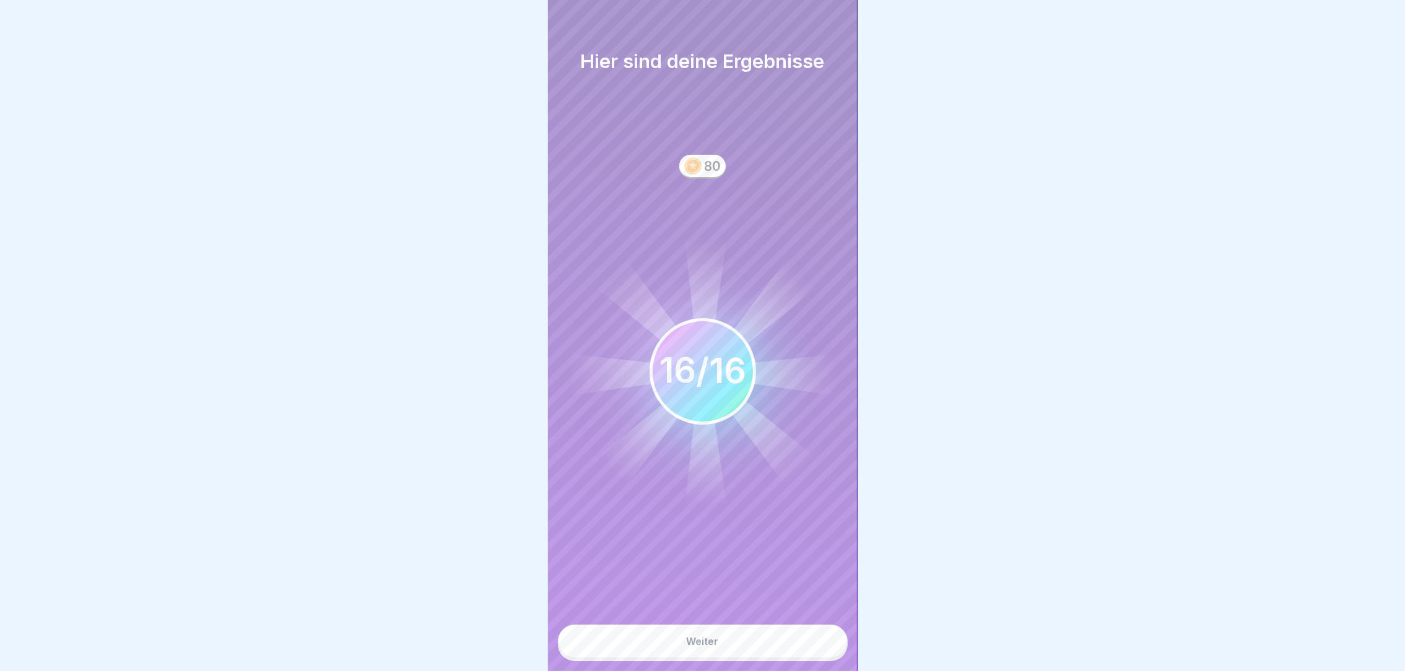
click at [777, 653] on button "Weiter" at bounding box center [703, 641] width 290 height 33
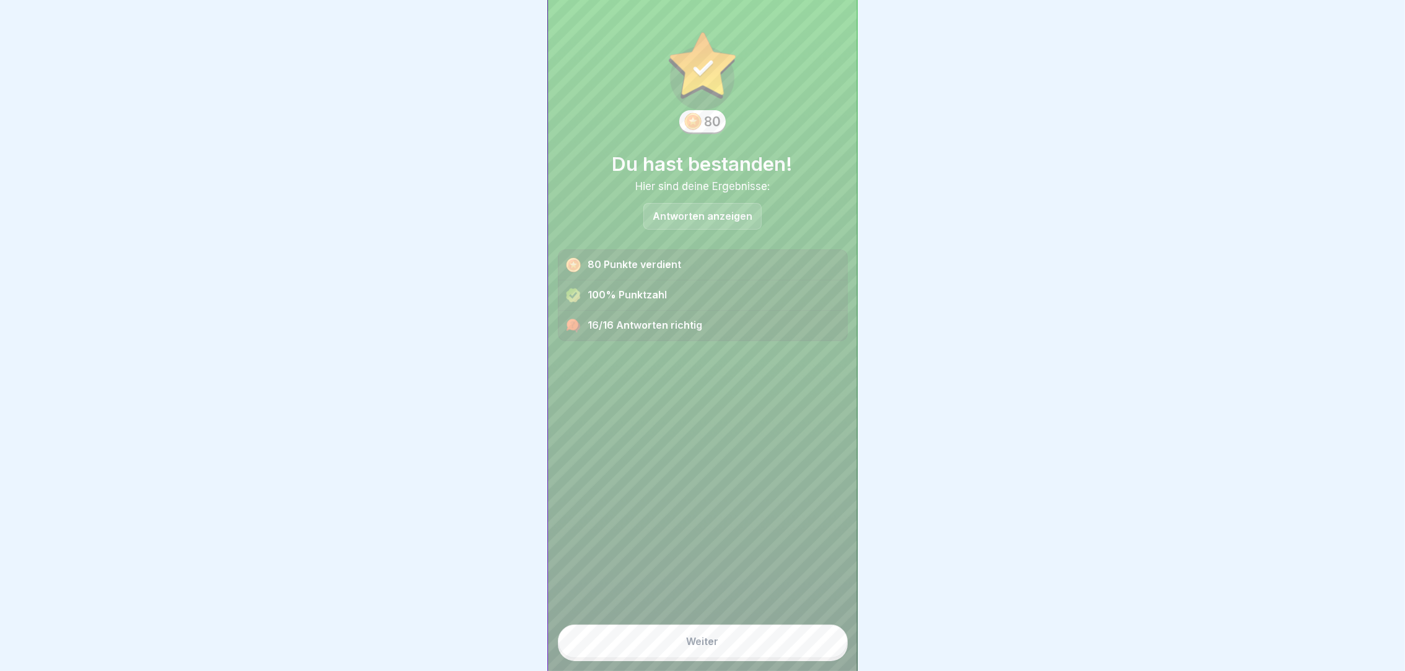
click at [781, 655] on button "Weiter" at bounding box center [703, 641] width 290 height 33
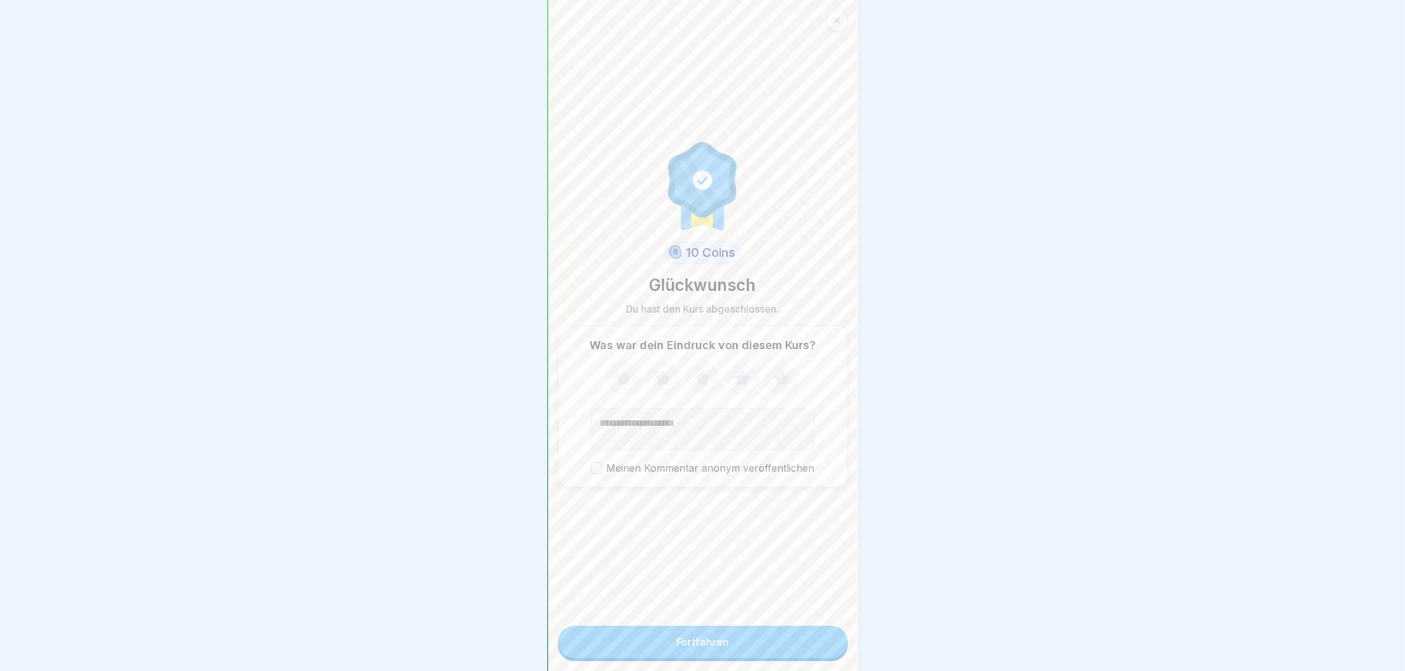
click at [780, 380] on icon at bounding box center [781, 379] width 33 height 32
click at [718, 648] on div "Fortfahren" at bounding box center [702, 642] width 53 height 11
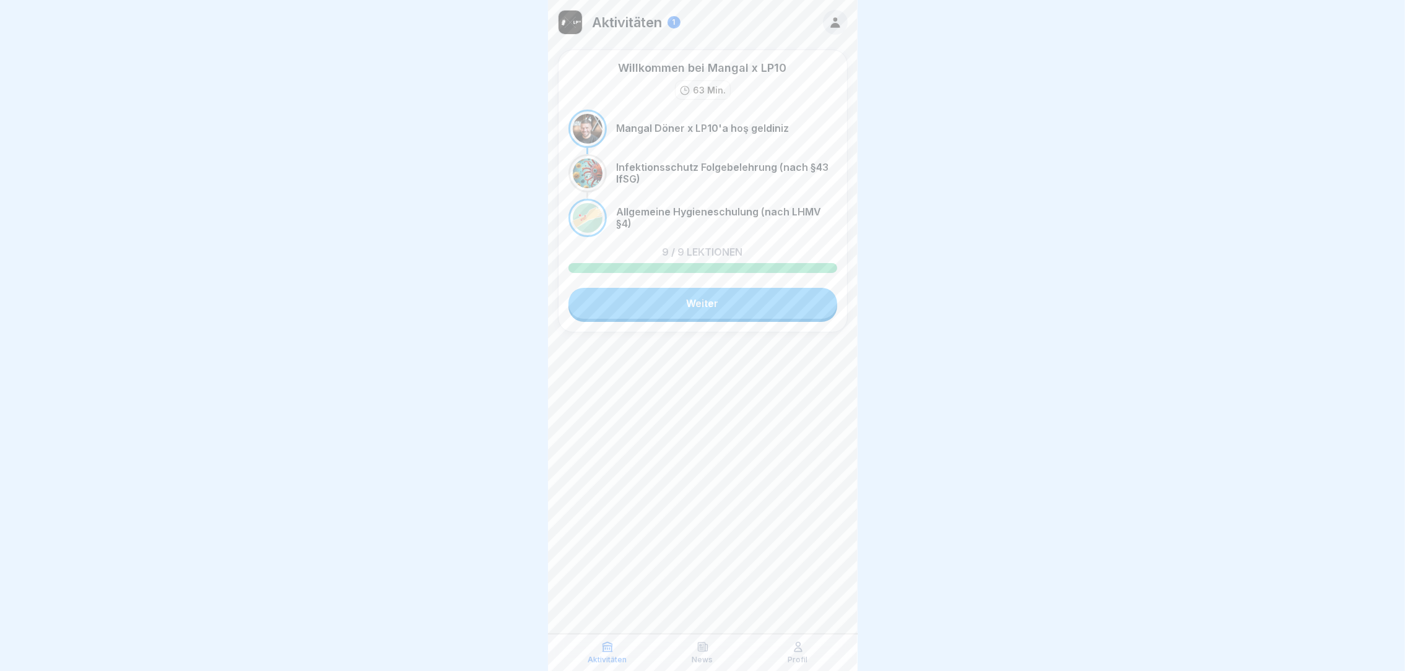
click at [781, 297] on link "Weiter" at bounding box center [702, 303] width 269 height 31
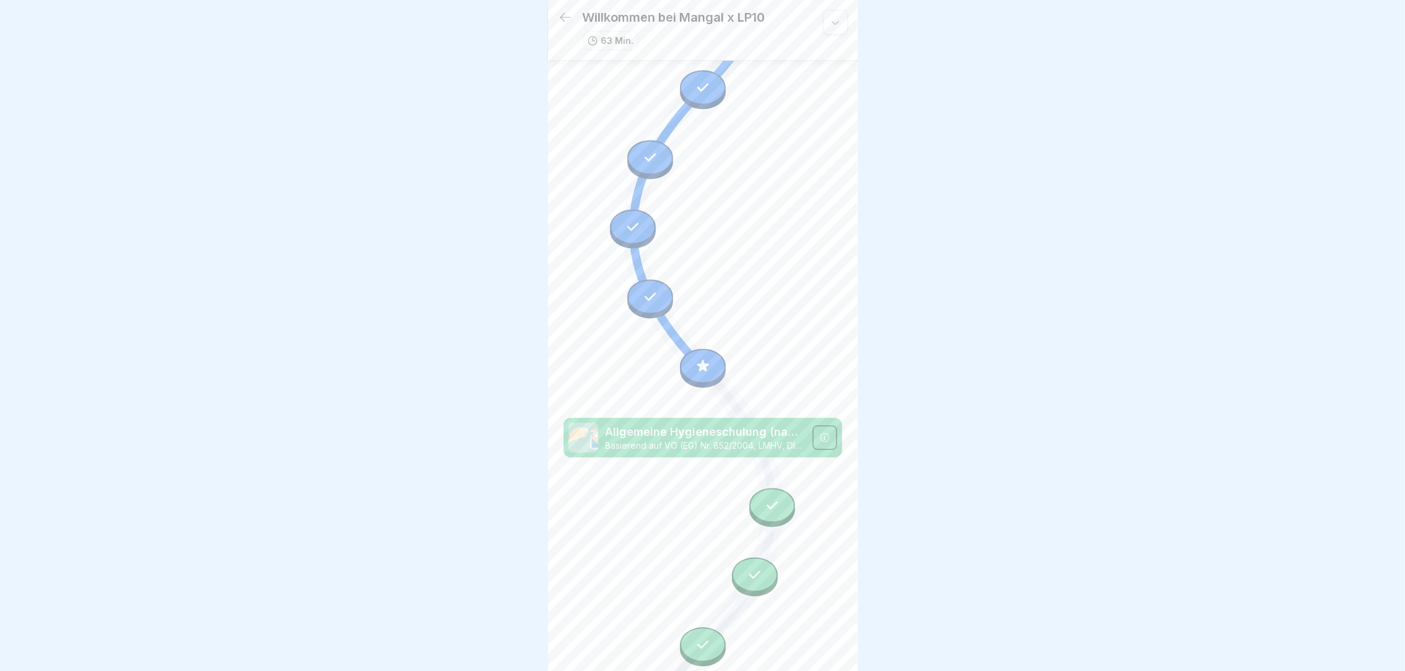
scroll to position [364, 0]
